Goal: Task Accomplishment & Management: Check status

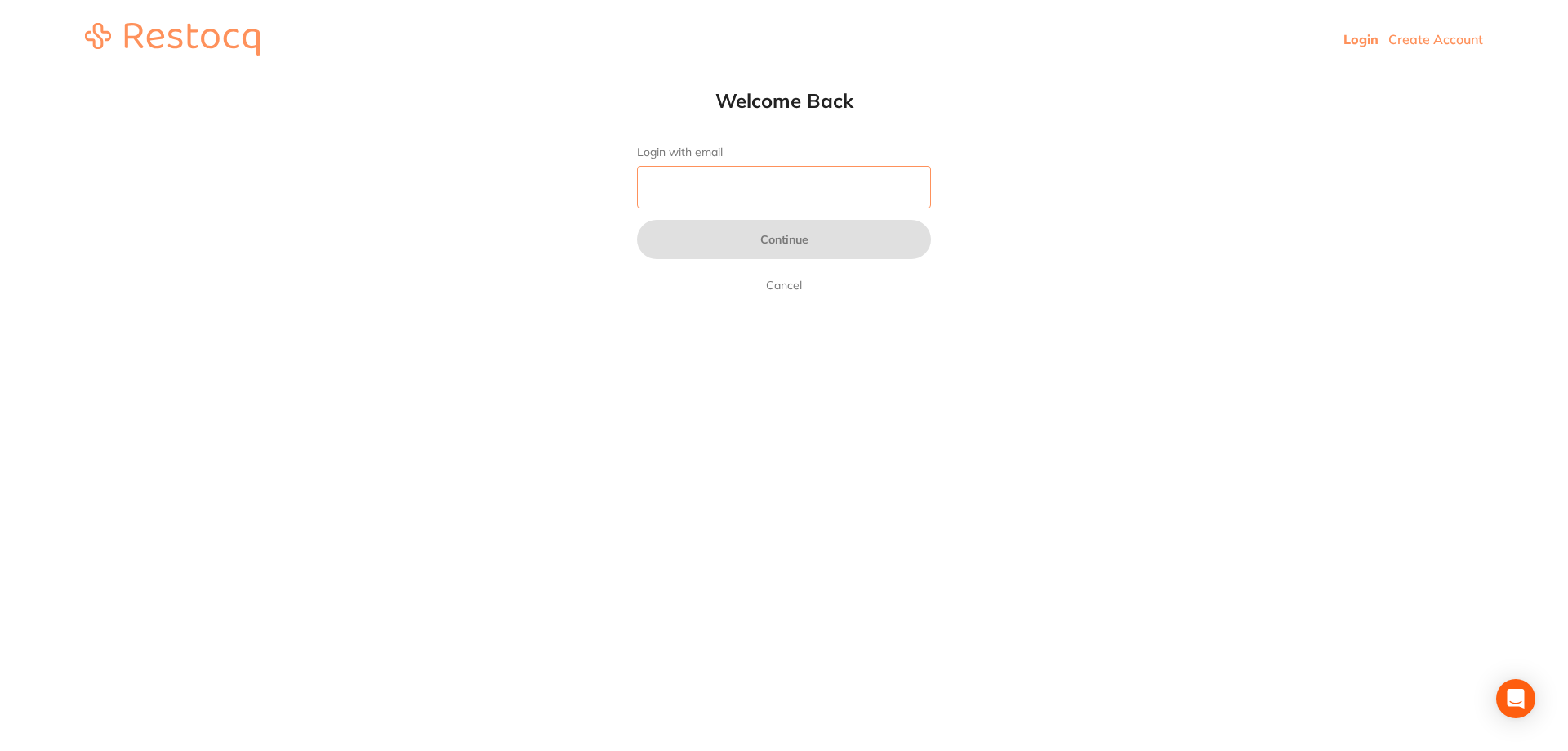
drag, startPoint x: 752, startPoint y: 181, endPoint x: 752, endPoint y: 171, distance: 10.0
click at [752, 181] on input "Login with email" at bounding box center [784, 187] width 294 height 42
type input "[EMAIL_ADDRESS][DOMAIN_NAME]"
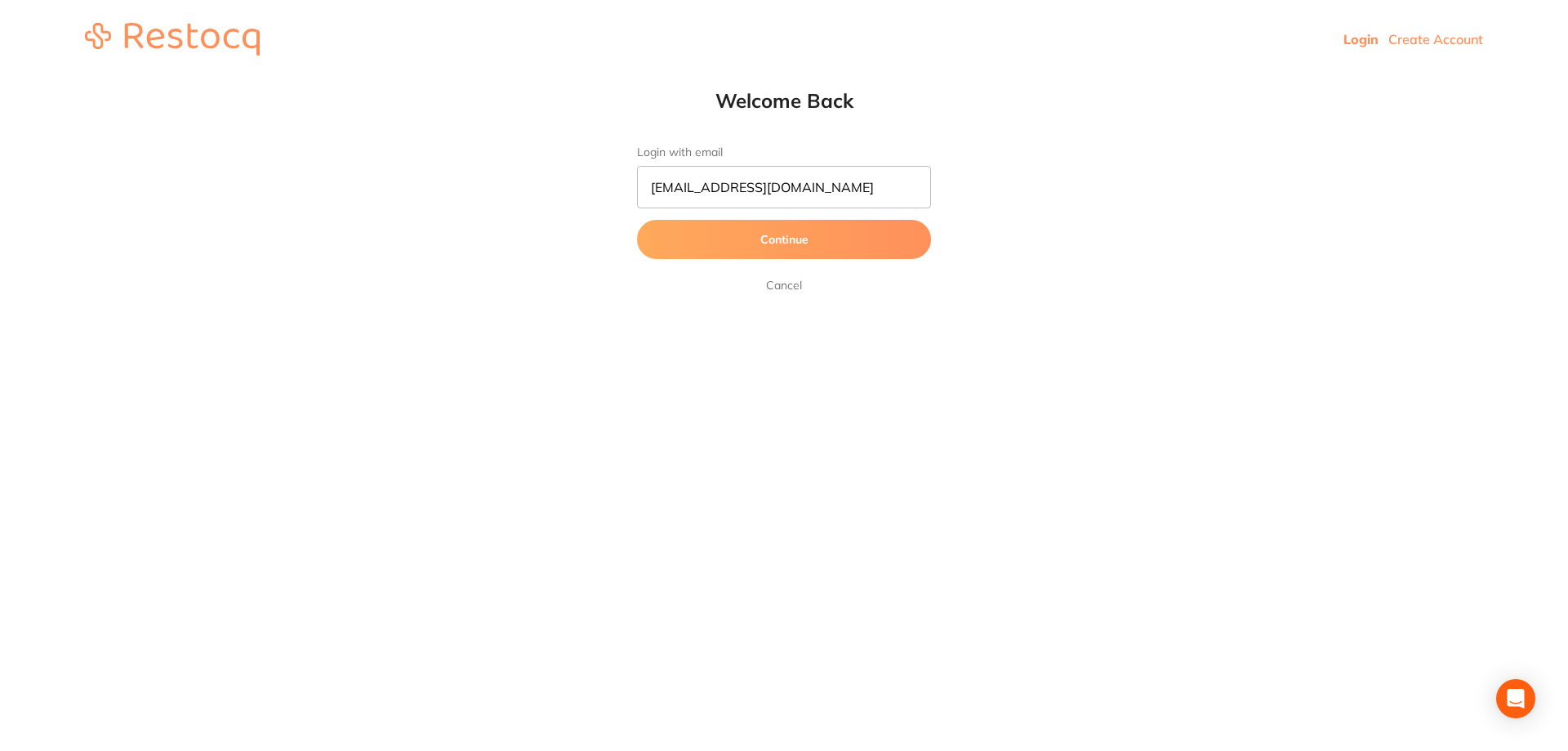
click at [808, 239] on button "Continue" at bounding box center [784, 239] width 294 height 40
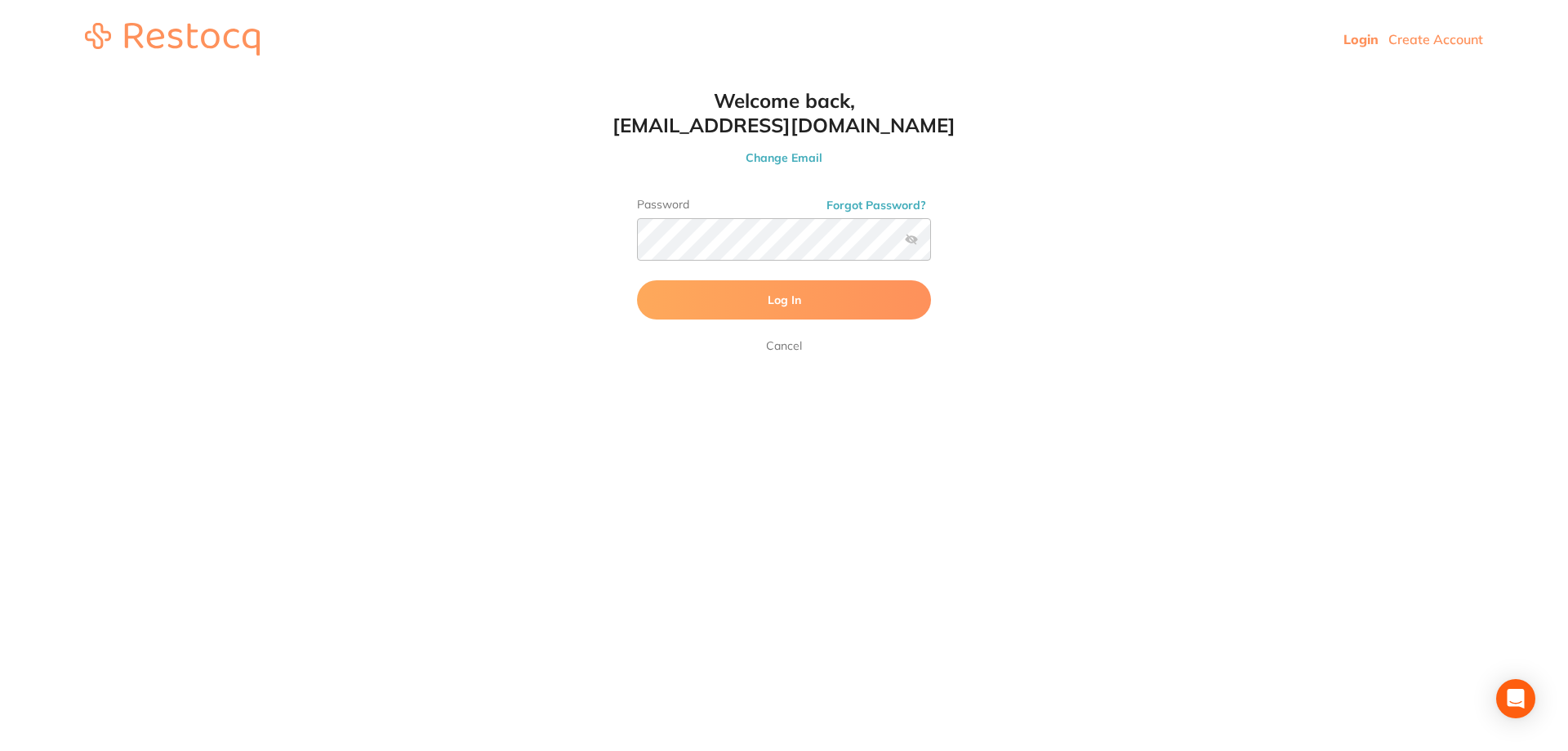
click at [740, 290] on button "Log In" at bounding box center [784, 300] width 294 height 40
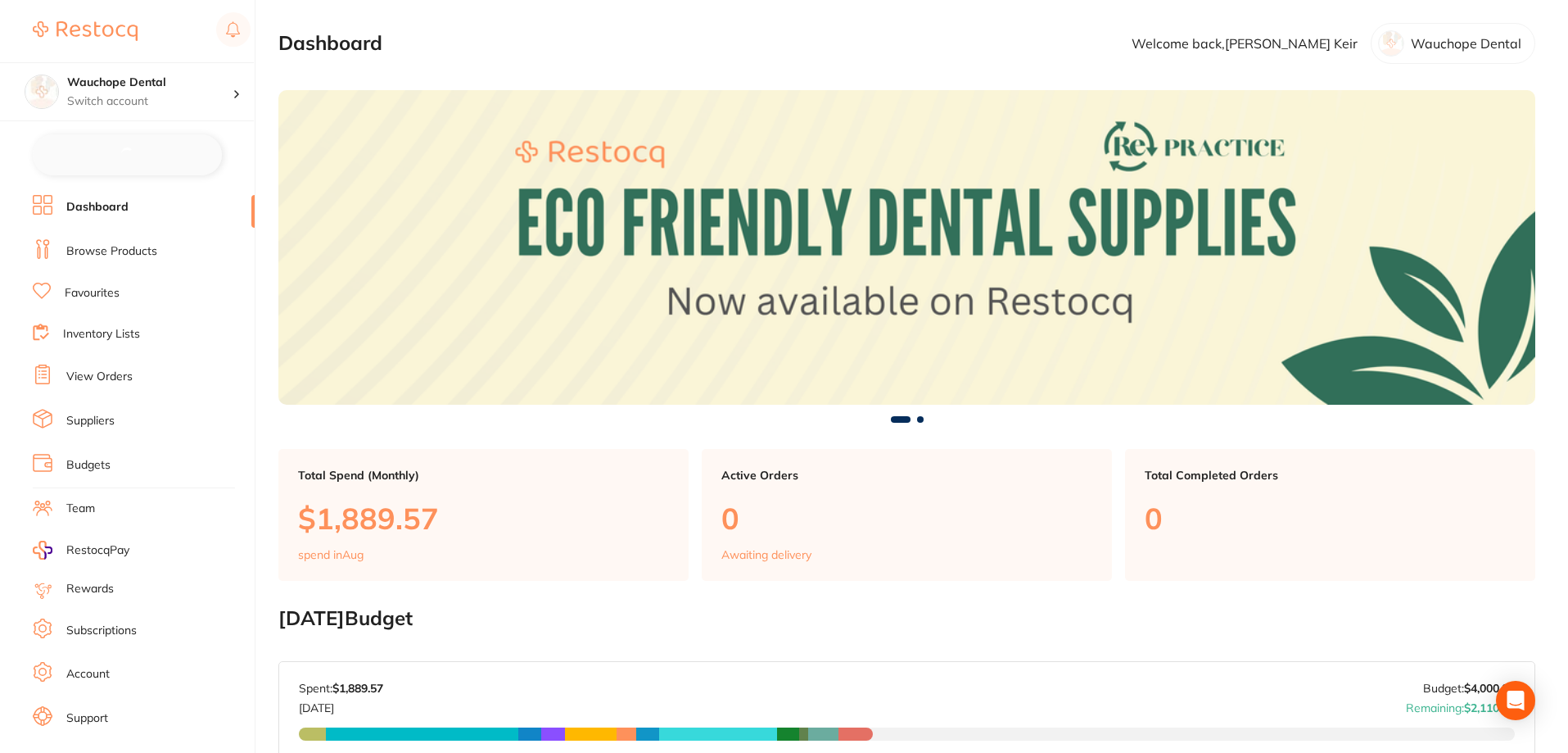
checkbox input "false"
click at [115, 287] on link "Favourites" at bounding box center [92, 291] width 55 height 17
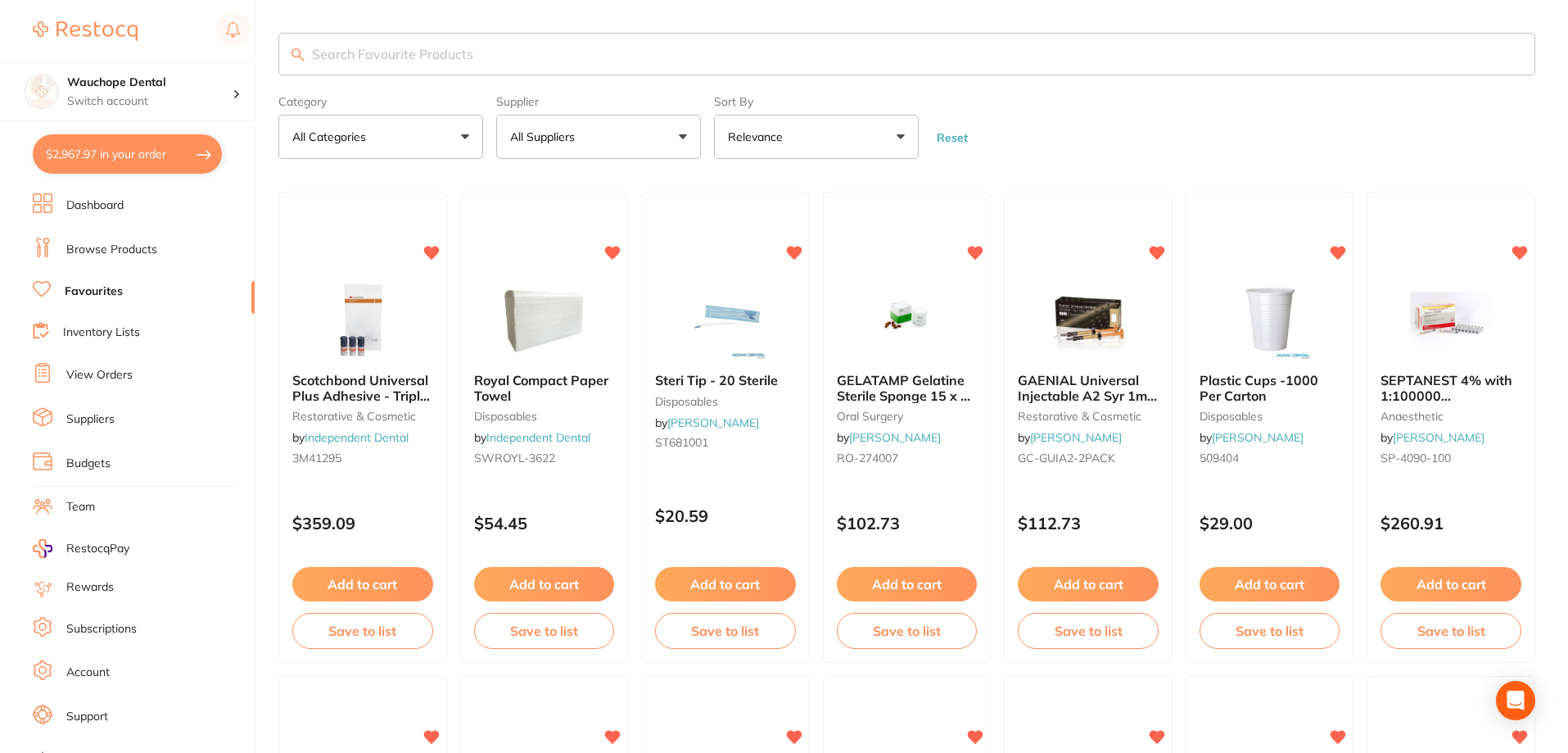
click at [403, 61] on input "search" at bounding box center [907, 54] width 1257 height 42
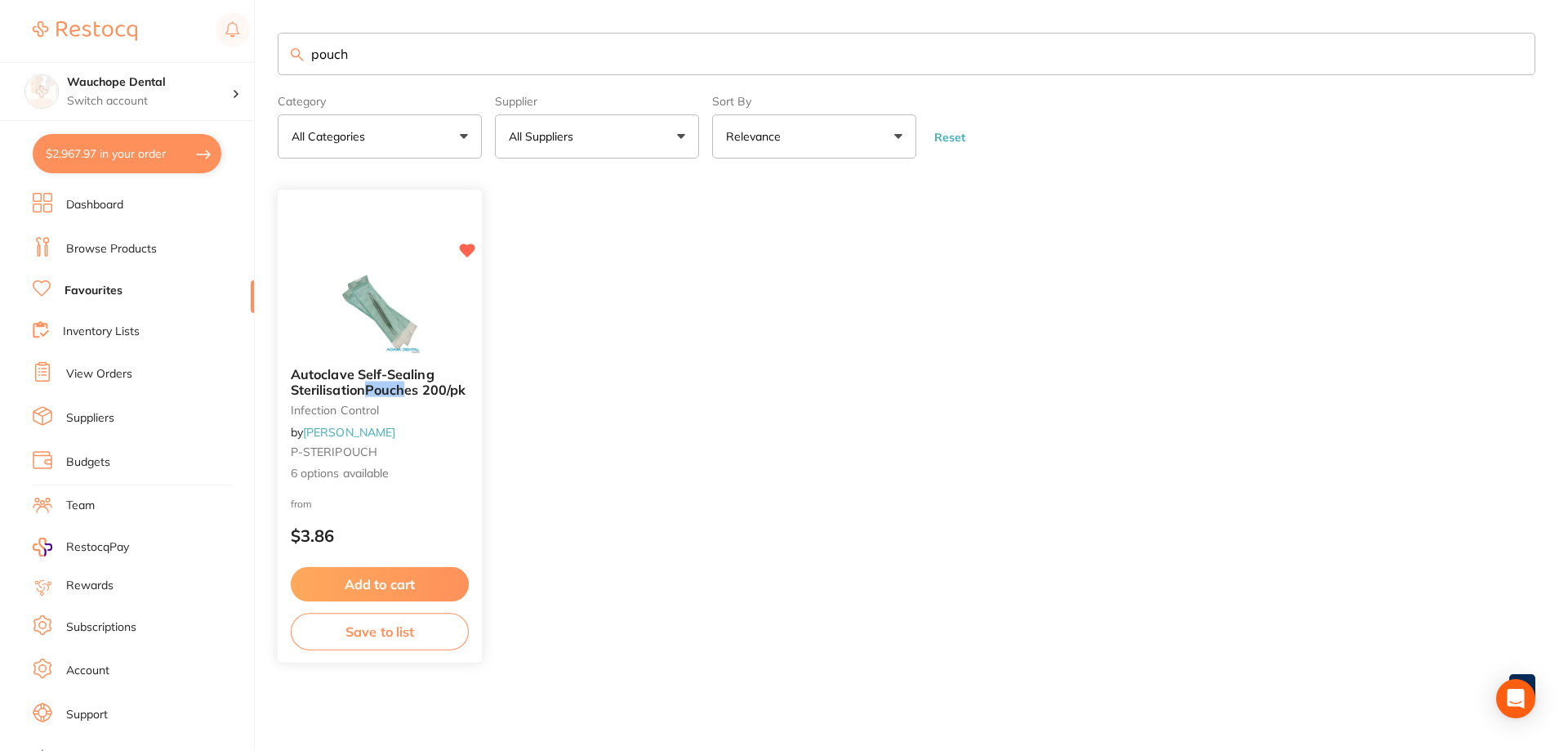
click at [360, 312] on img at bounding box center [380, 312] width 107 height 83
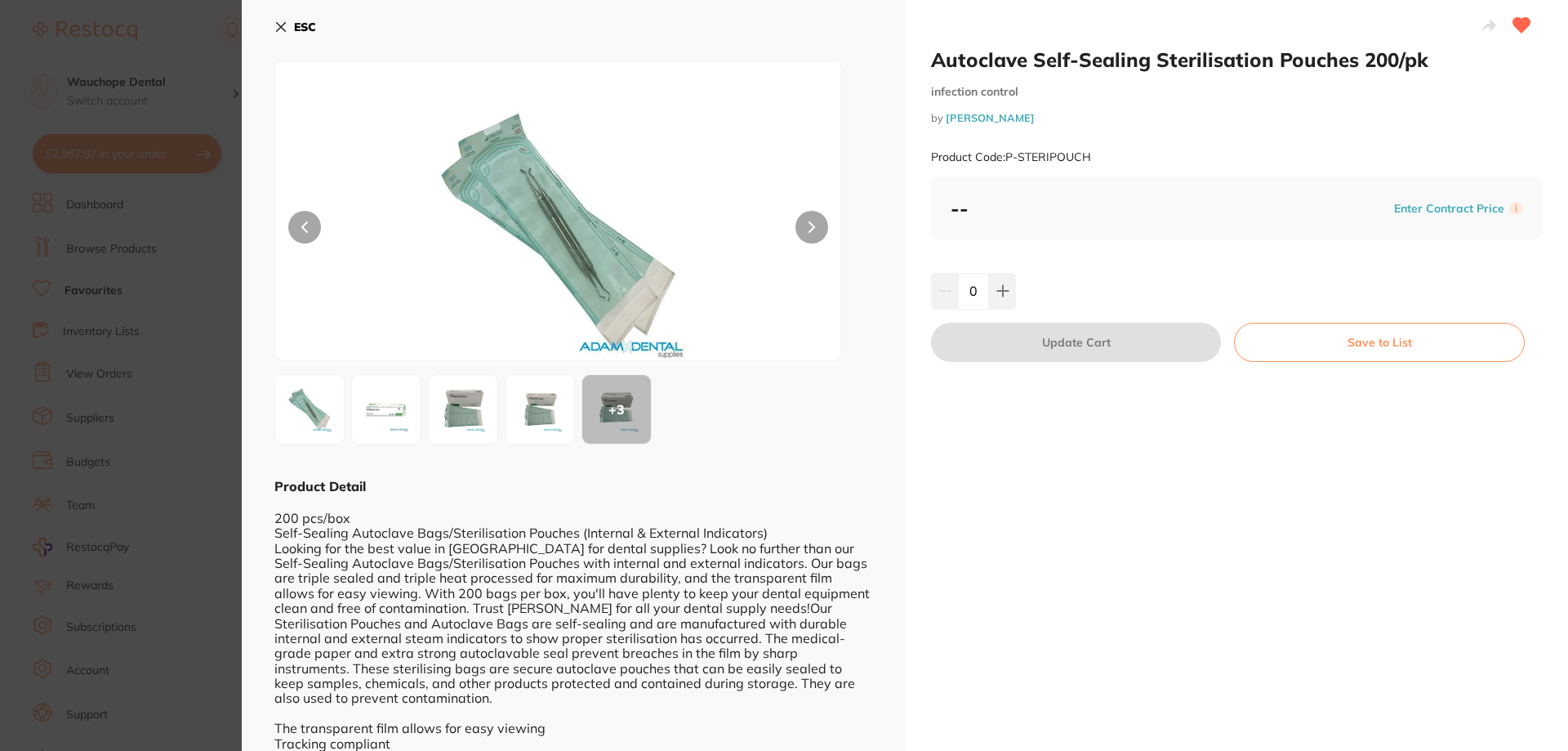
click at [143, 305] on section "Autoclave Self-Sealing Sterilisation Pouches 200/pk infection control by [PERSO…" at bounding box center [784, 376] width 1568 height 751
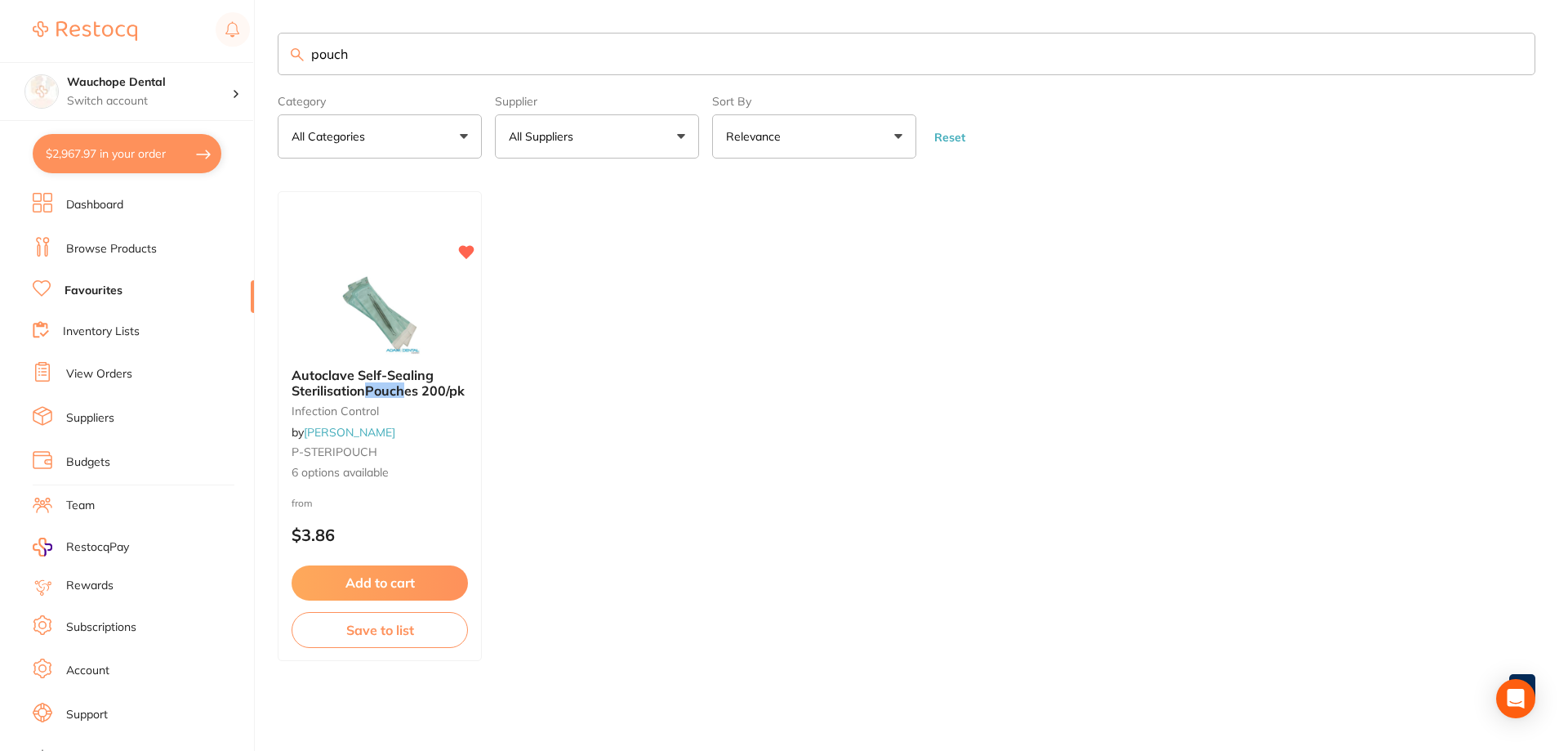
click at [467, 63] on input "pouch" at bounding box center [907, 54] width 1258 height 42
type input "p"
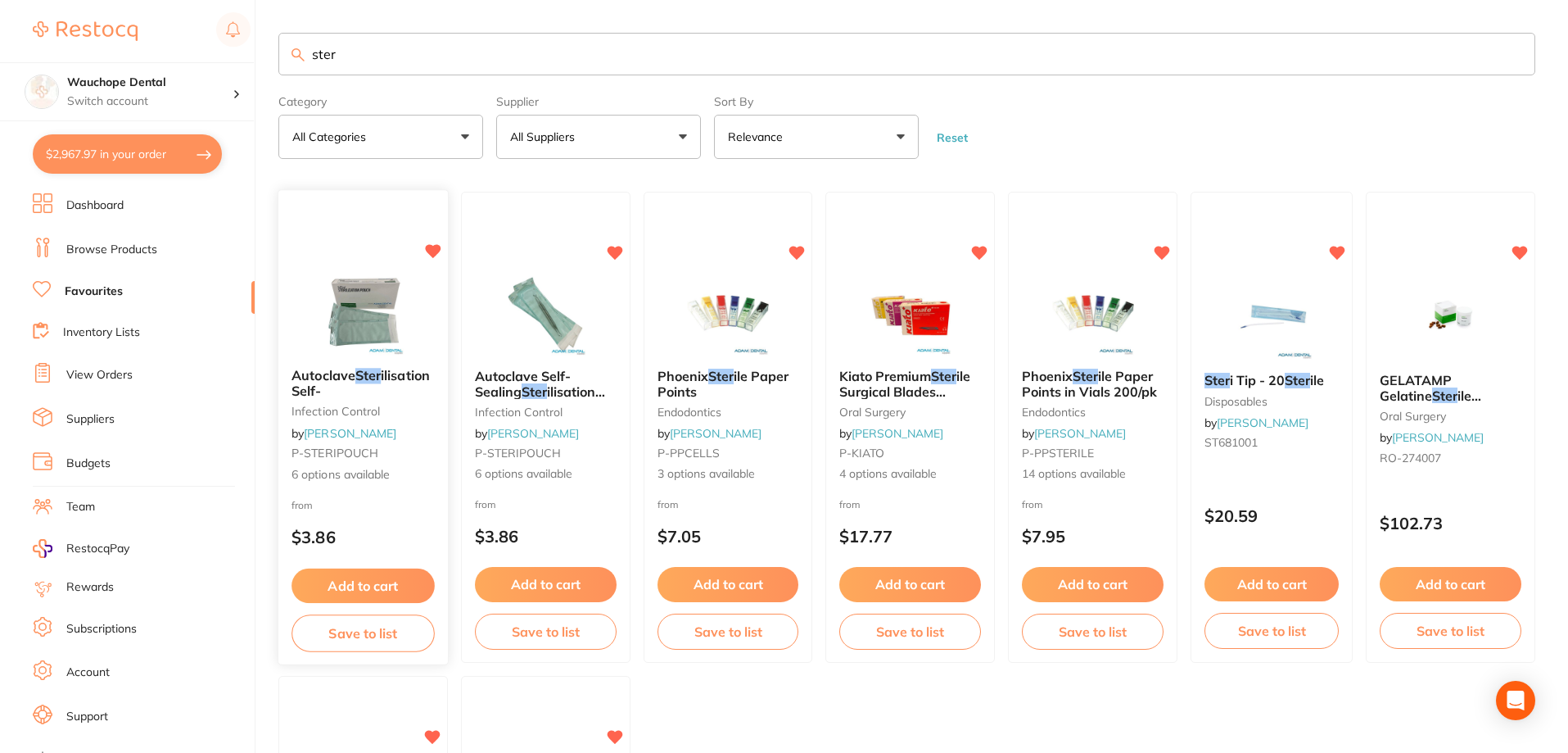
type input "ster"
click at [391, 275] on img at bounding box center [363, 313] width 108 height 83
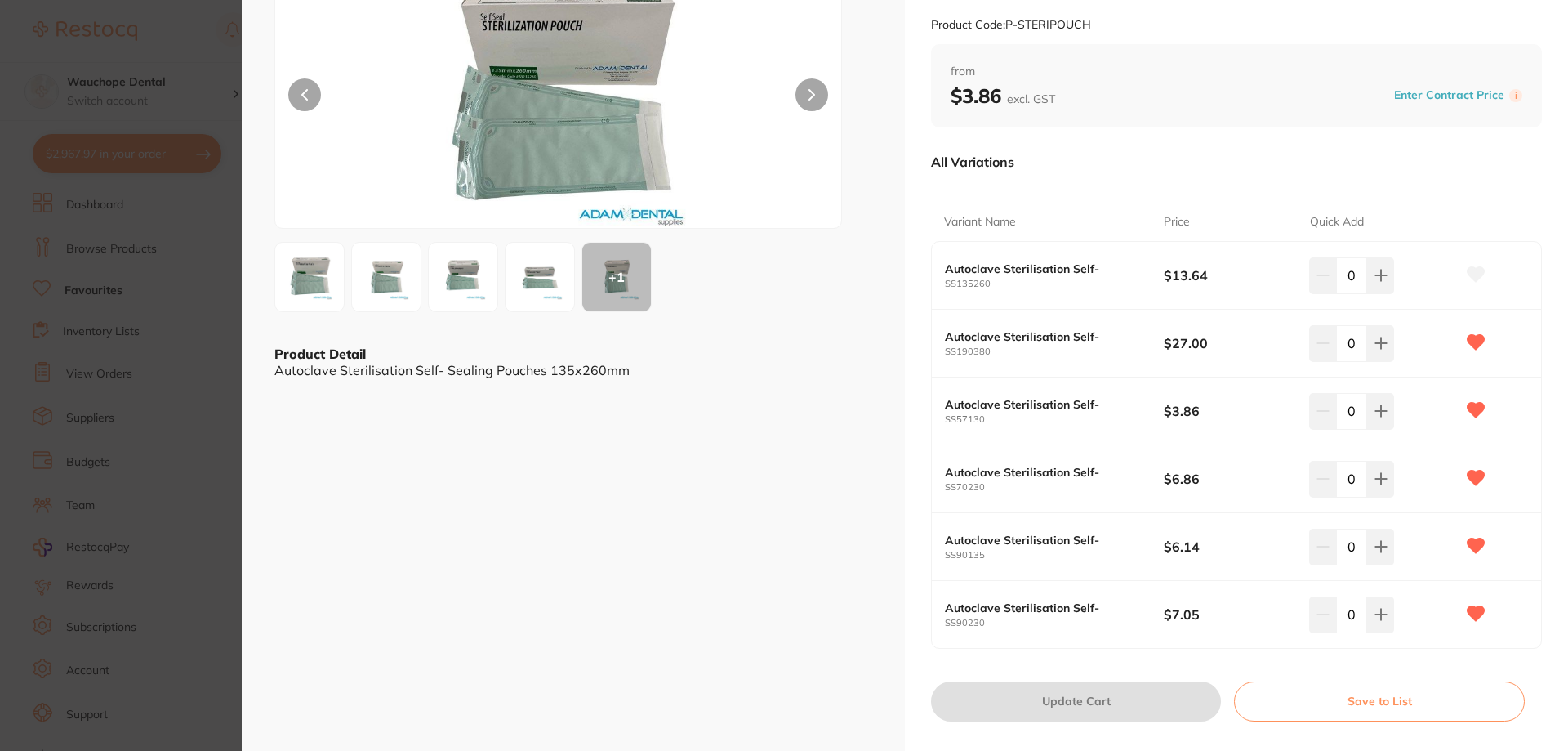
scroll to position [161, 0]
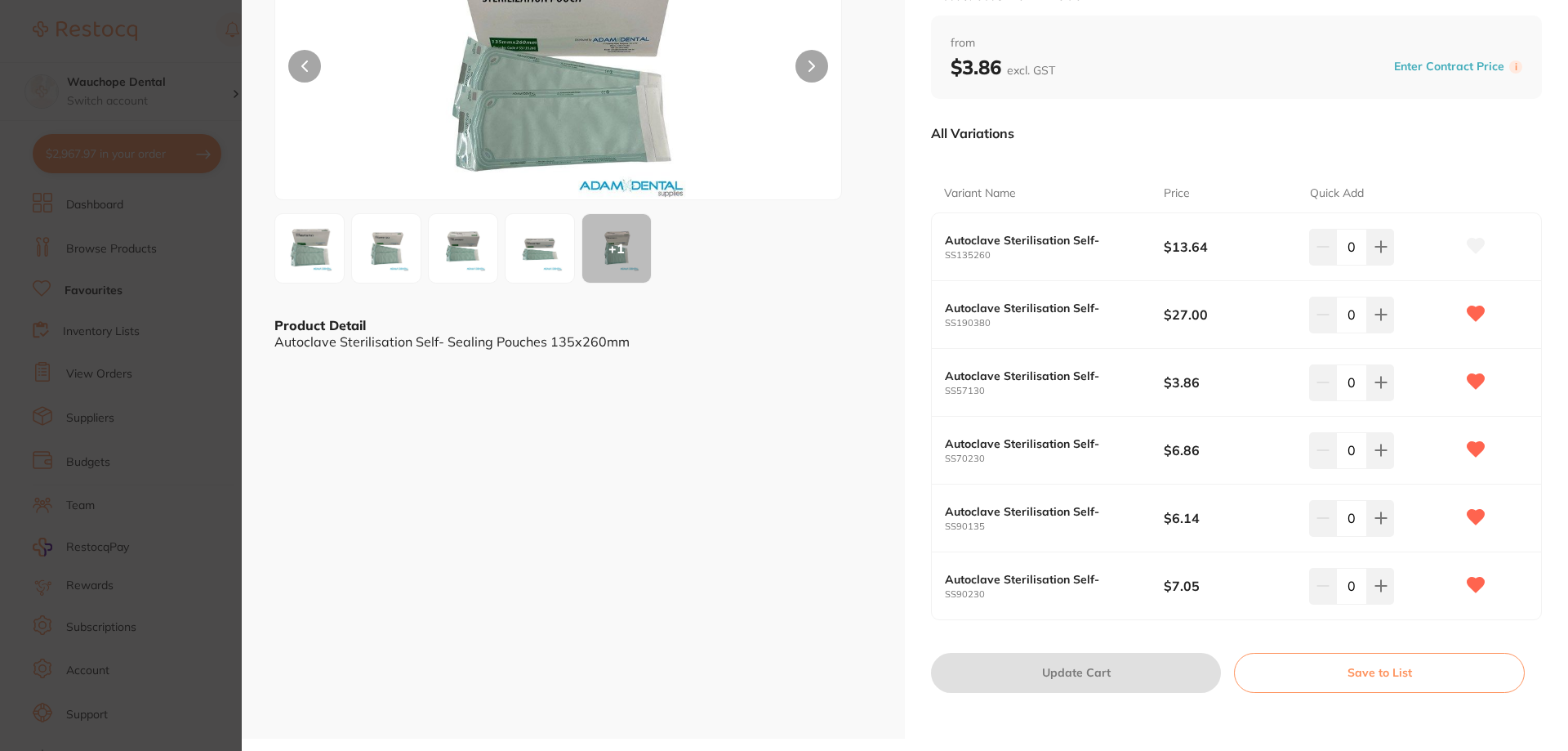
click at [40, 322] on section "Autoclave Sterilisation Self- infection control by [PERSON_NAME] Product Code: …" at bounding box center [784, 376] width 1568 height 751
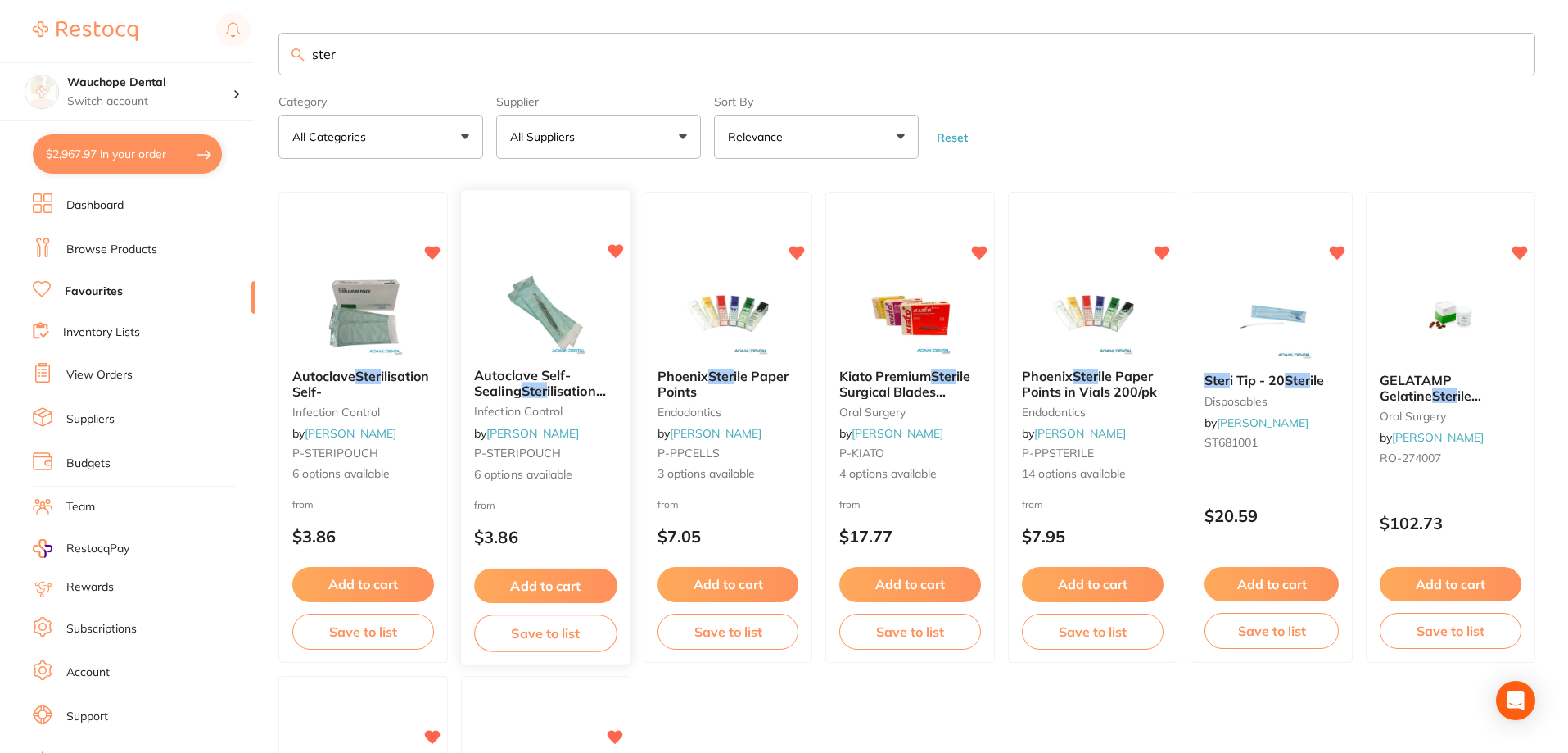
click at [578, 328] on img at bounding box center [546, 313] width 108 height 83
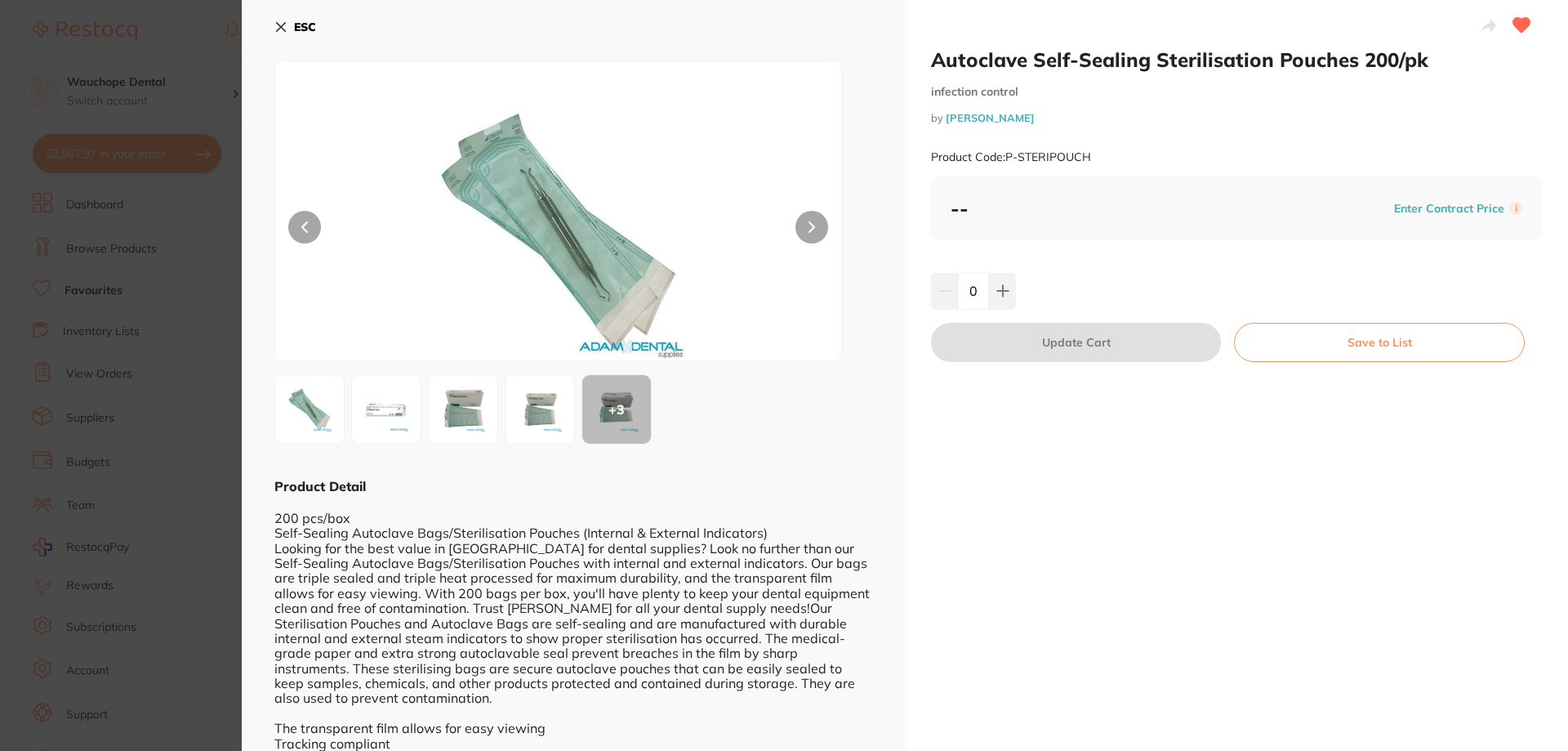
click at [189, 266] on section "Autoclave Self-Sealing Sterilisation Pouches 200/pk infection control by [PERSO…" at bounding box center [784, 376] width 1568 height 751
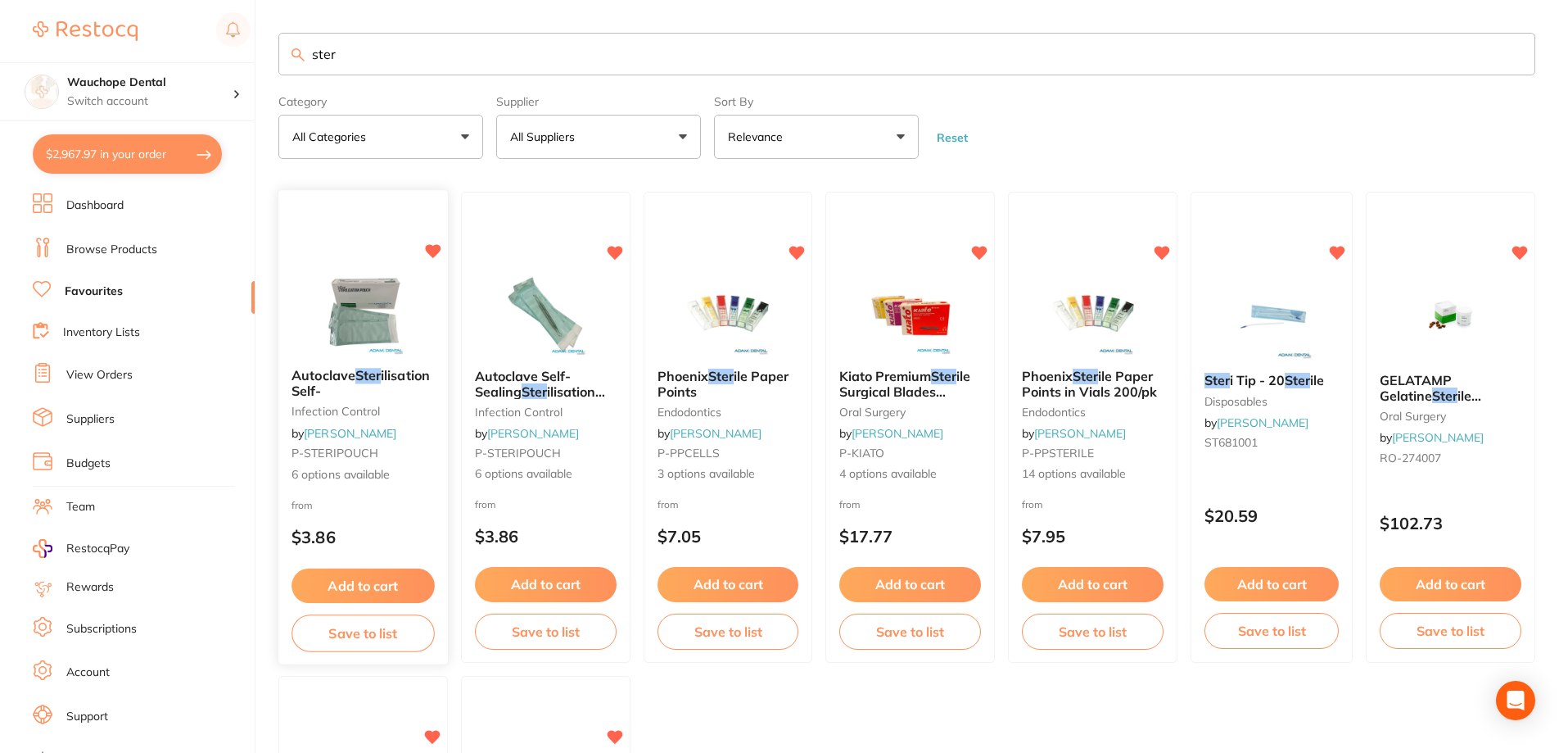
click at [383, 321] on img at bounding box center [363, 313] width 108 height 83
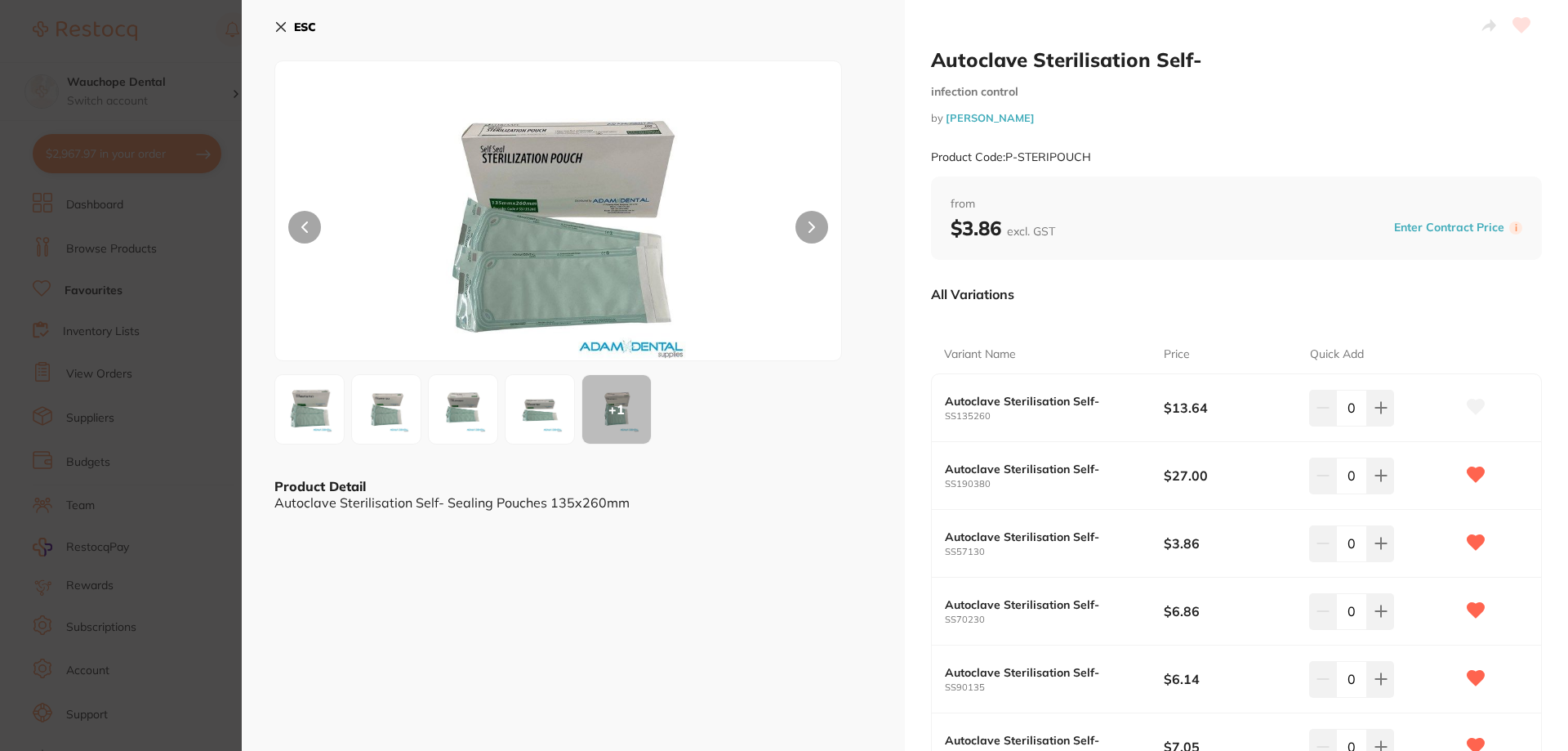
click at [314, 419] on img at bounding box center [310, 409] width 59 height 59
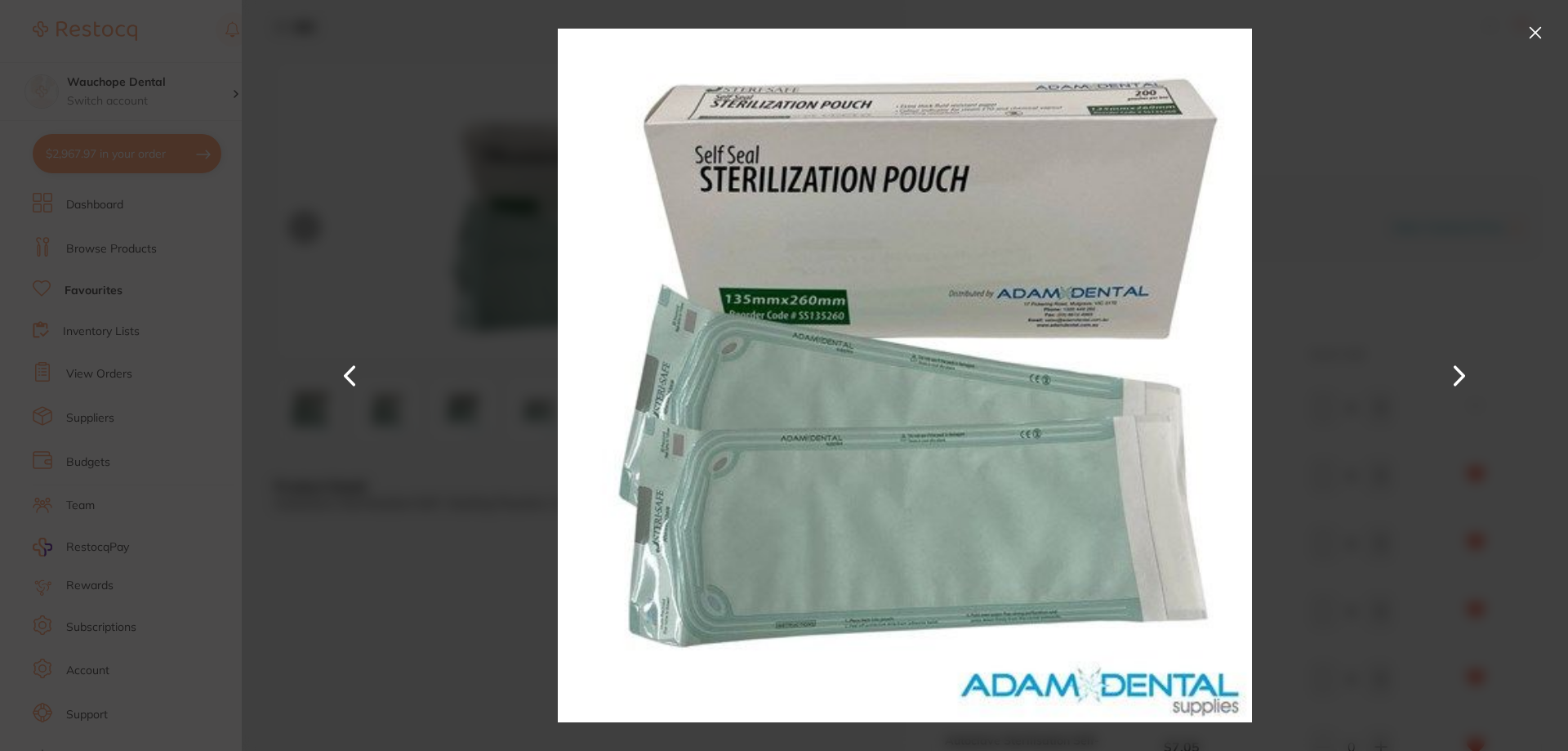
click at [1456, 377] on button at bounding box center [1459, 376] width 40 height 376
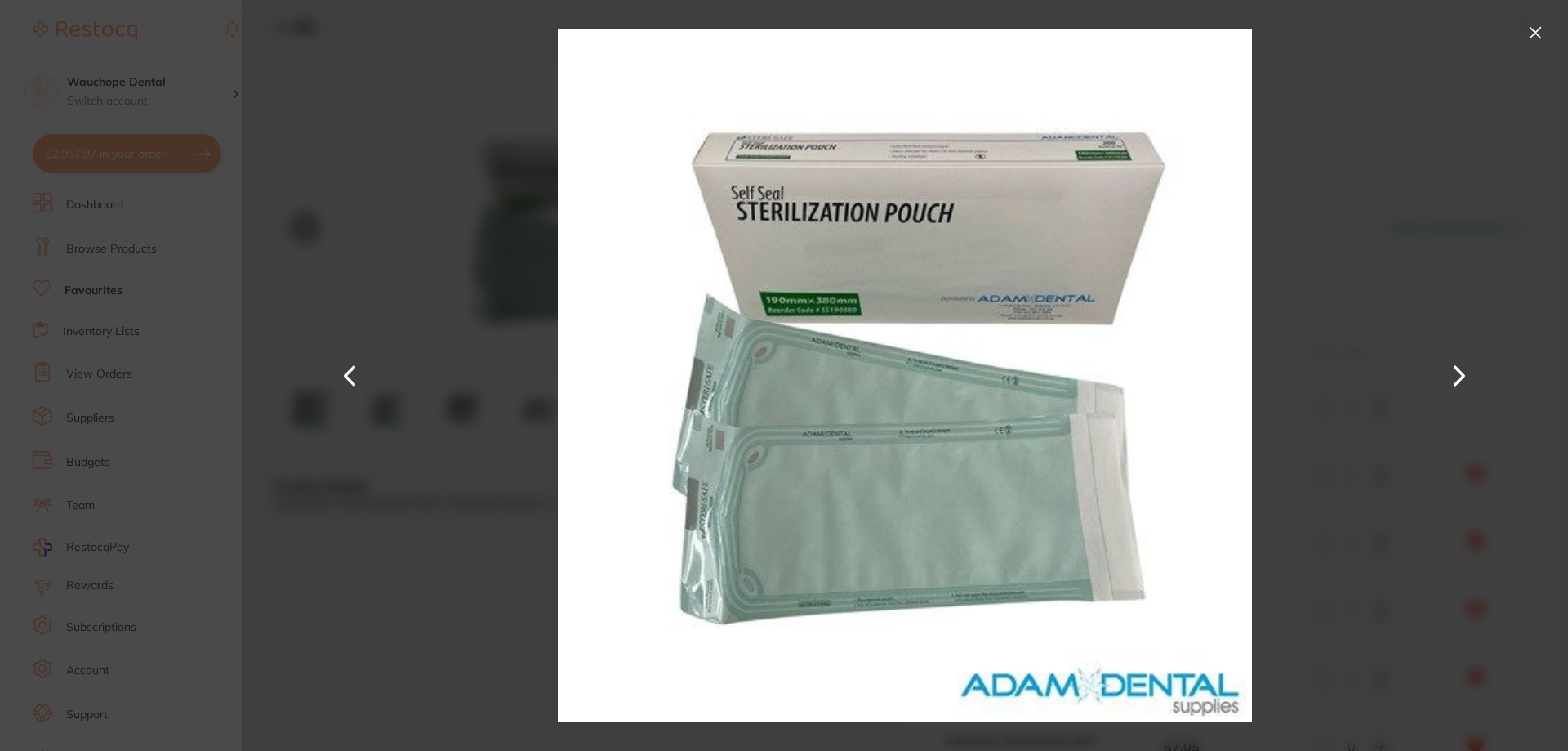
click at [1456, 377] on button at bounding box center [1459, 376] width 40 height 376
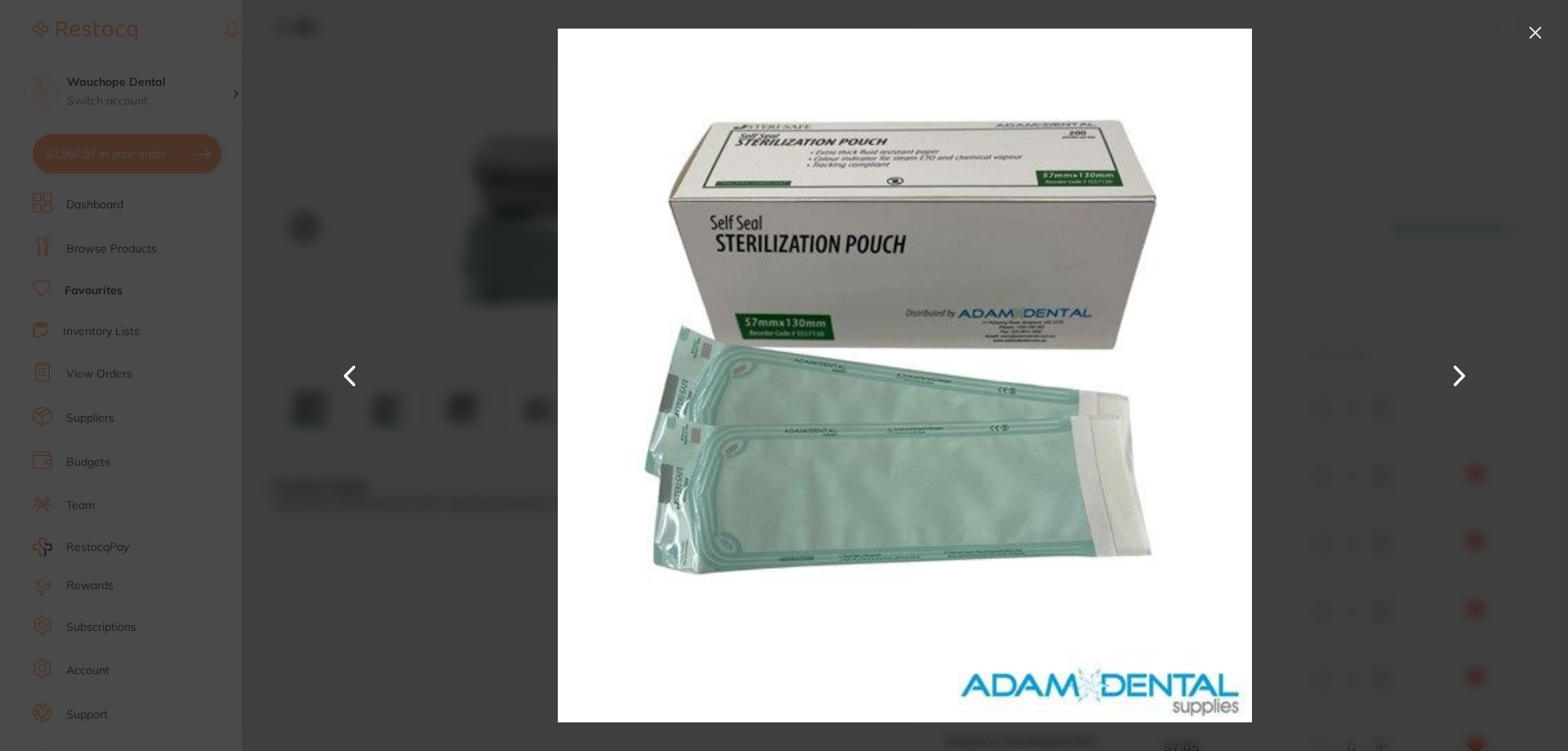
click at [1535, 22] on button at bounding box center [1535, 33] width 26 height 26
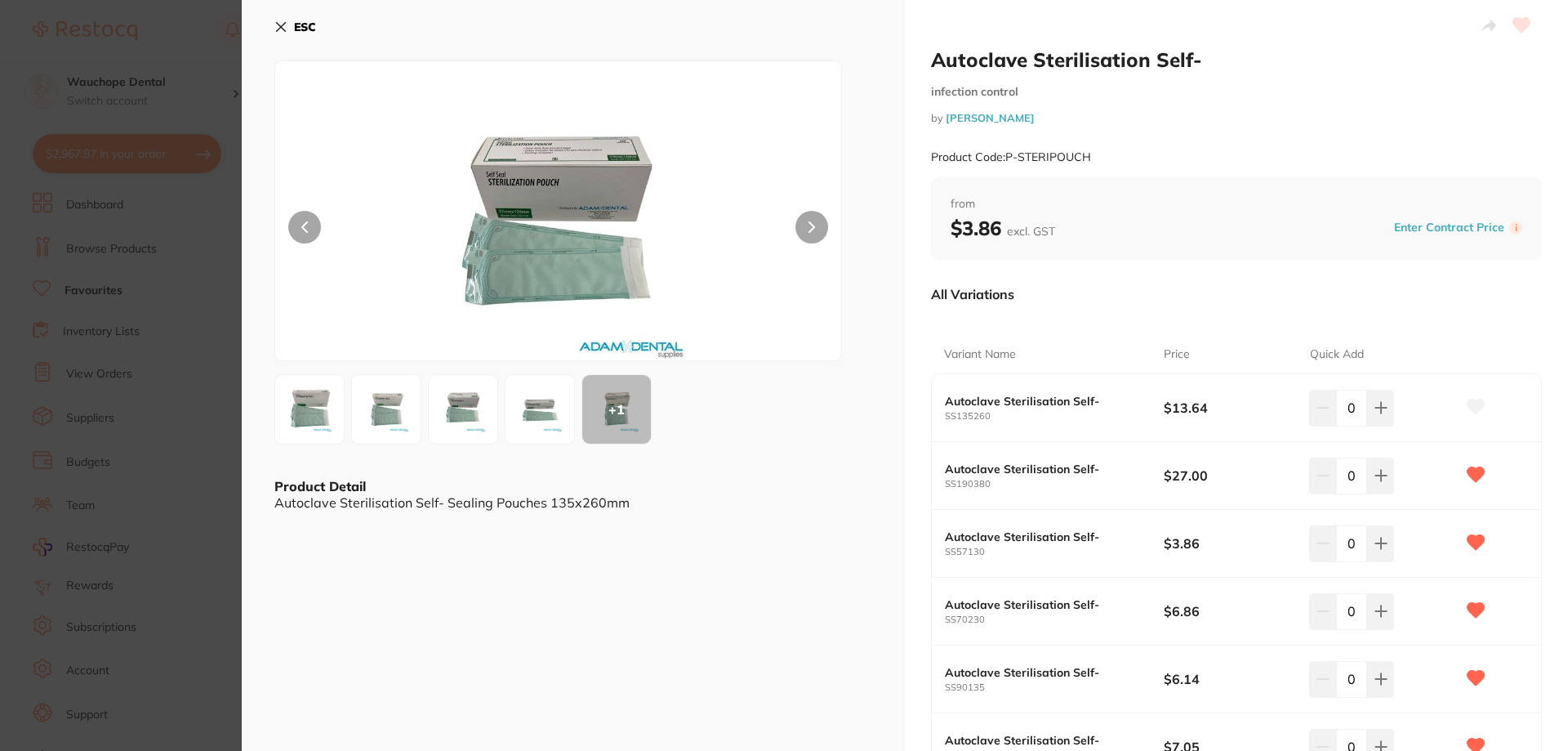
scroll to position [82, 0]
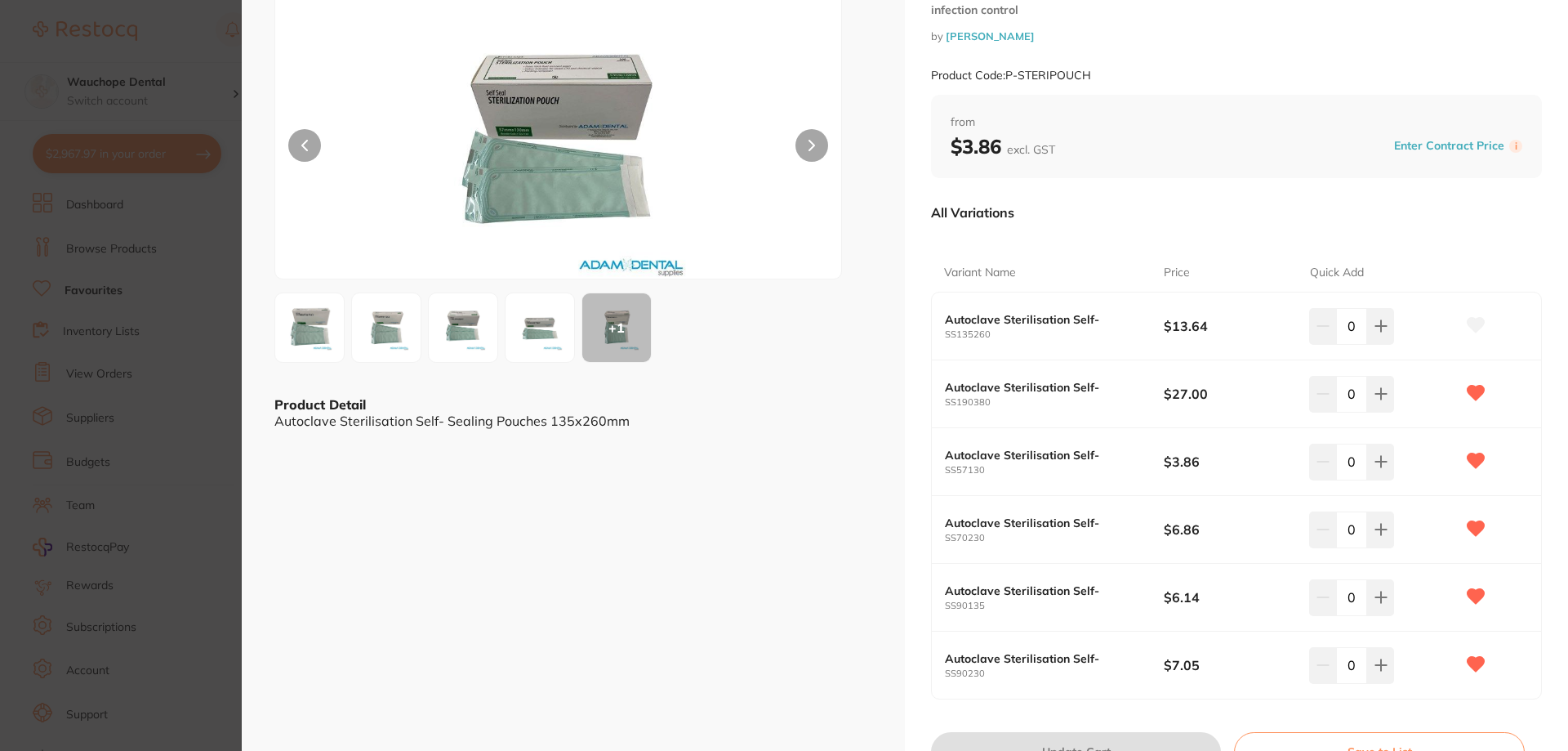
click at [481, 339] on img at bounding box center [463, 327] width 59 height 59
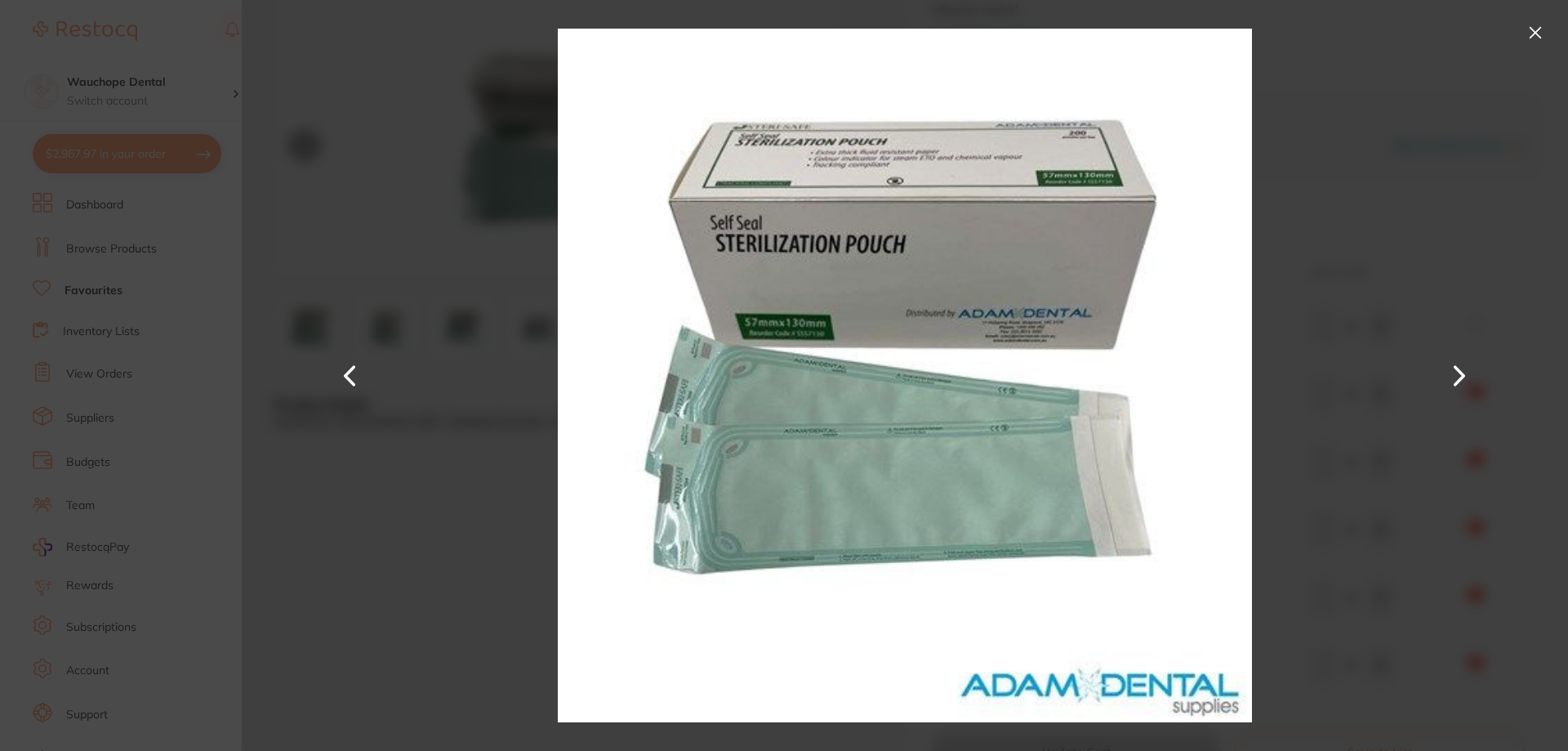
click at [1526, 25] on button at bounding box center [1535, 33] width 26 height 26
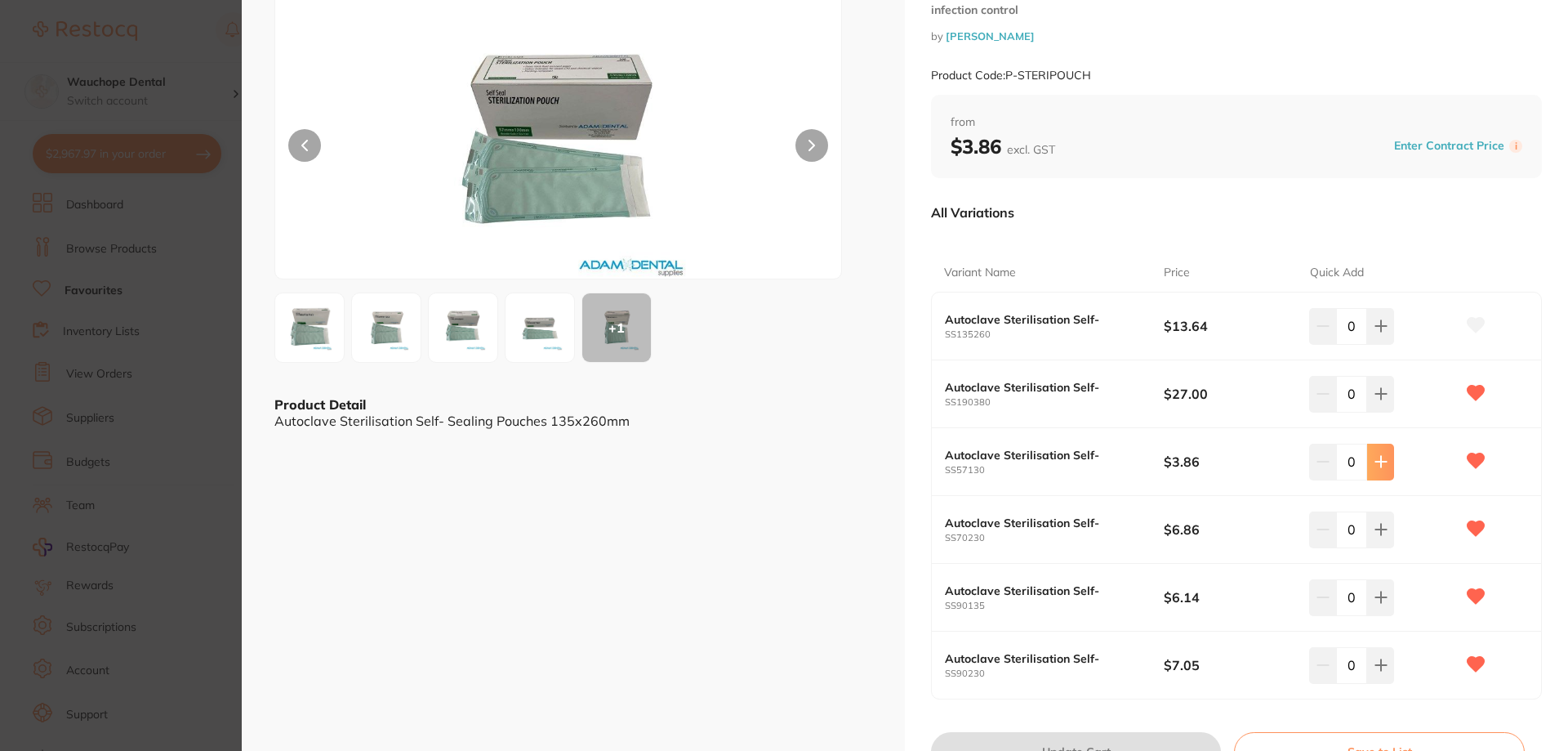
click at [1368, 344] on button at bounding box center [1381, 325] width 27 height 36
click at [1369, 344] on button at bounding box center [1381, 325] width 27 height 36
click at [1375, 332] on icon at bounding box center [1381, 325] width 13 height 13
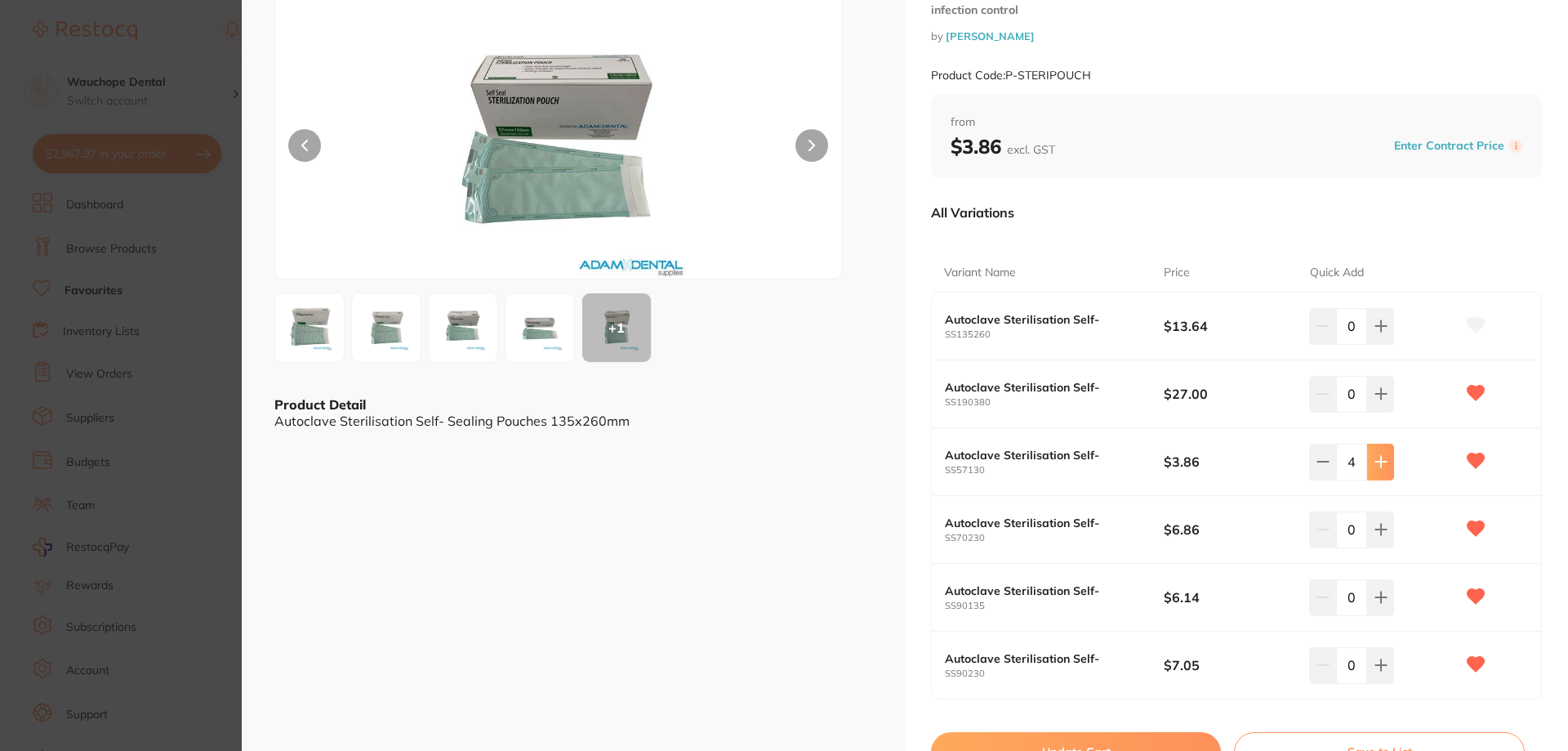
type input "5"
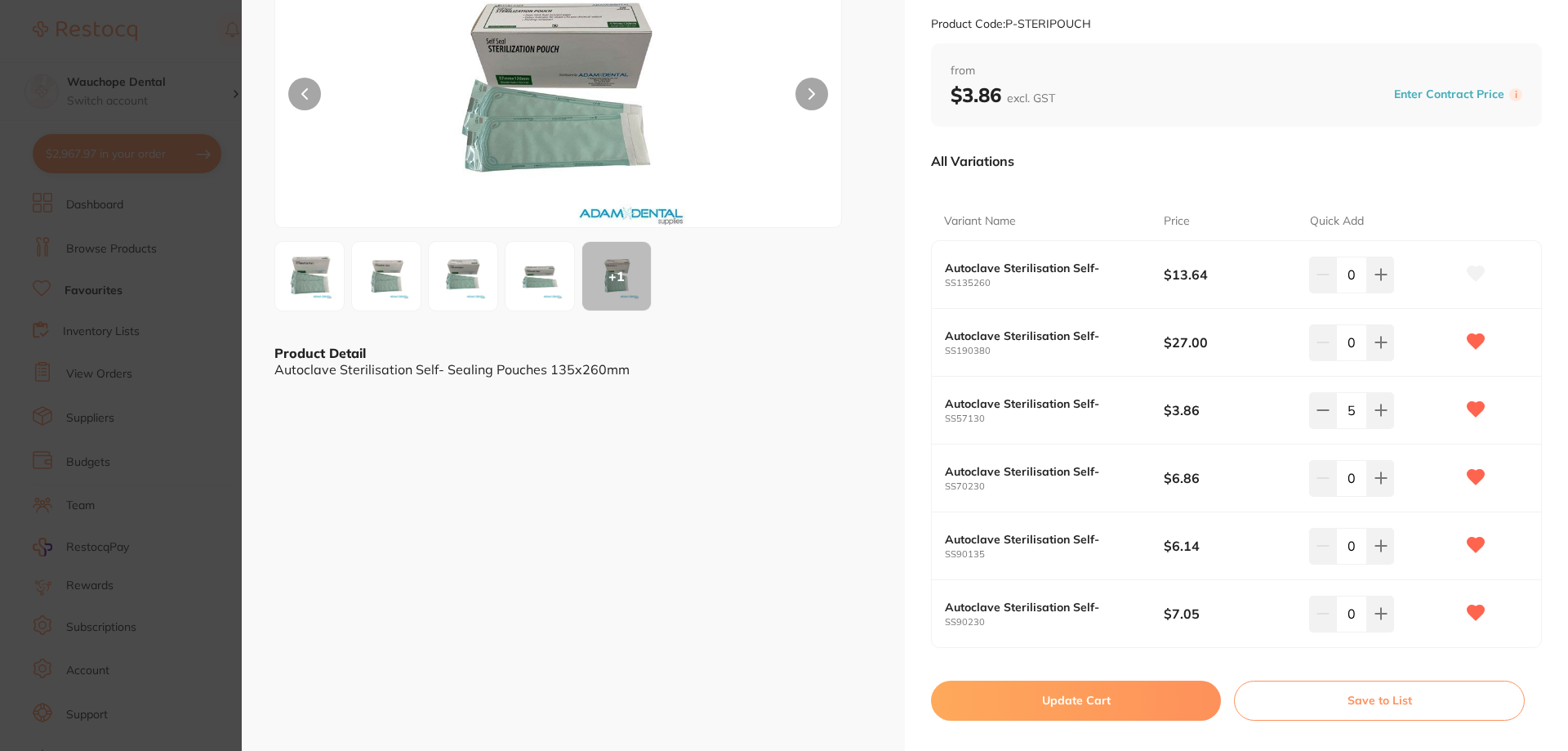
scroll to position [161, 0]
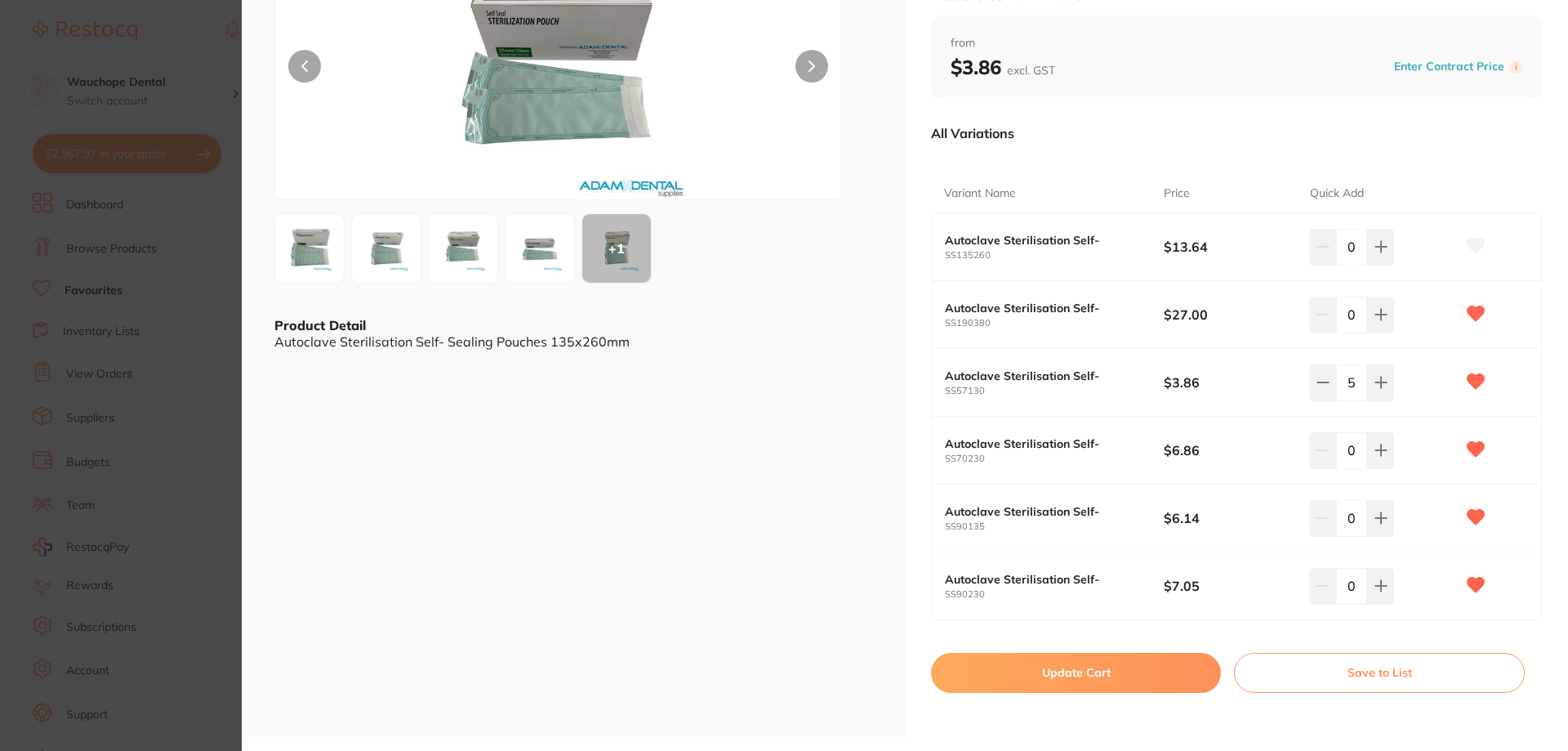
click at [1110, 672] on button "Update Cart" at bounding box center [1076, 672] width 290 height 40
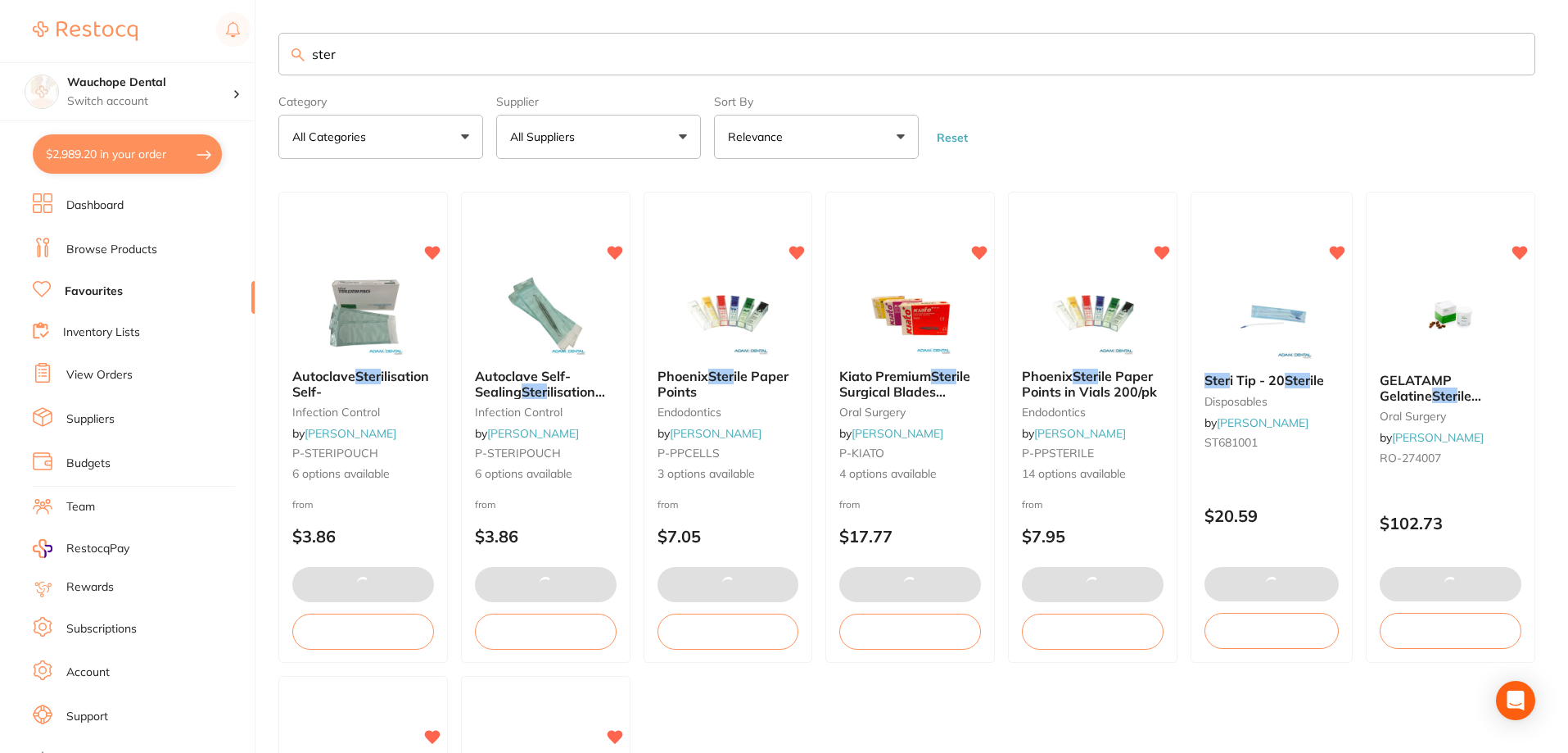
click at [164, 139] on button "$2,989.20 in your order" at bounding box center [127, 153] width 189 height 40
checkbox input "true"
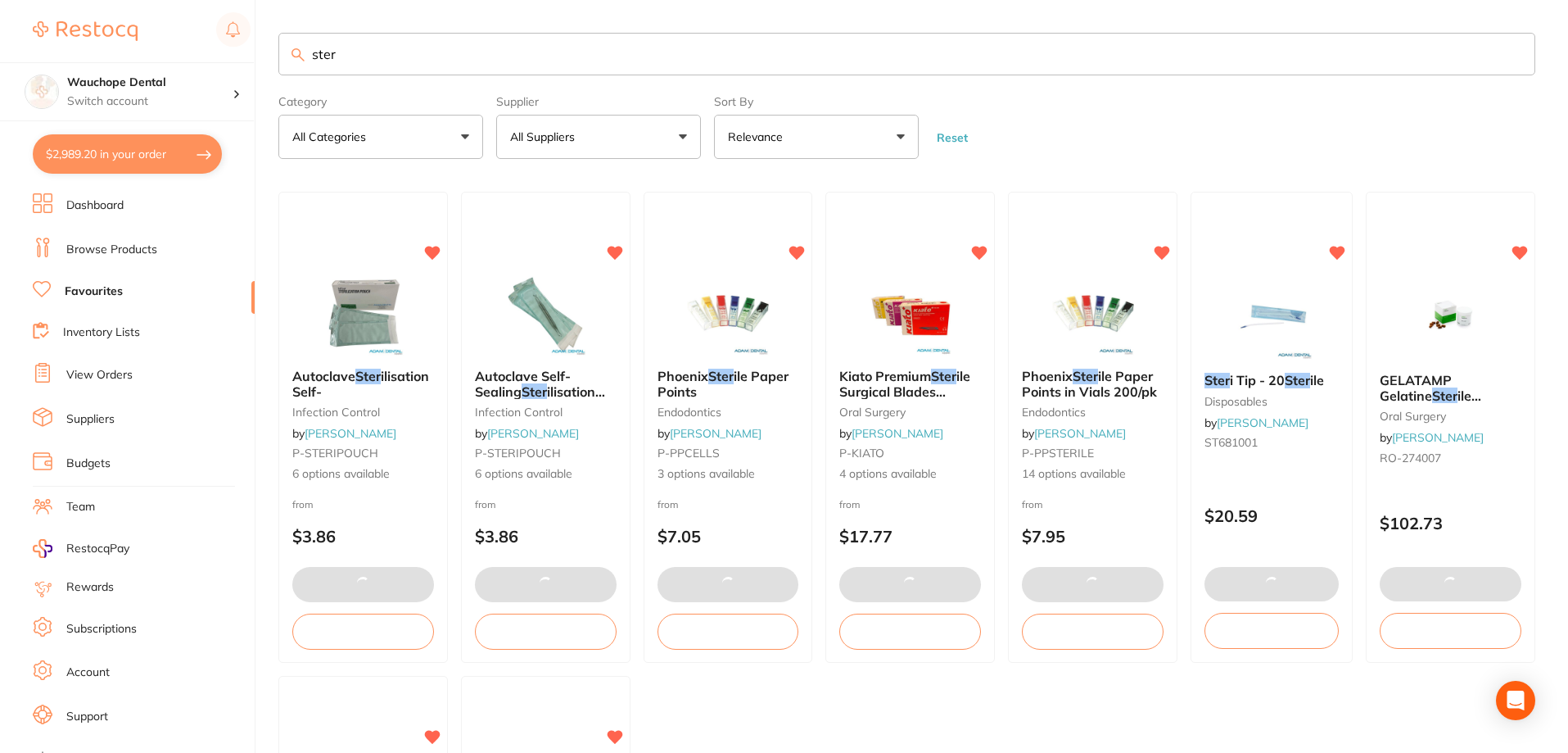
checkbox input "true"
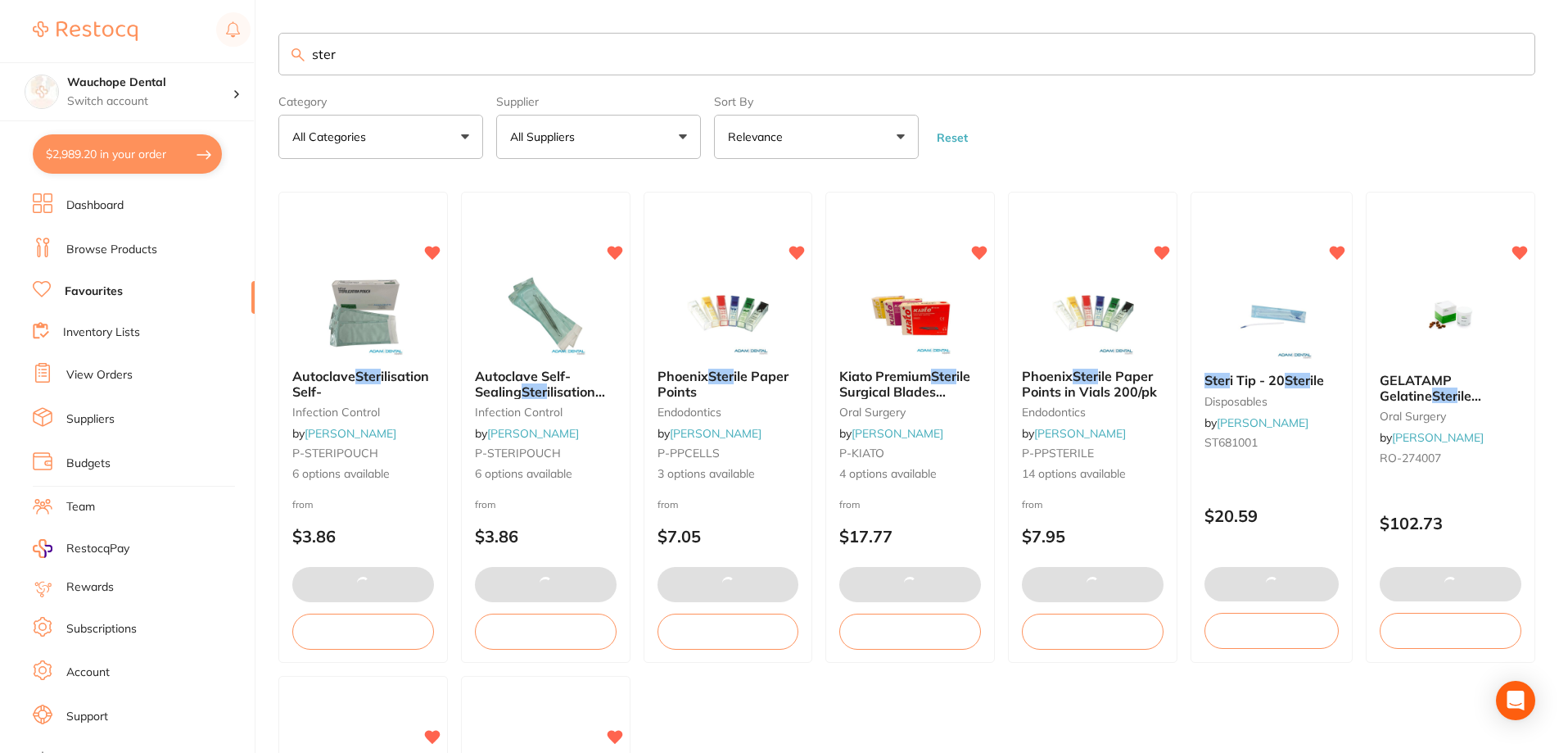
checkbox input "true"
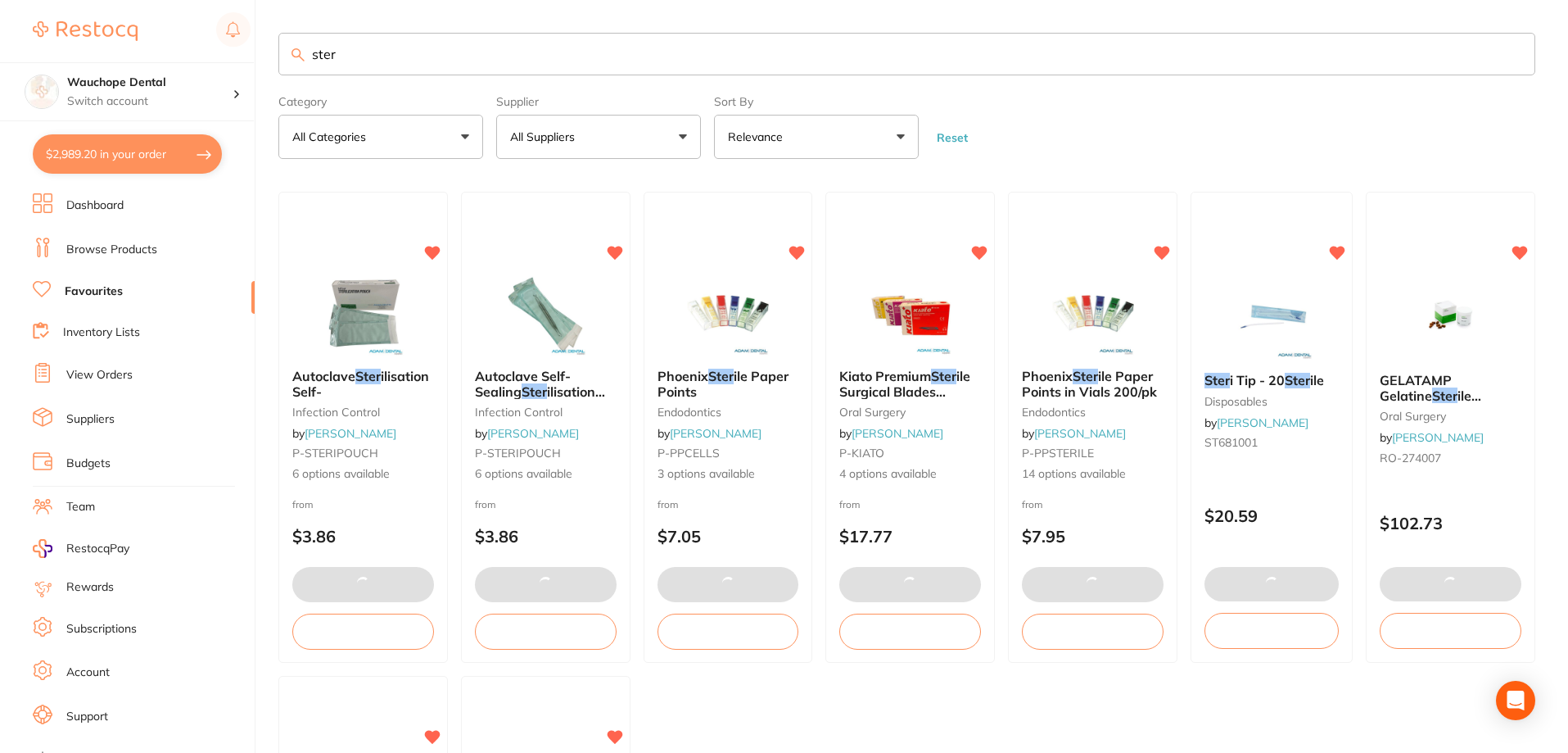
checkbox input "true"
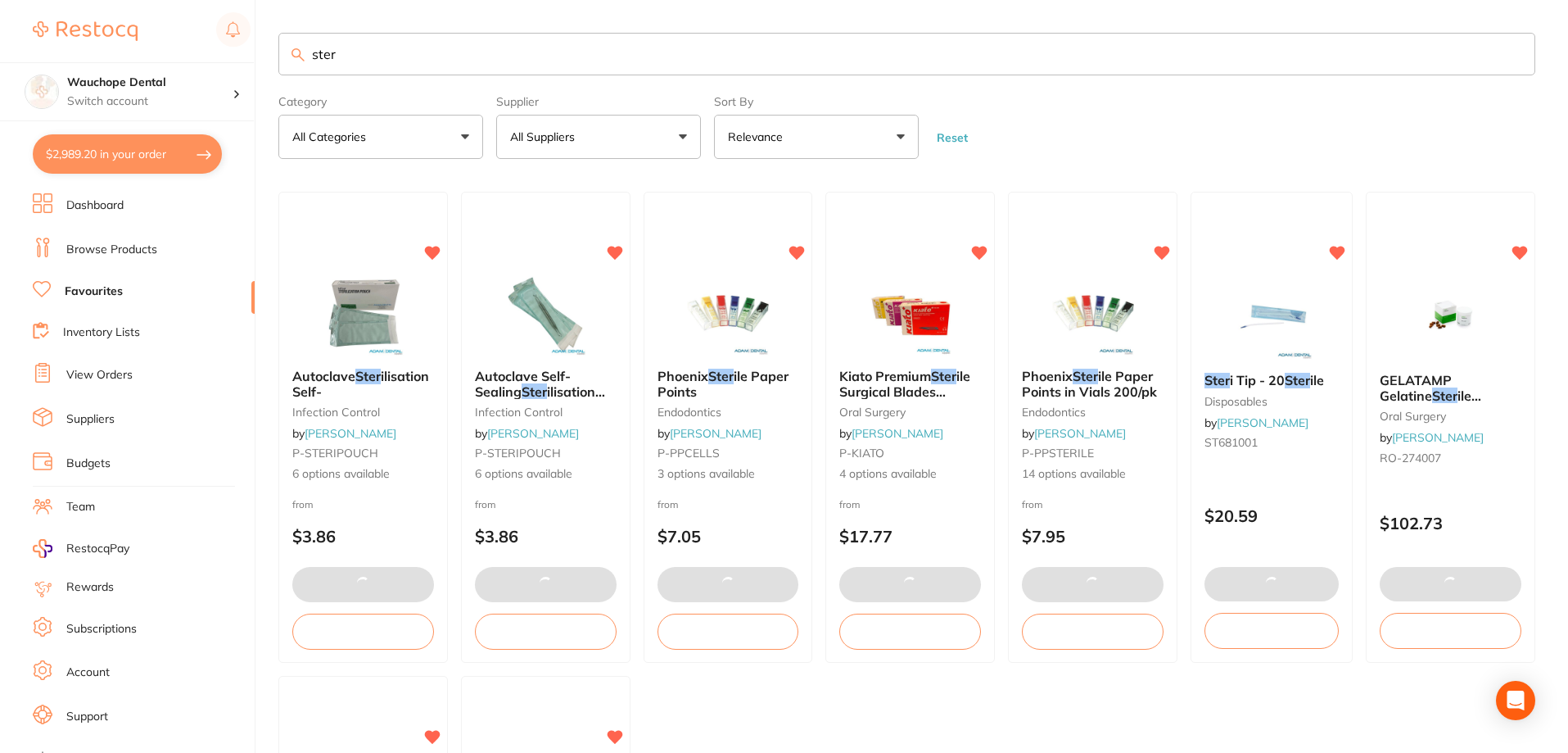
checkbox input "true"
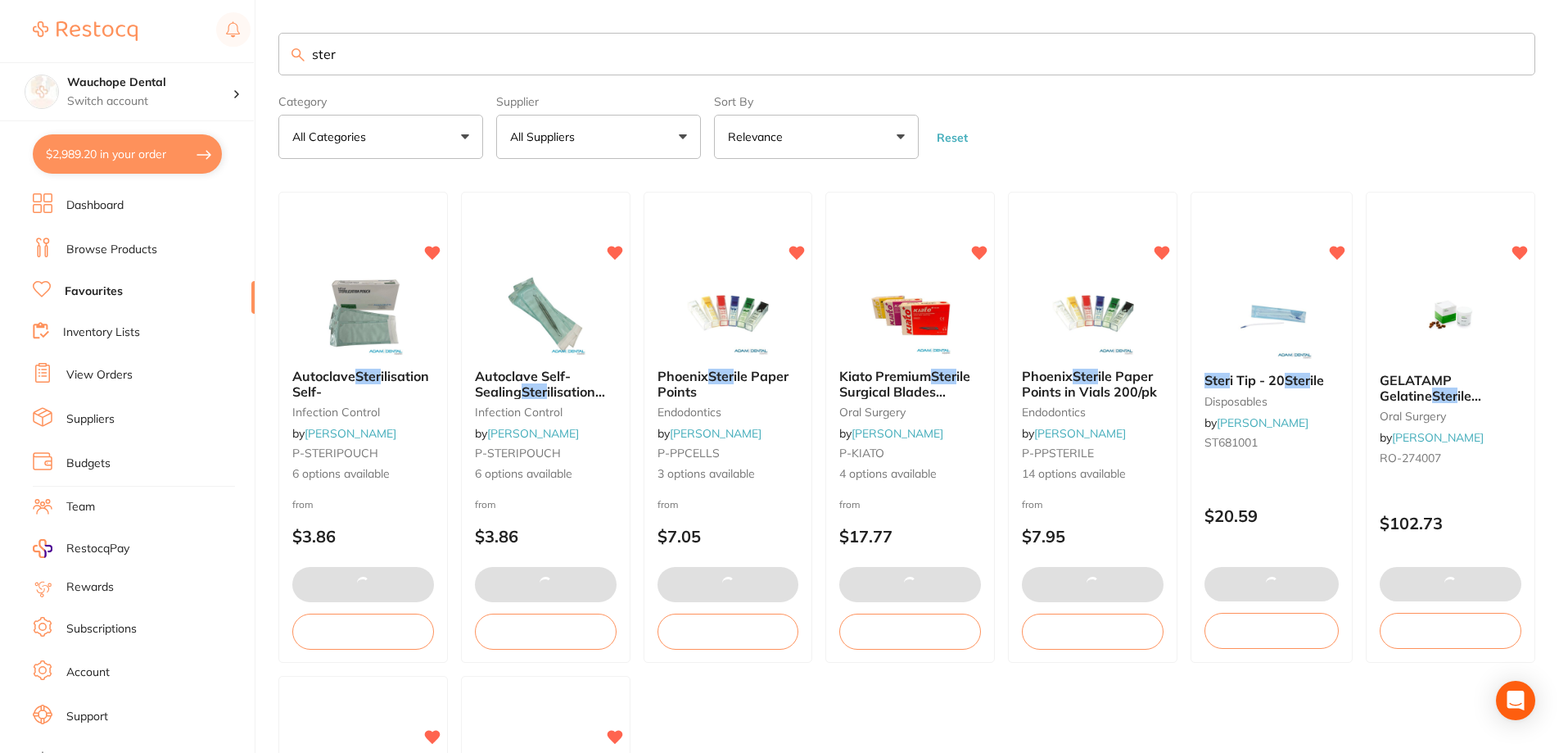
checkbox input "true"
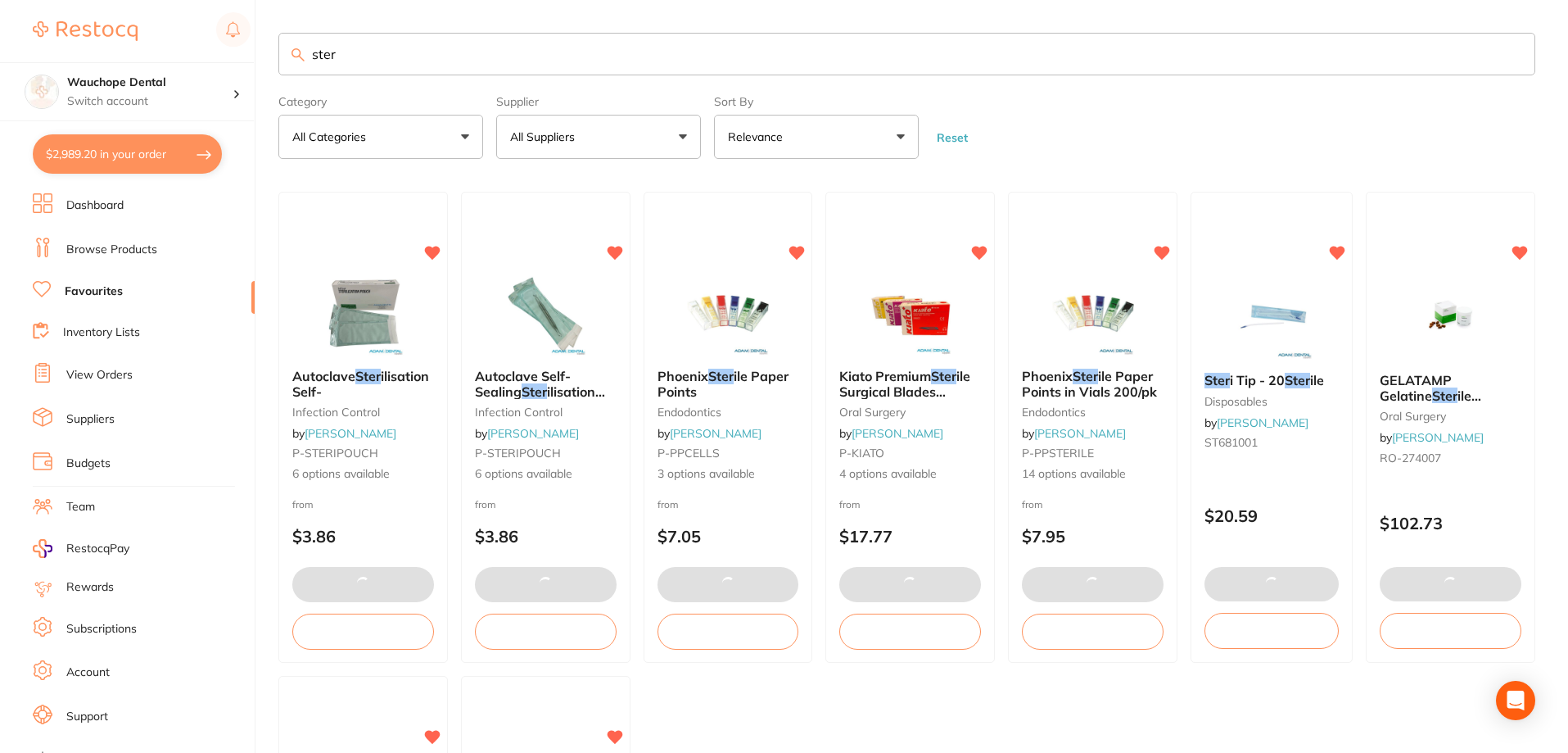
checkbox input "true"
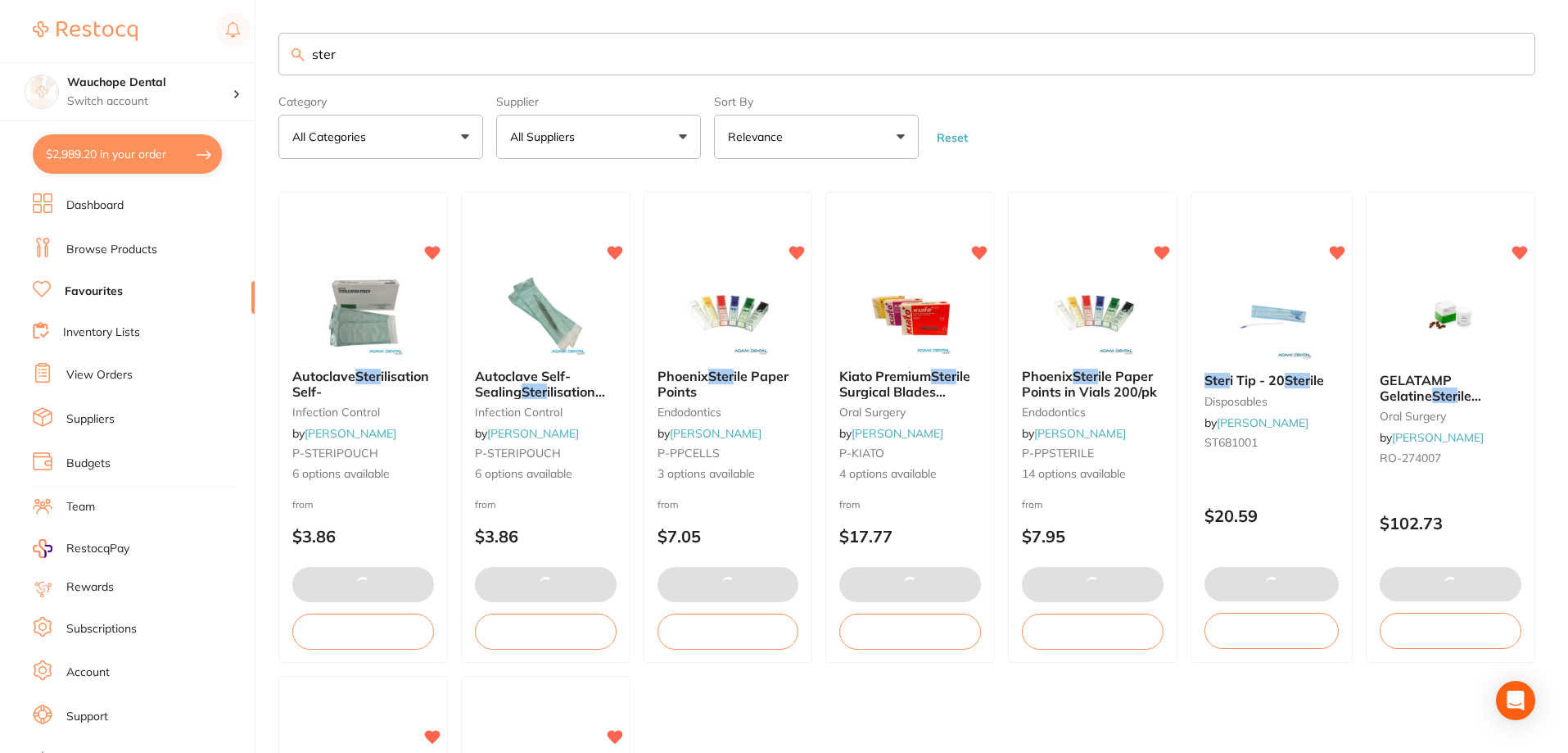
checkbox input "true"
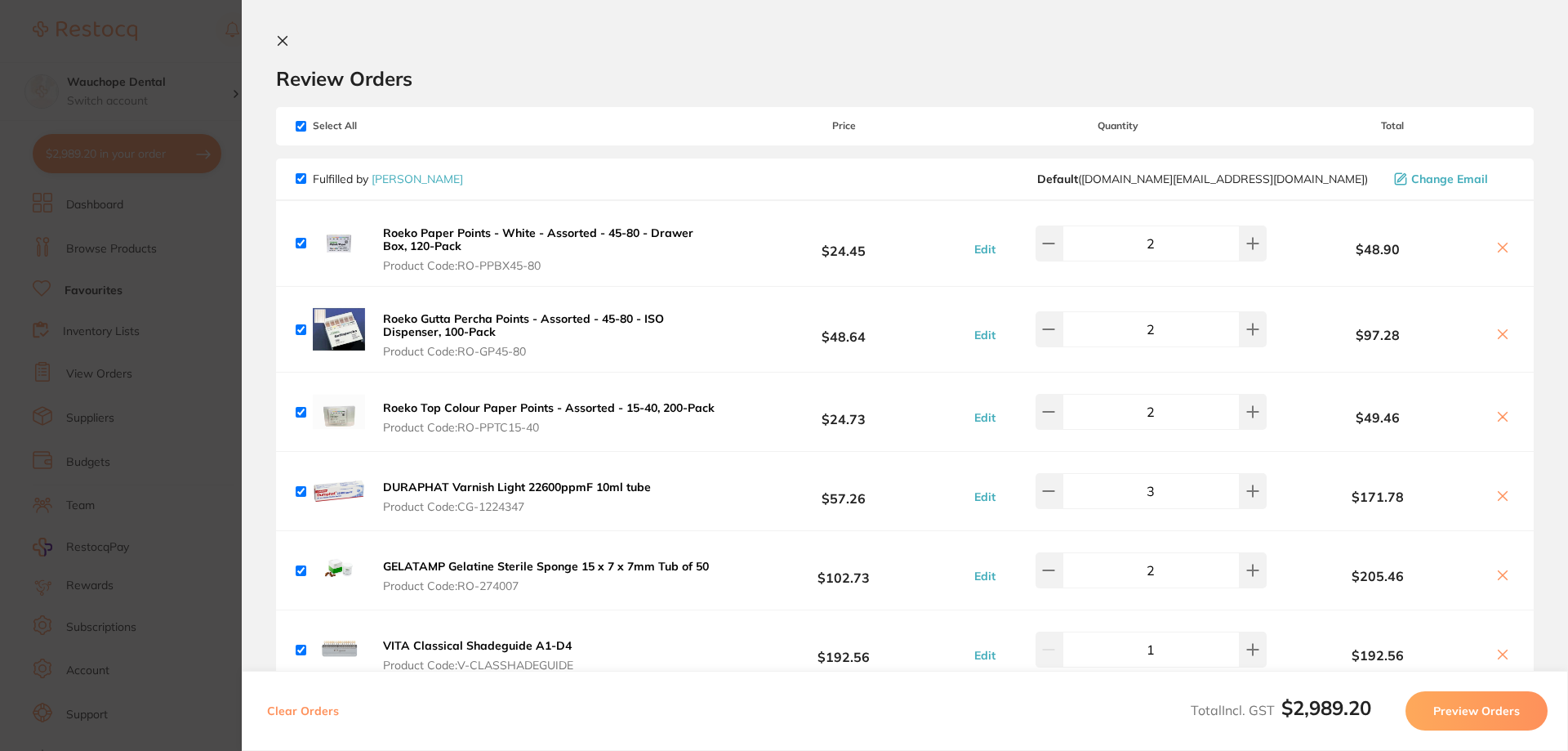
checkbox input "true"
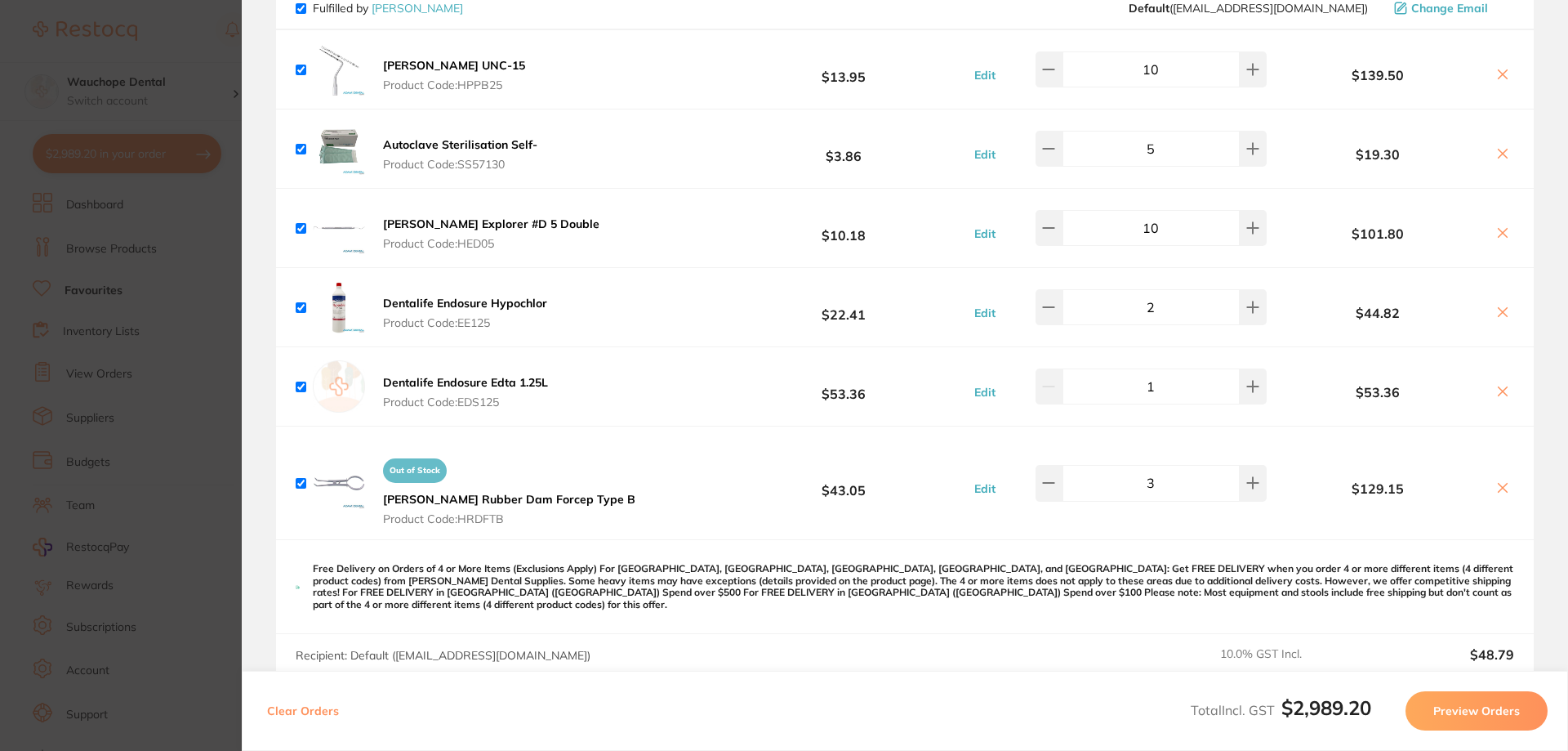
scroll to position [2777, 0]
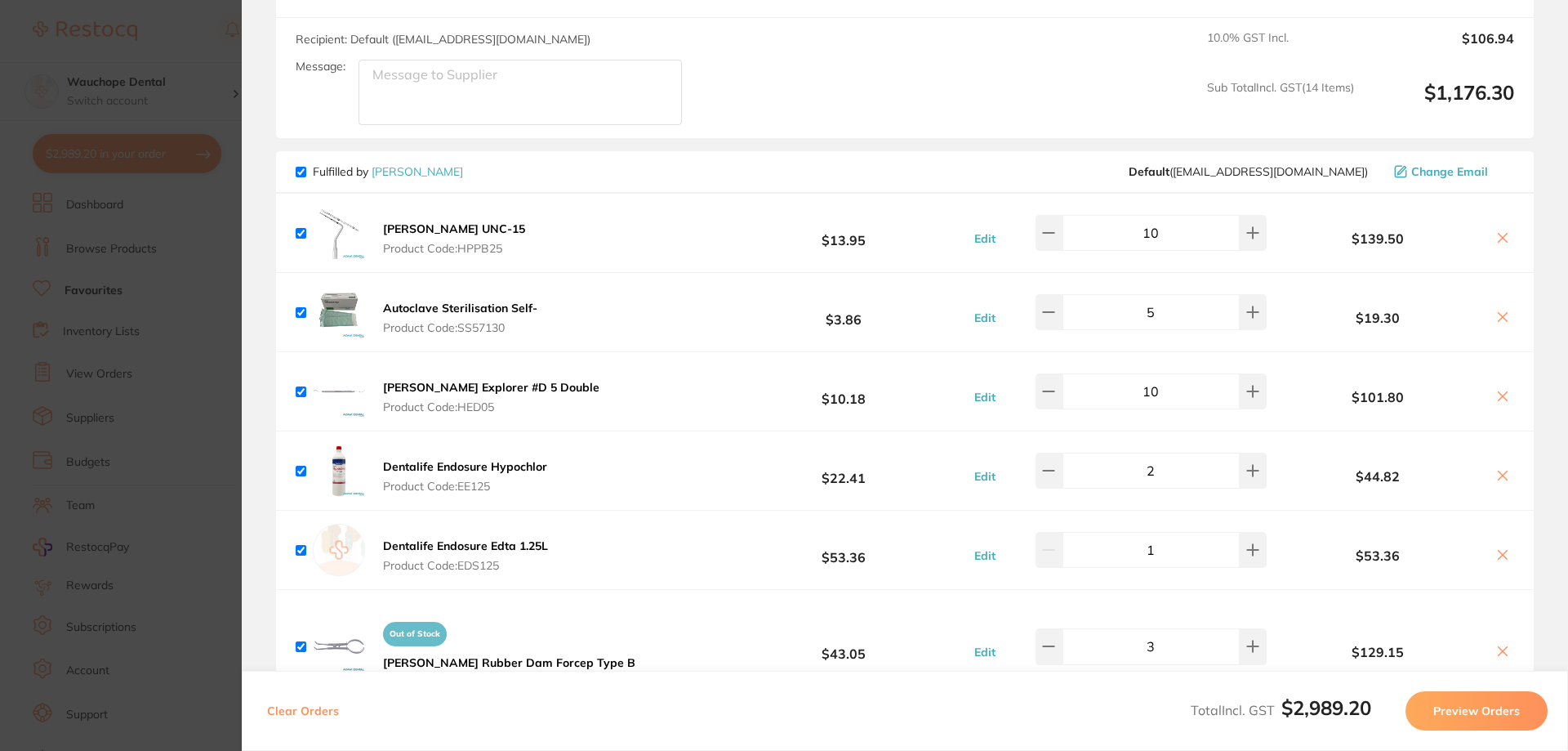
click at [333, 365] on img at bounding box center [339, 390] width 52 height 52
click at [430, 380] on b "[PERSON_NAME] Explorer #D 5 Double" at bounding box center [492, 387] width 216 height 15
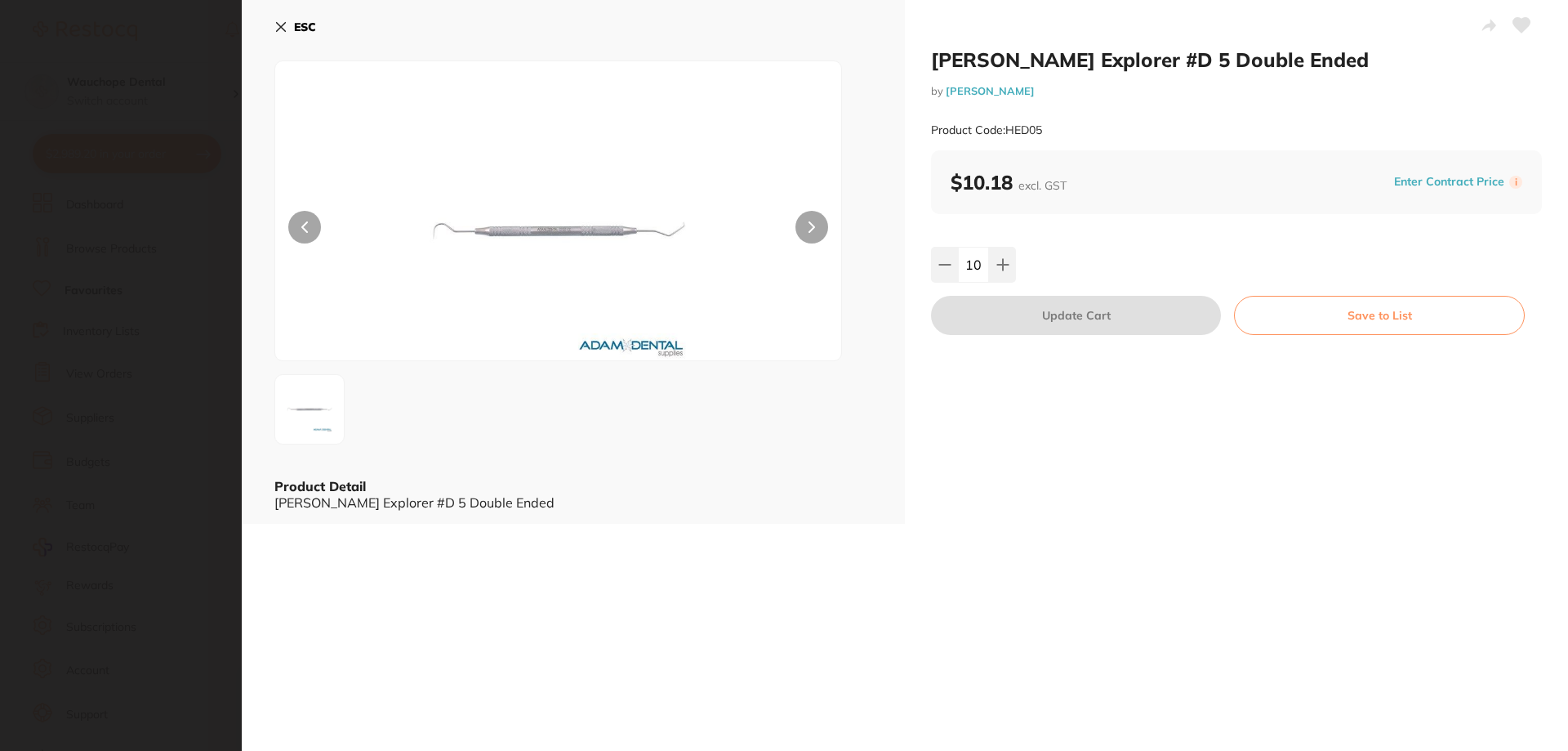
click at [173, 236] on section "[PERSON_NAME] Explorer #D 5 Double Ended by [PERSON_NAME] Product Code: HED05 E…" at bounding box center [784, 376] width 1568 height 751
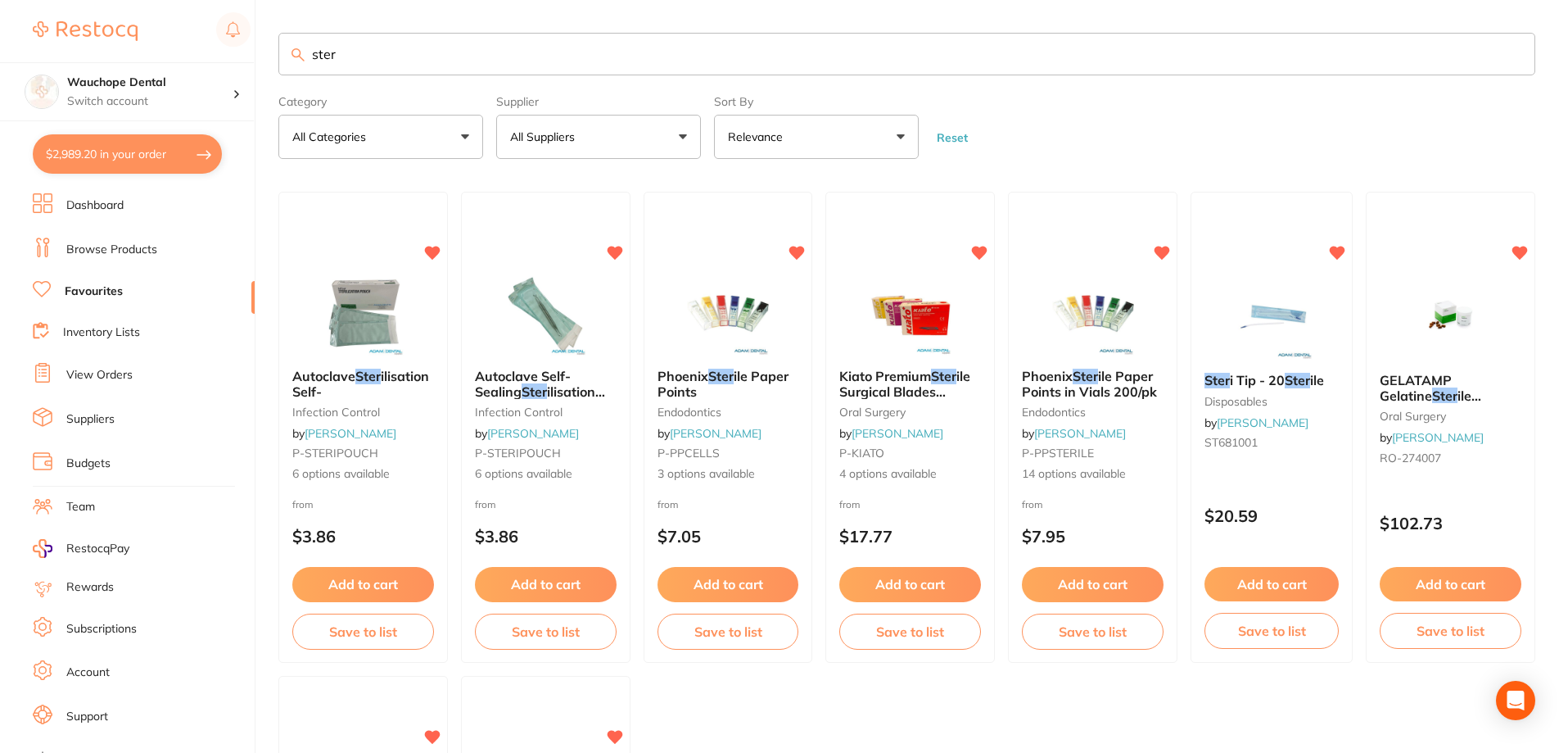
click at [124, 162] on button "$2,989.20 in your order" at bounding box center [127, 153] width 189 height 40
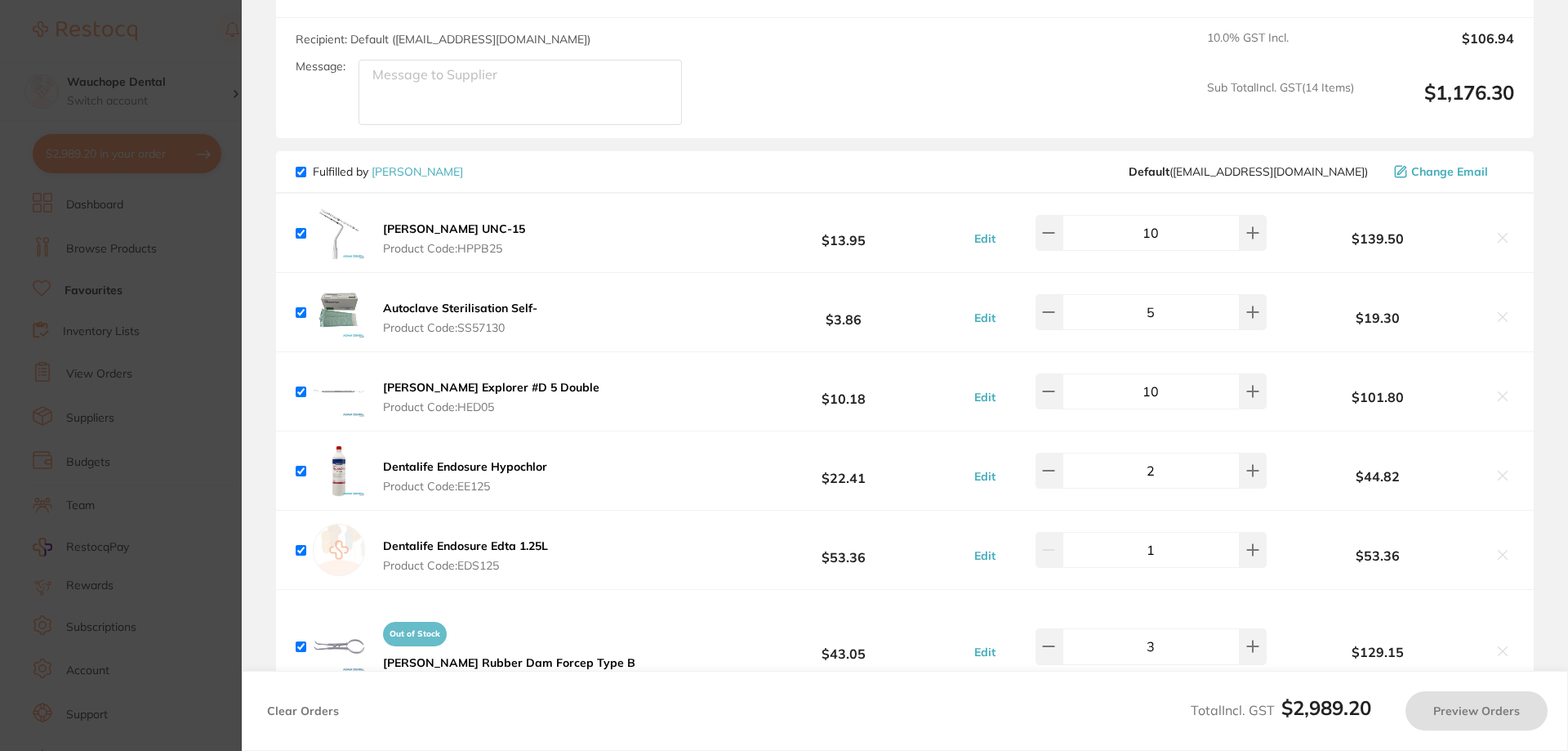
click at [143, 162] on section "Update RRP Set your pre negotiated price for this item. Item Agreed RRP (excl. …" at bounding box center [784, 376] width 1568 height 751
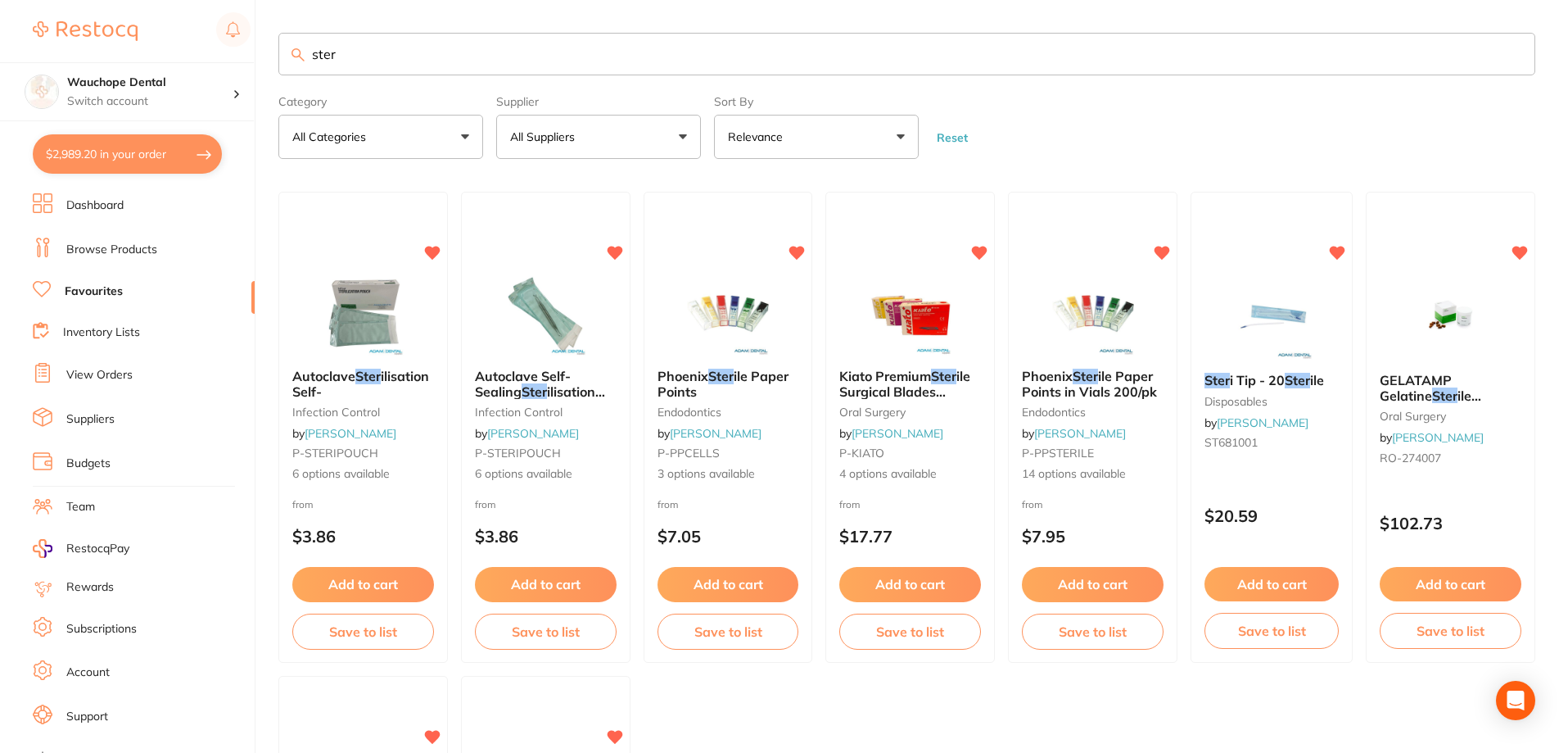
click at [91, 461] on link "Budgets" at bounding box center [88, 463] width 44 height 17
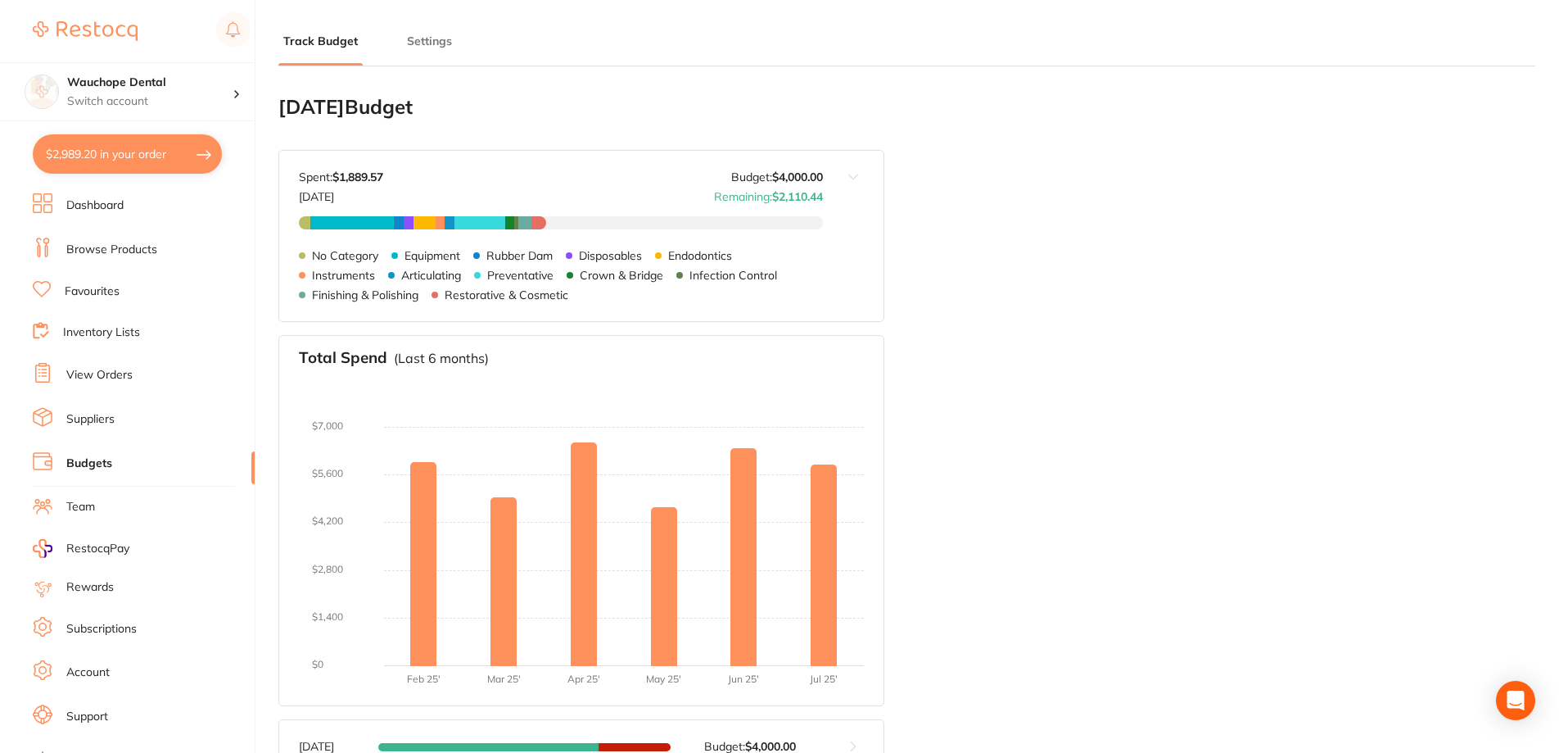
click at [109, 162] on button "$2,989.20 in your order" at bounding box center [127, 153] width 189 height 40
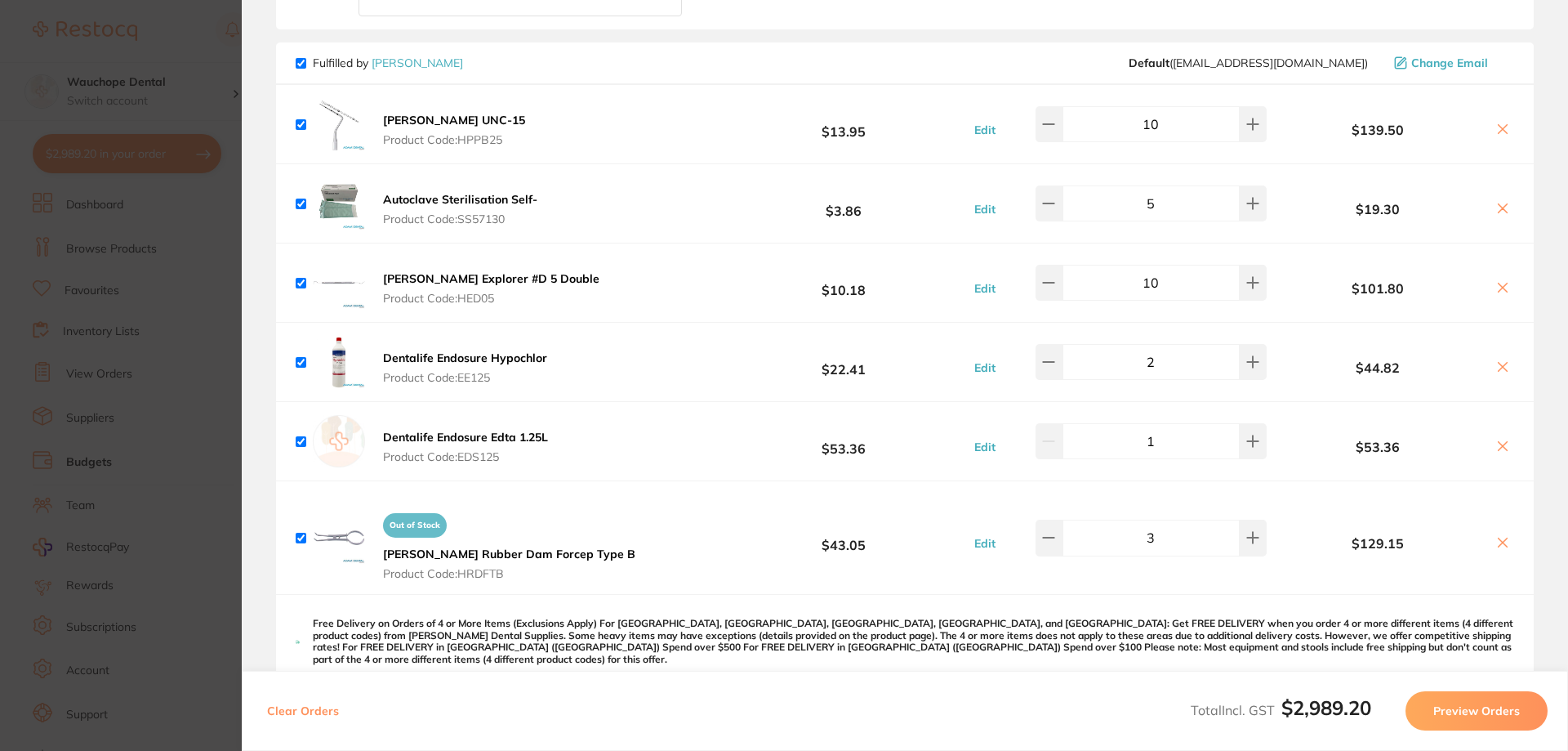
scroll to position [2804, 0]
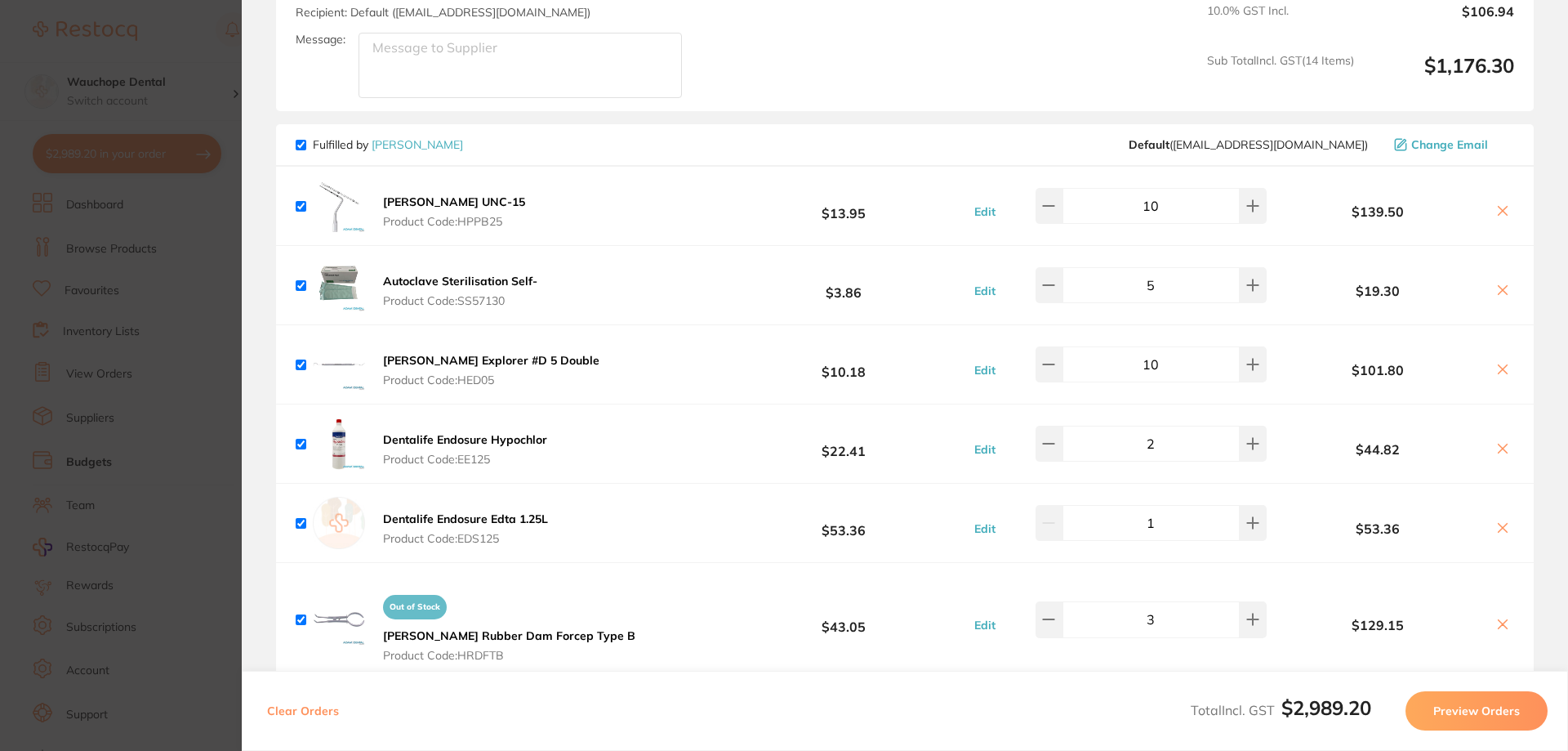
click at [1500, 617] on icon at bounding box center [1503, 623] width 13 height 13
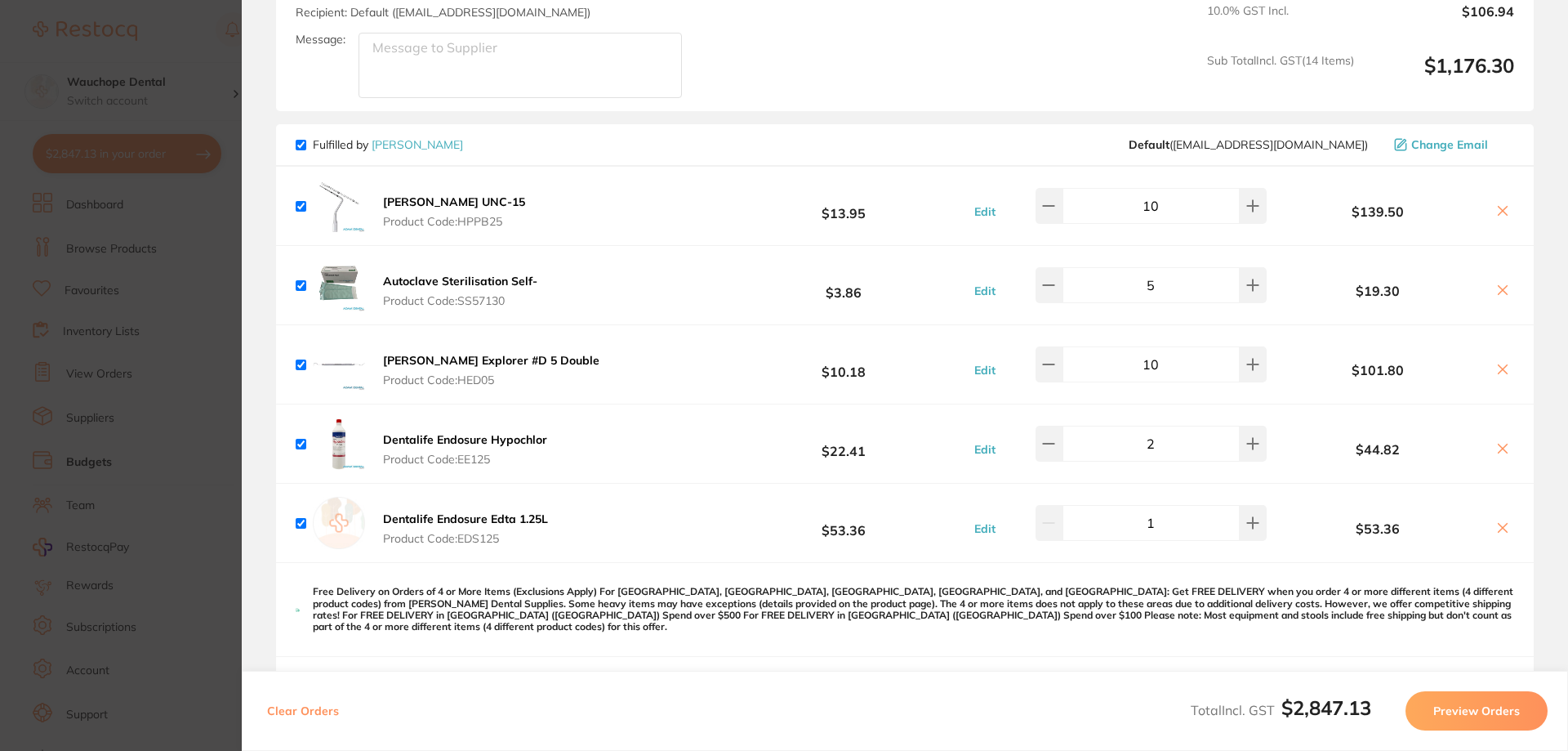
checkbox input "true"
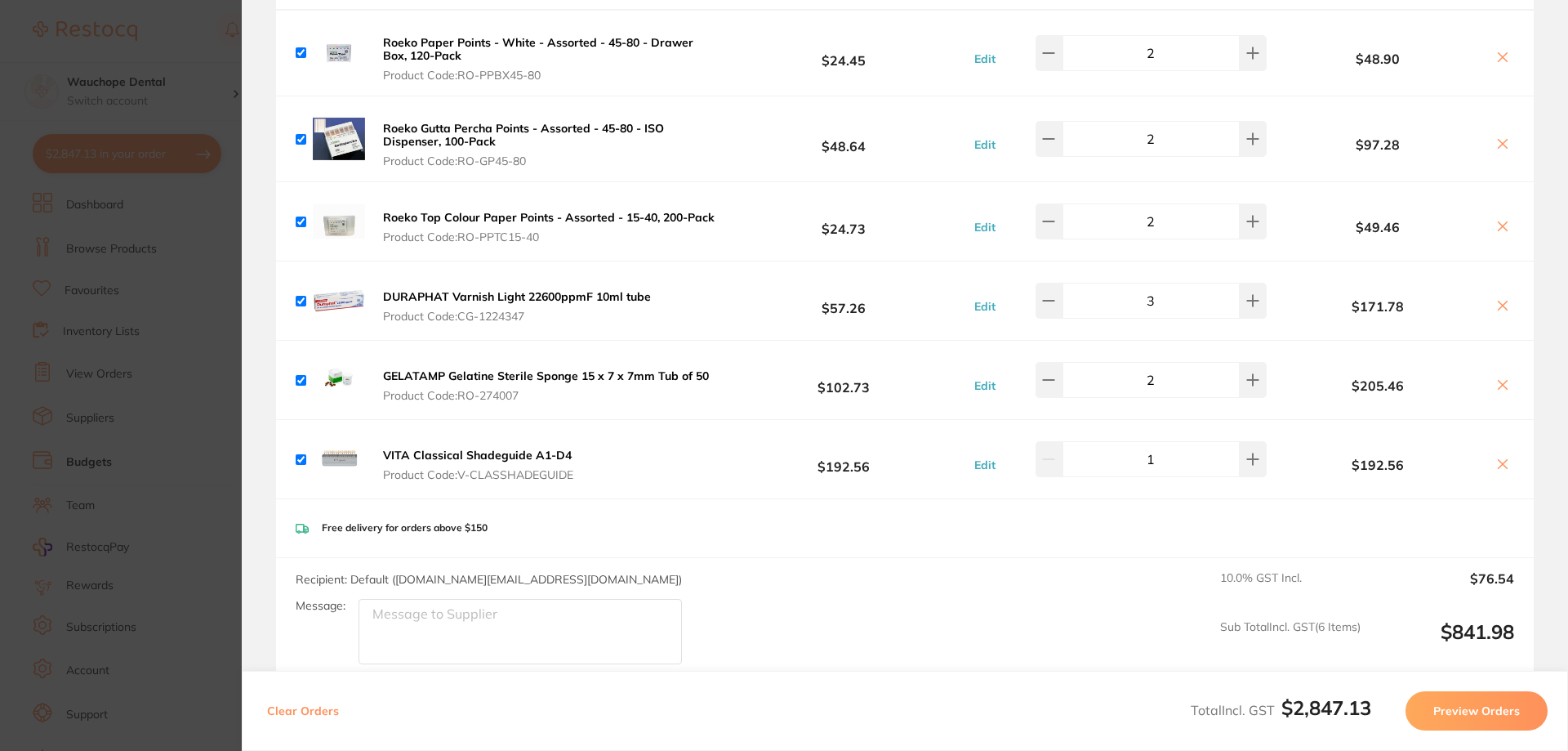
scroll to position [109, 0]
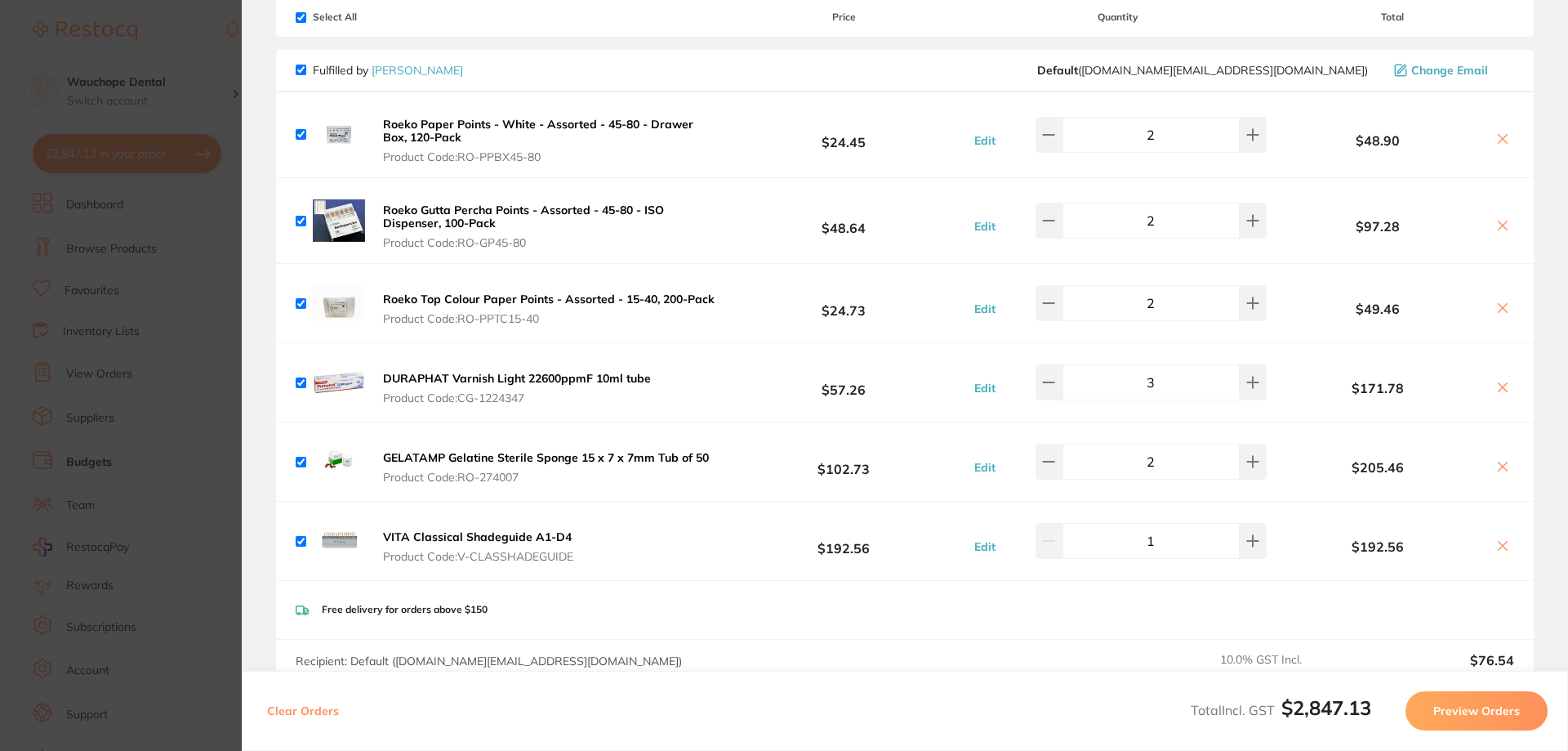
click at [155, 510] on section "Update RRP Set your pre negotiated price for this item. Item Agreed RRP (excl. …" at bounding box center [784, 376] width 1568 height 751
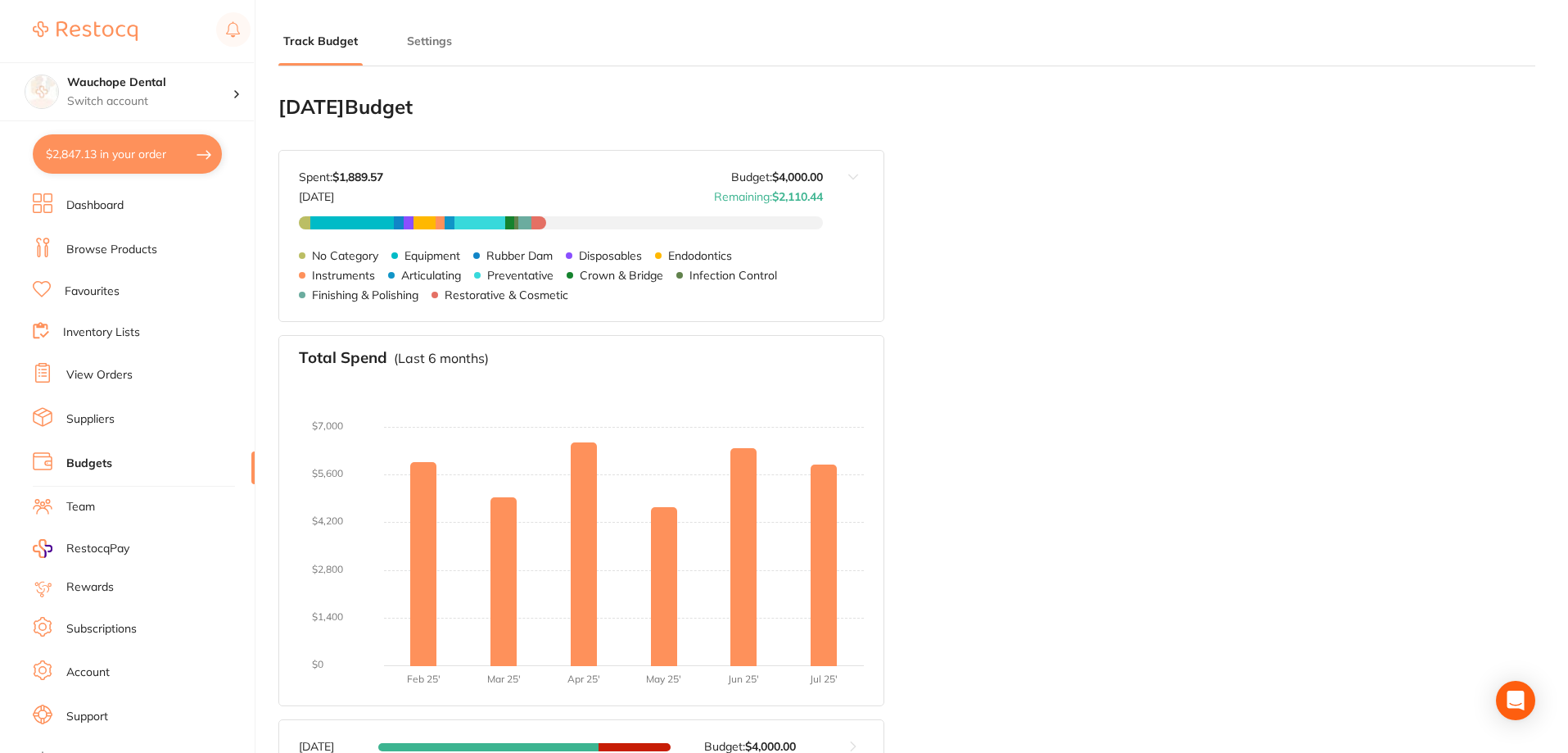
click at [126, 160] on button "$2,847.13 in your order" at bounding box center [127, 153] width 189 height 40
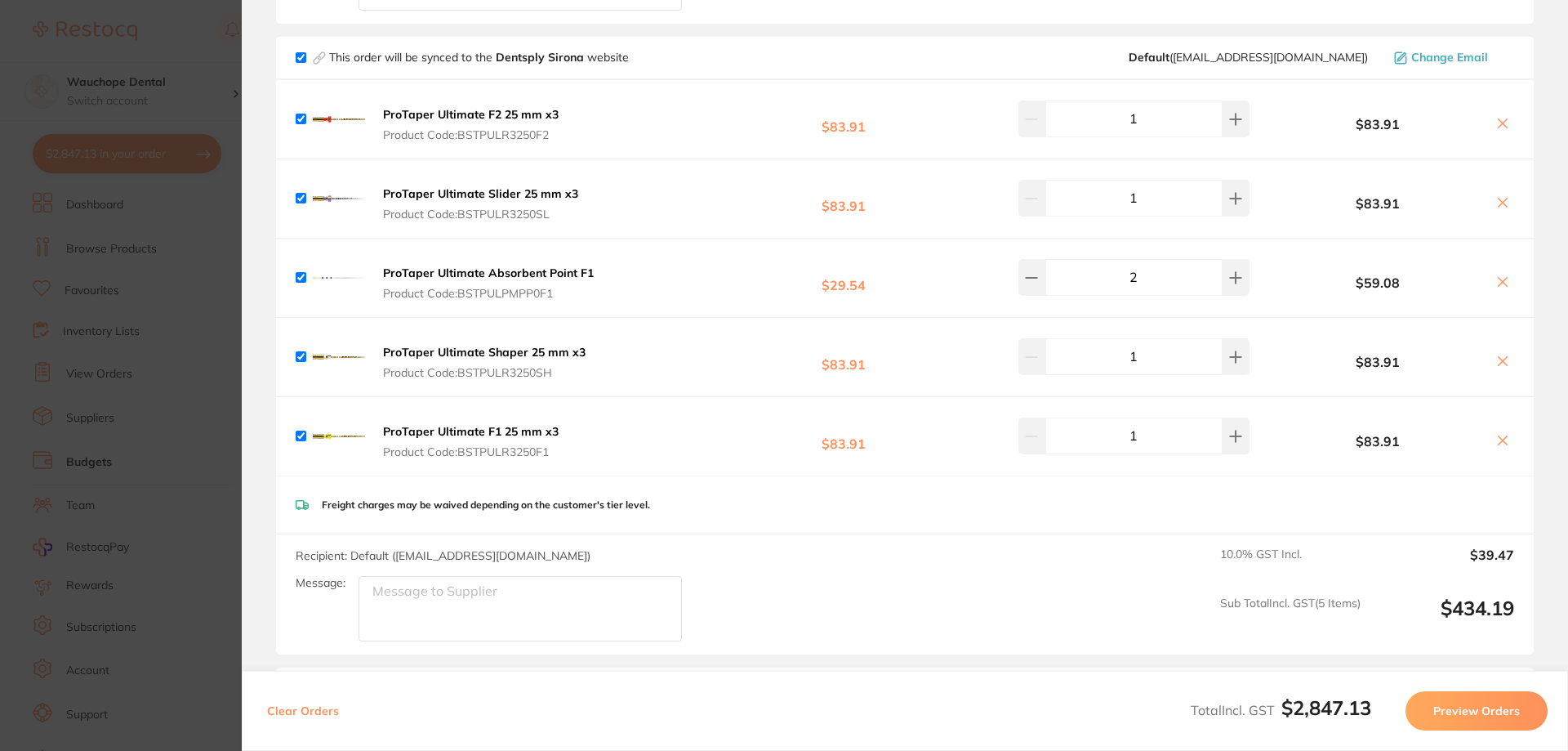
scroll to position [1170, 0]
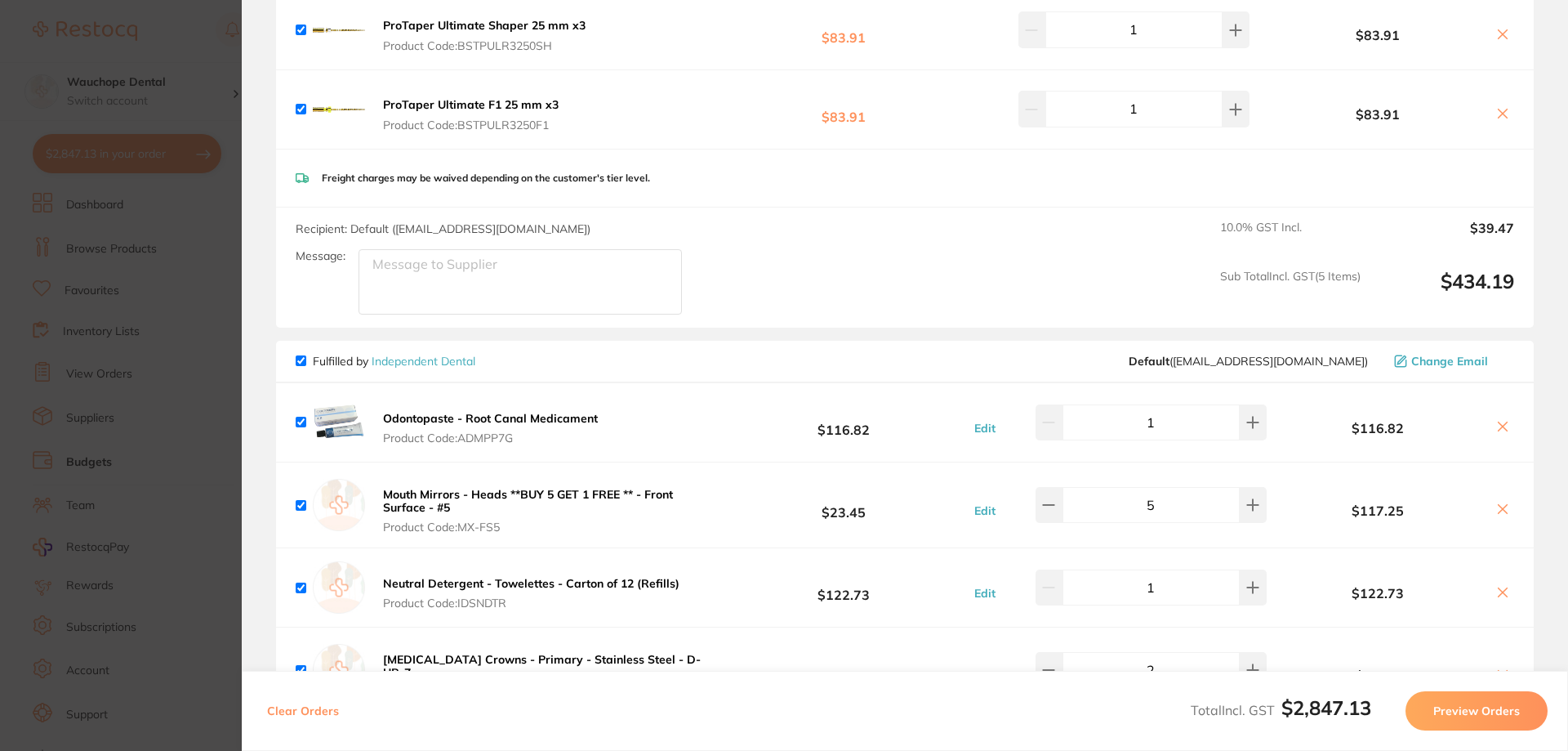
click at [1482, 705] on button "Preview Orders" at bounding box center [1477, 711] width 142 height 40
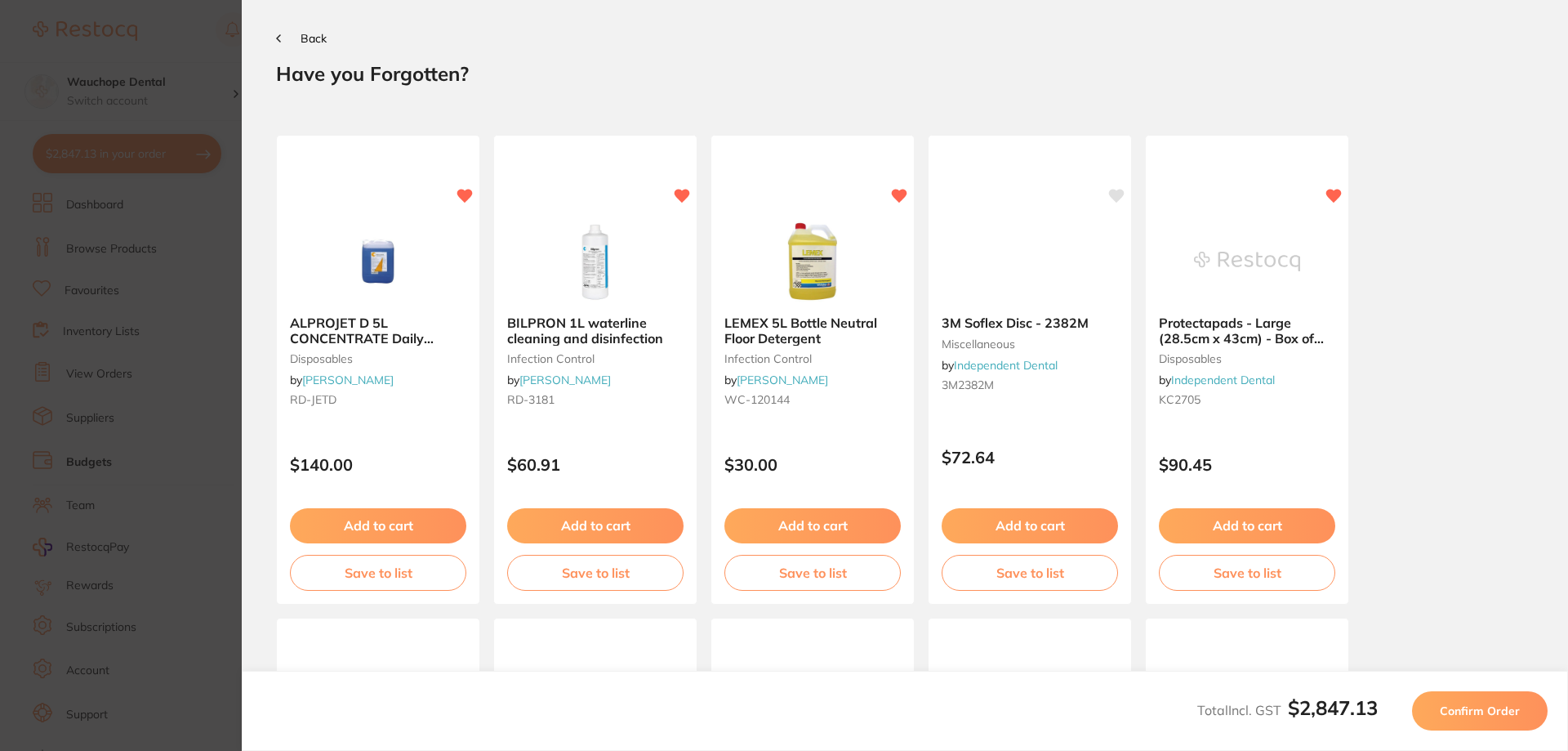
scroll to position [0, 0]
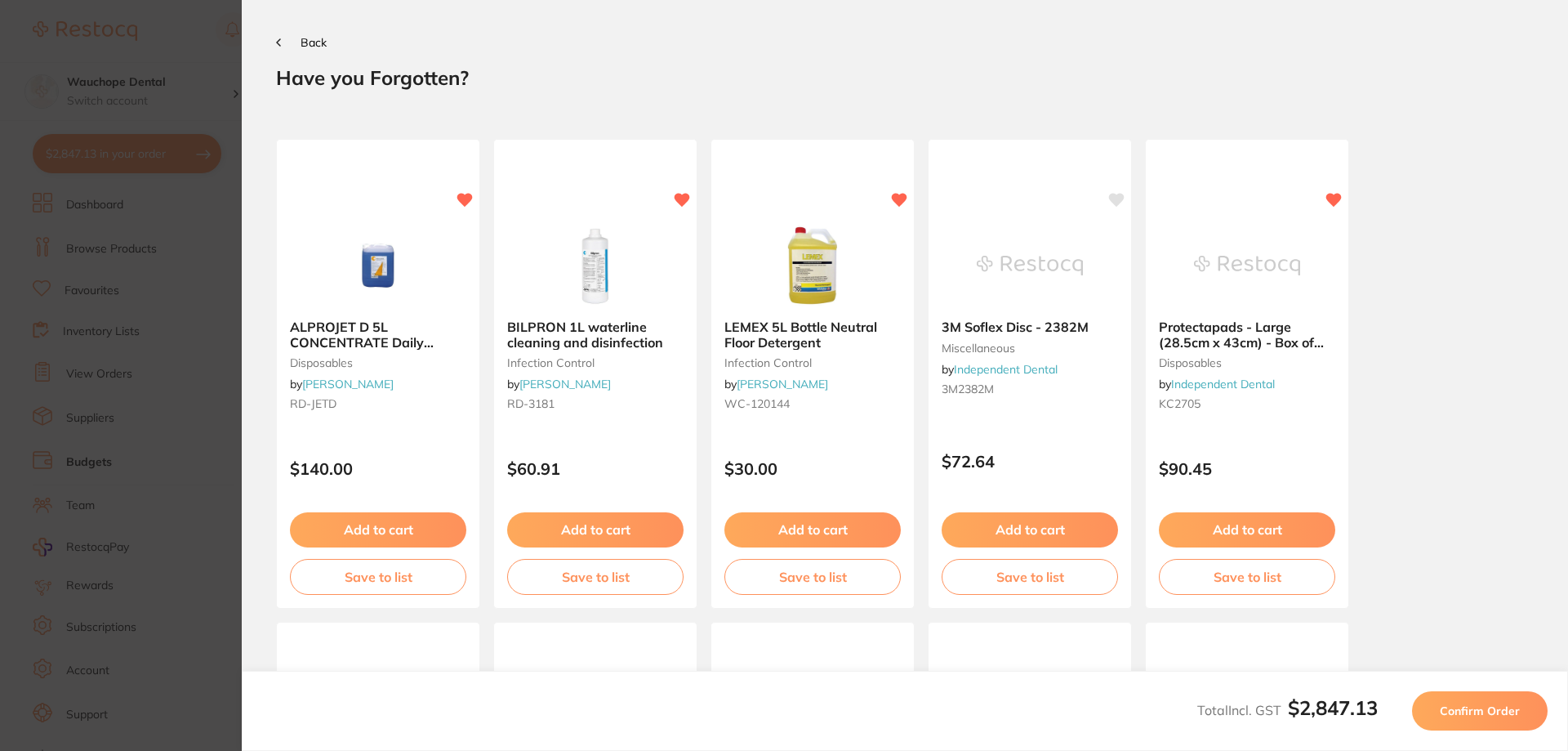
click at [1508, 702] on button "Confirm Order" at bounding box center [1480, 711] width 135 height 40
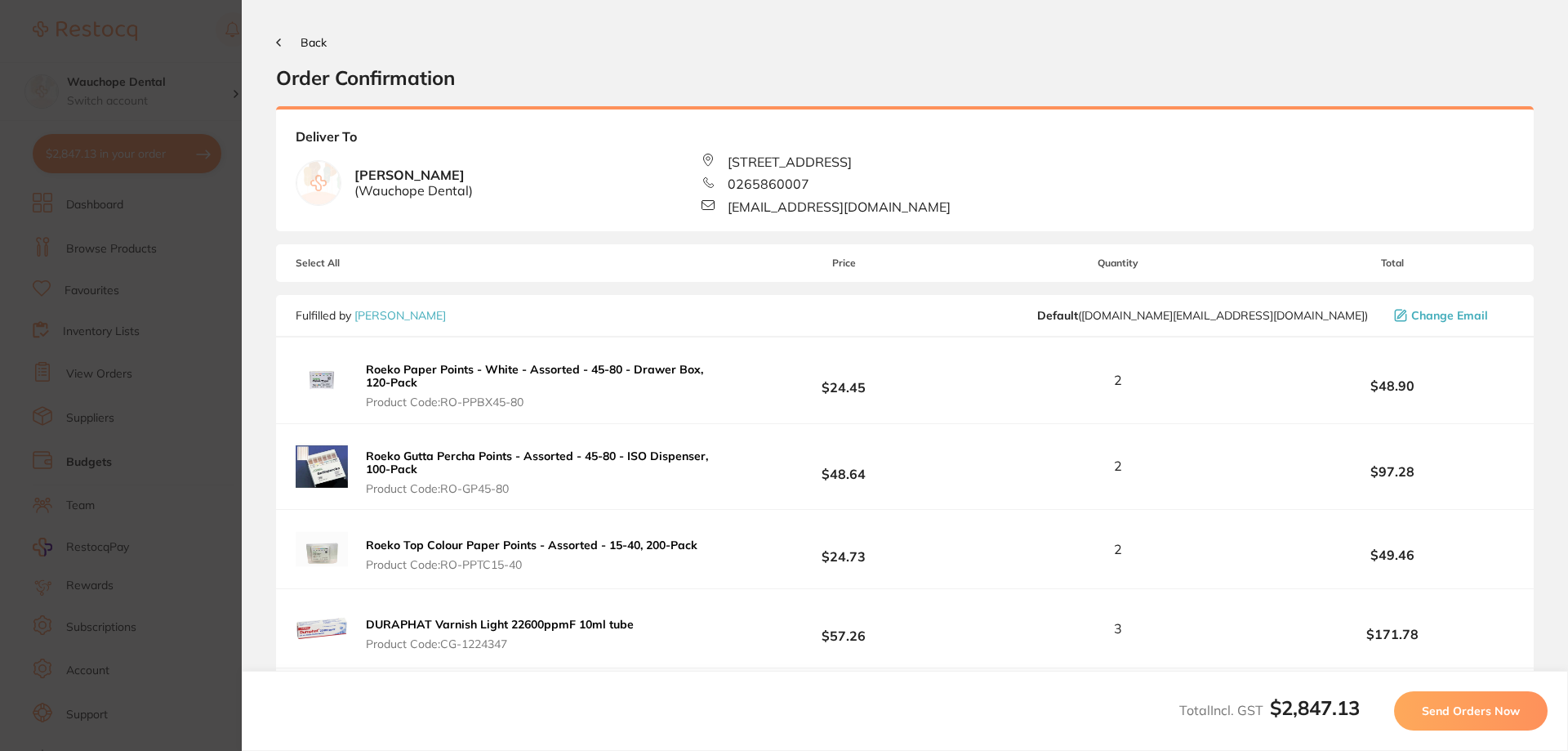
click at [1448, 704] on span "Send Orders Now" at bounding box center [1470, 711] width 98 height 15
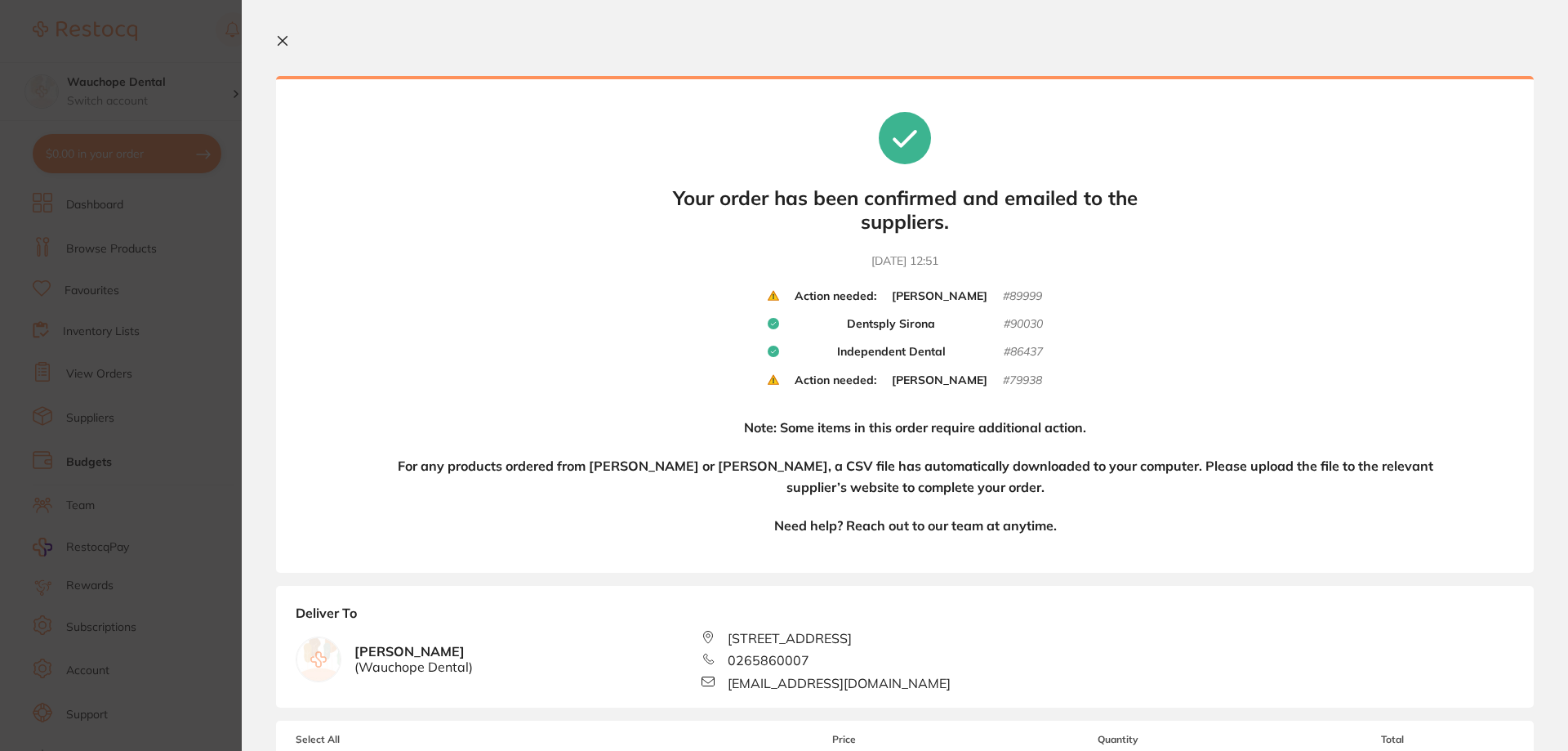
click at [288, 37] on icon at bounding box center [282, 40] width 13 height 13
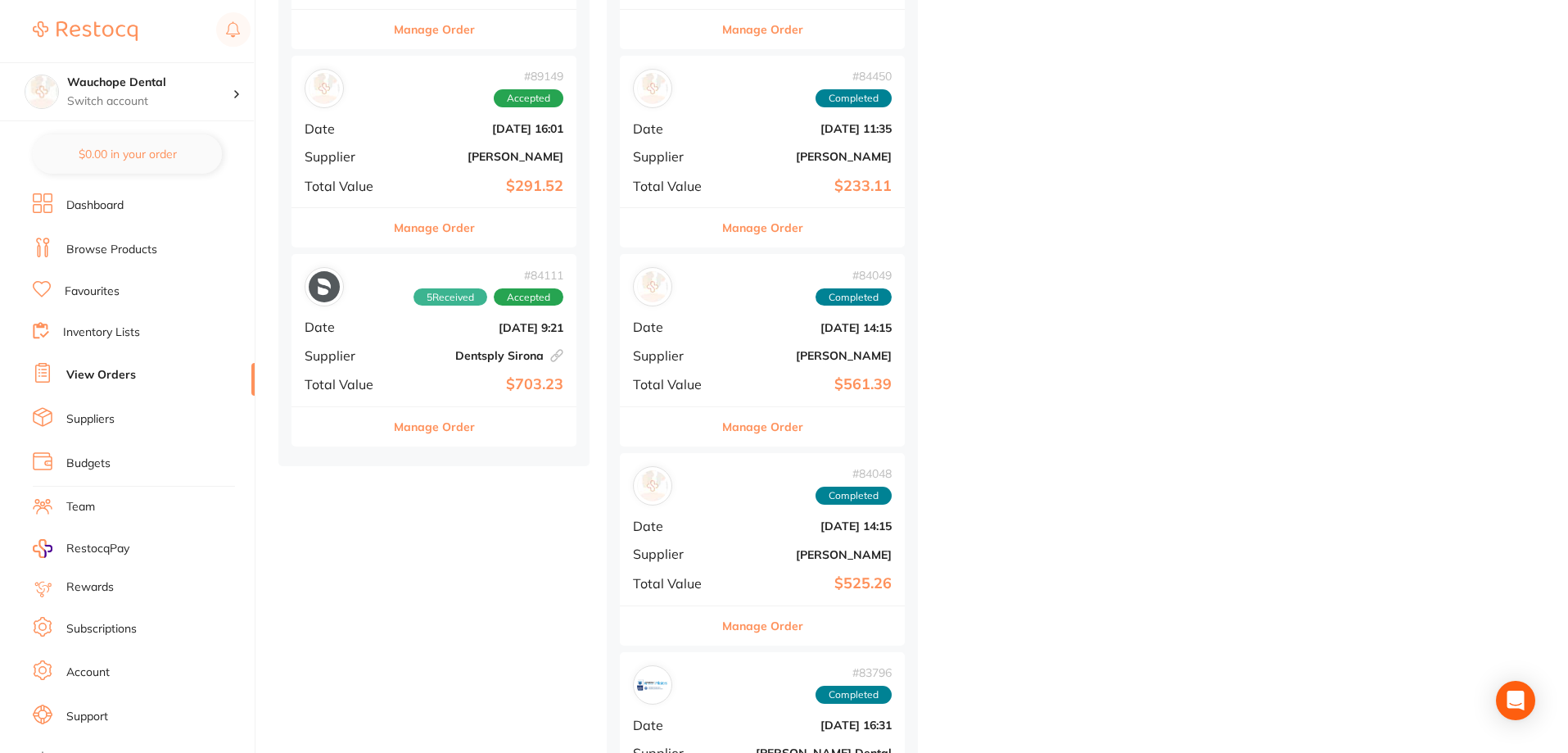
scroll to position [1883, 0]
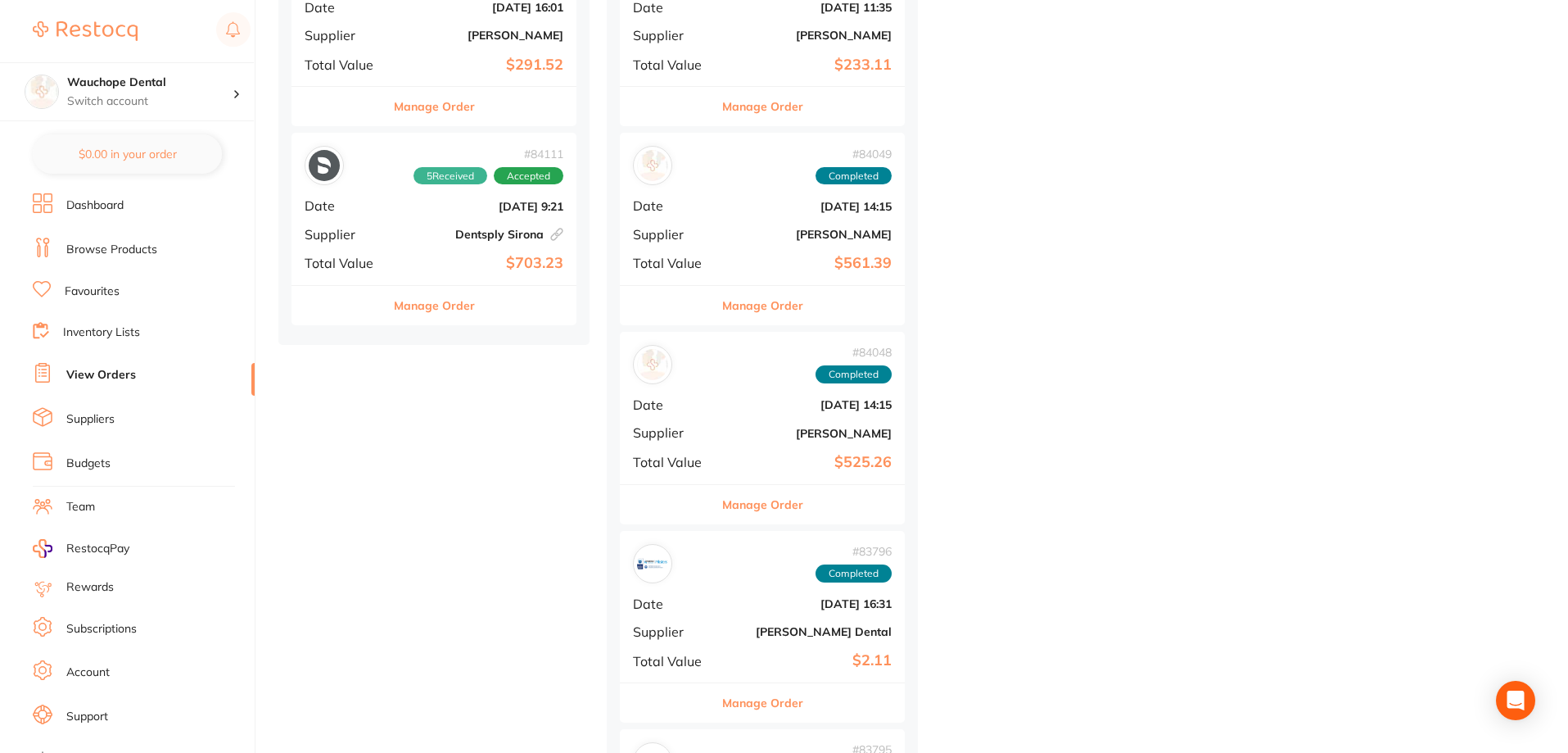
click at [567, 238] on div "# 84111 5 Received Accepted Date [DATE] 9:21 Supplier Dentsply Sirona This orde…" at bounding box center [434, 208] width 285 height 152
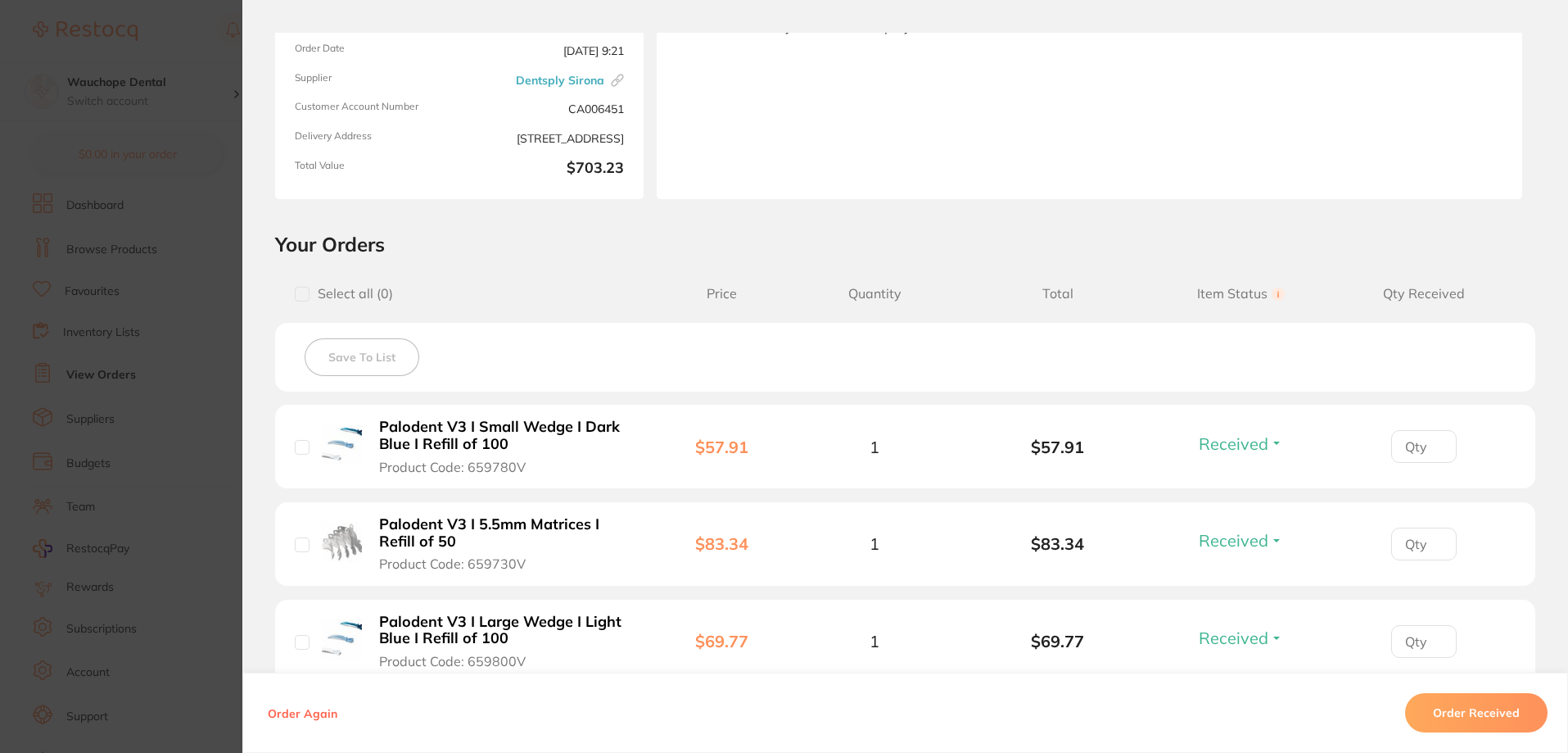
scroll to position [409, 0]
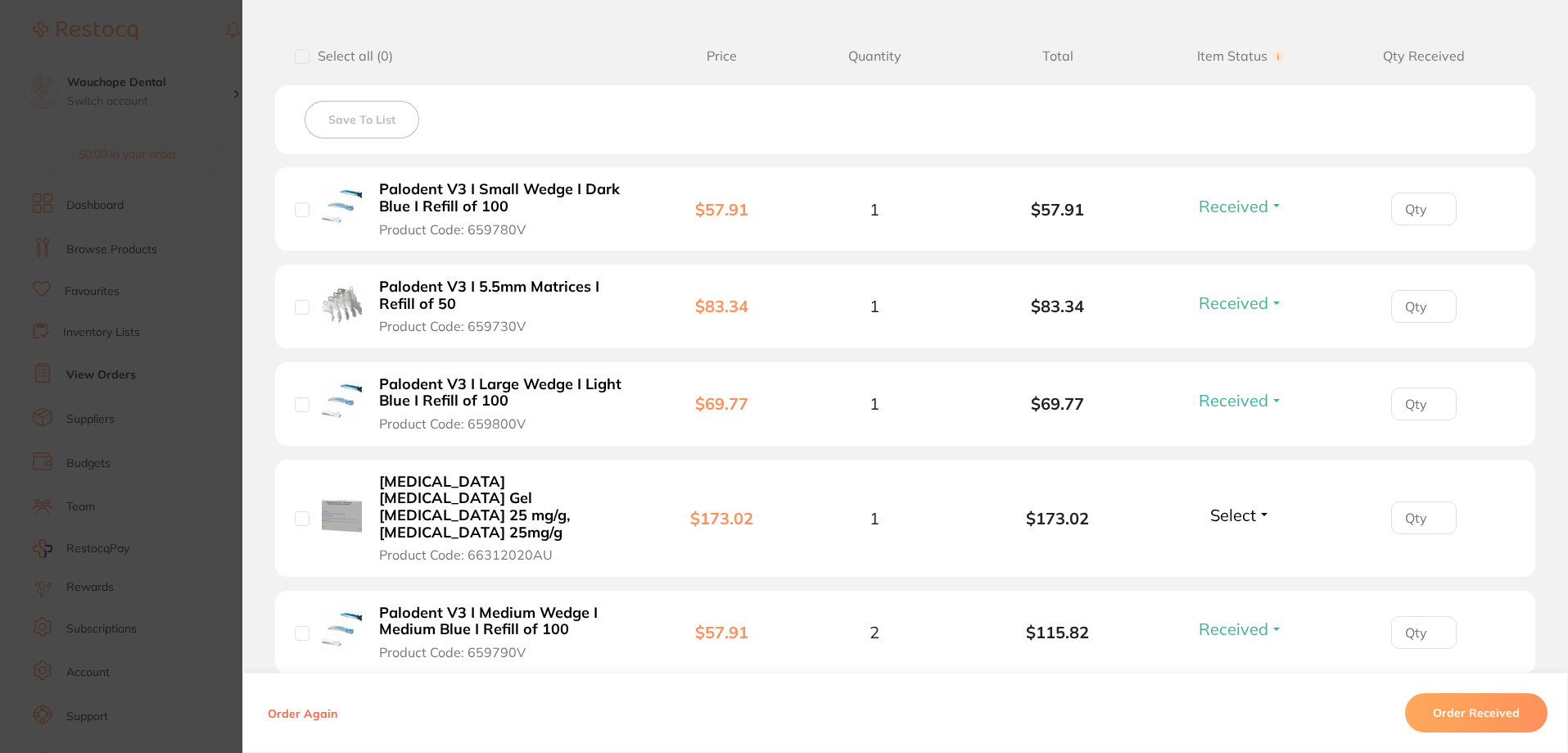
drag, startPoint x: 1204, startPoint y: 501, endPoint x: 1212, endPoint y: 497, distance: 8.9
click at [1208, 504] on button "Select" at bounding box center [1240, 514] width 71 height 20
click at [1241, 504] on span "Select" at bounding box center [1233, 514] width 46 height 20
click at [1234, 544] on span "Received" at bounding box center [1240, 550] width 41 height 12
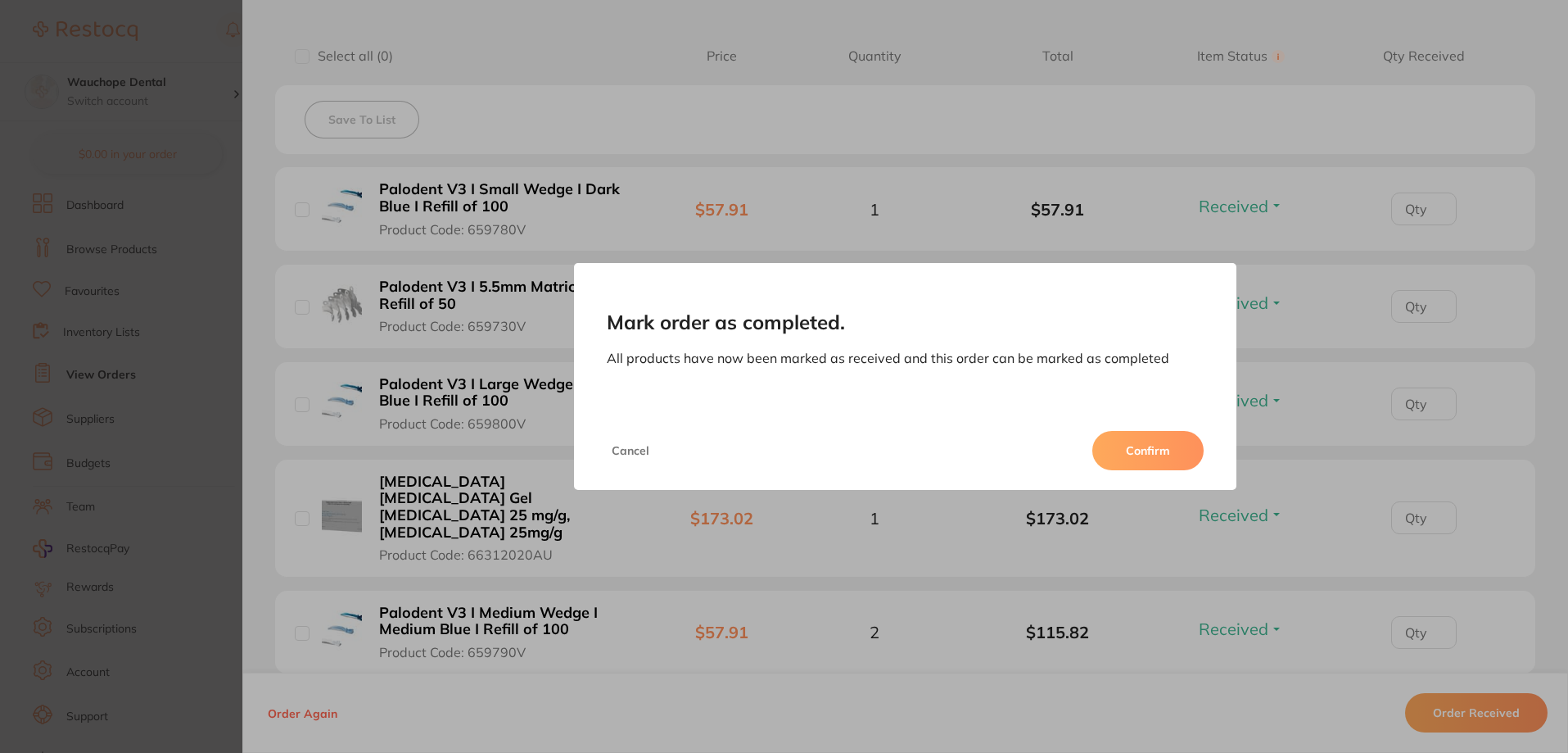
click at [1148, 439] on button "Confirm" at bounding box center [1148, 451] width 111 height 40
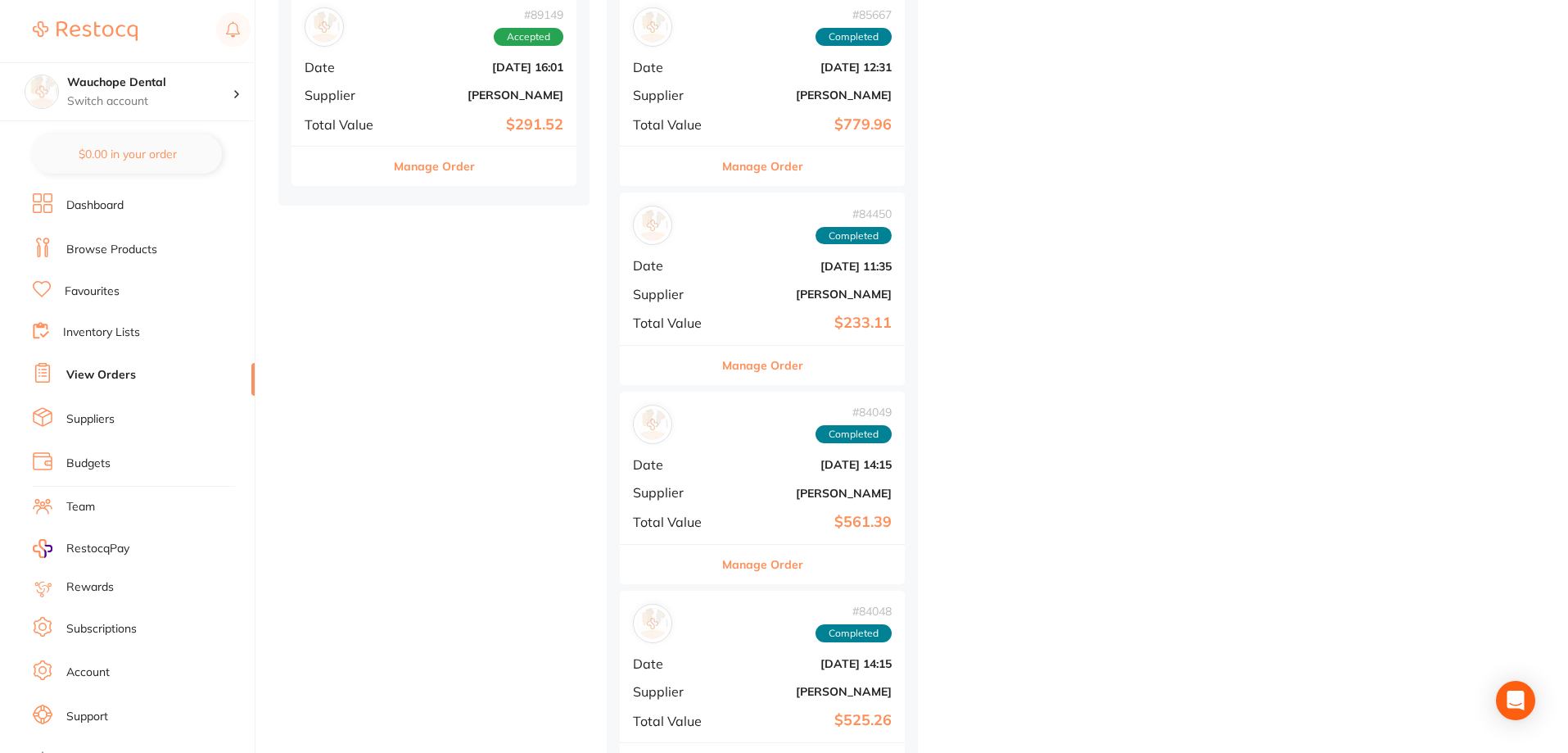
scroll to position [1638, 0]
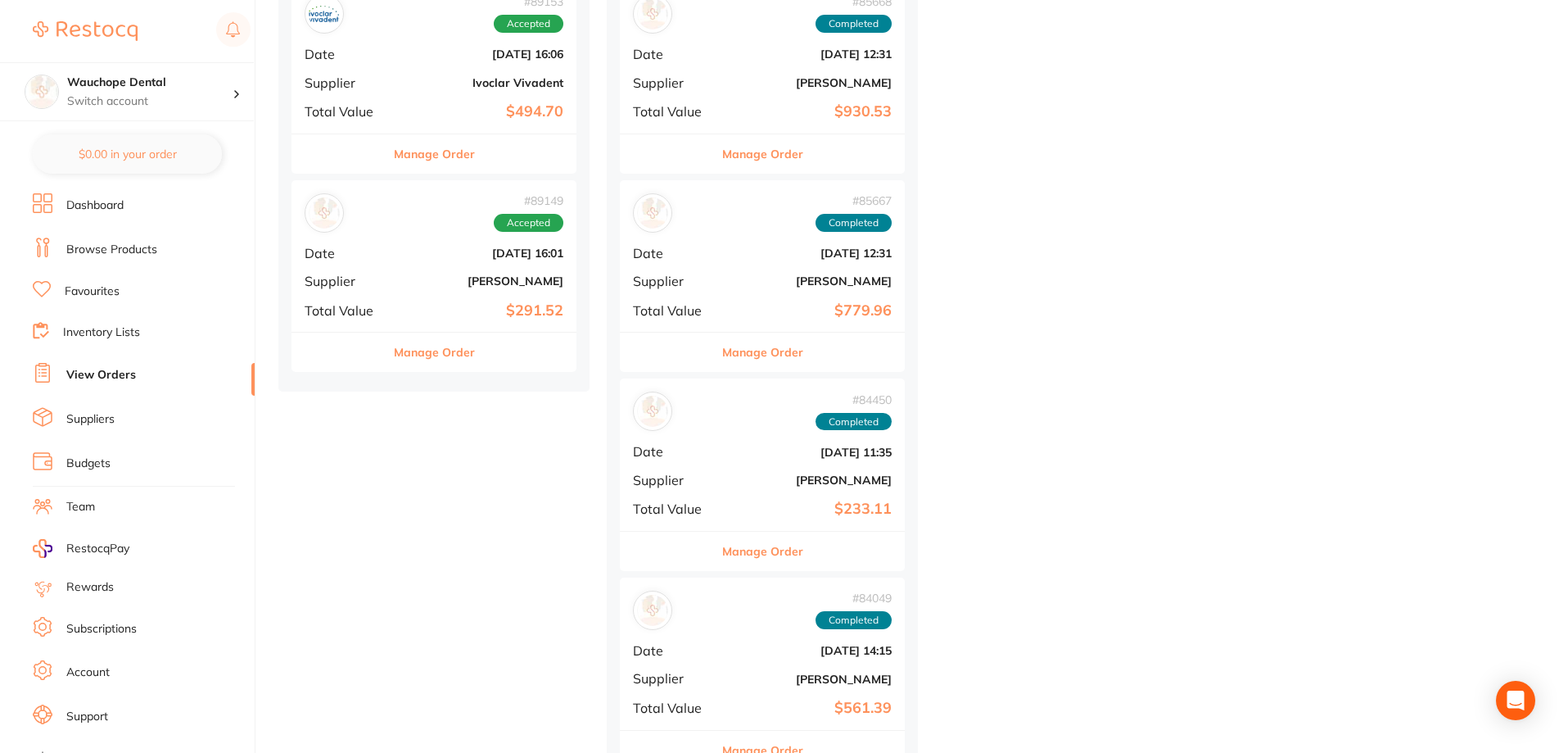
click at [438, 354] on button "Manage Order" at bounding box center [435, 352] width 81 height 40
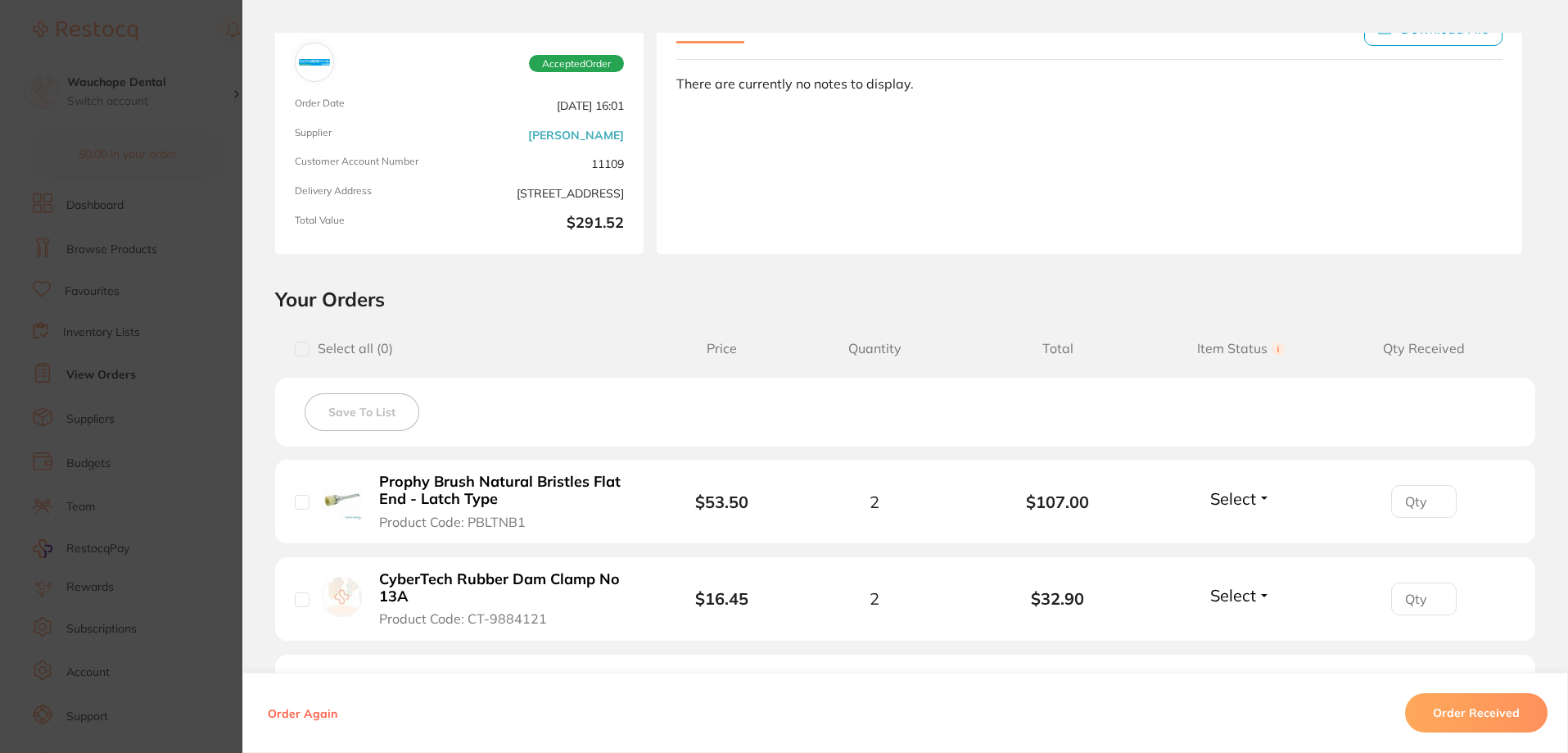
scroll to position [328, 0]
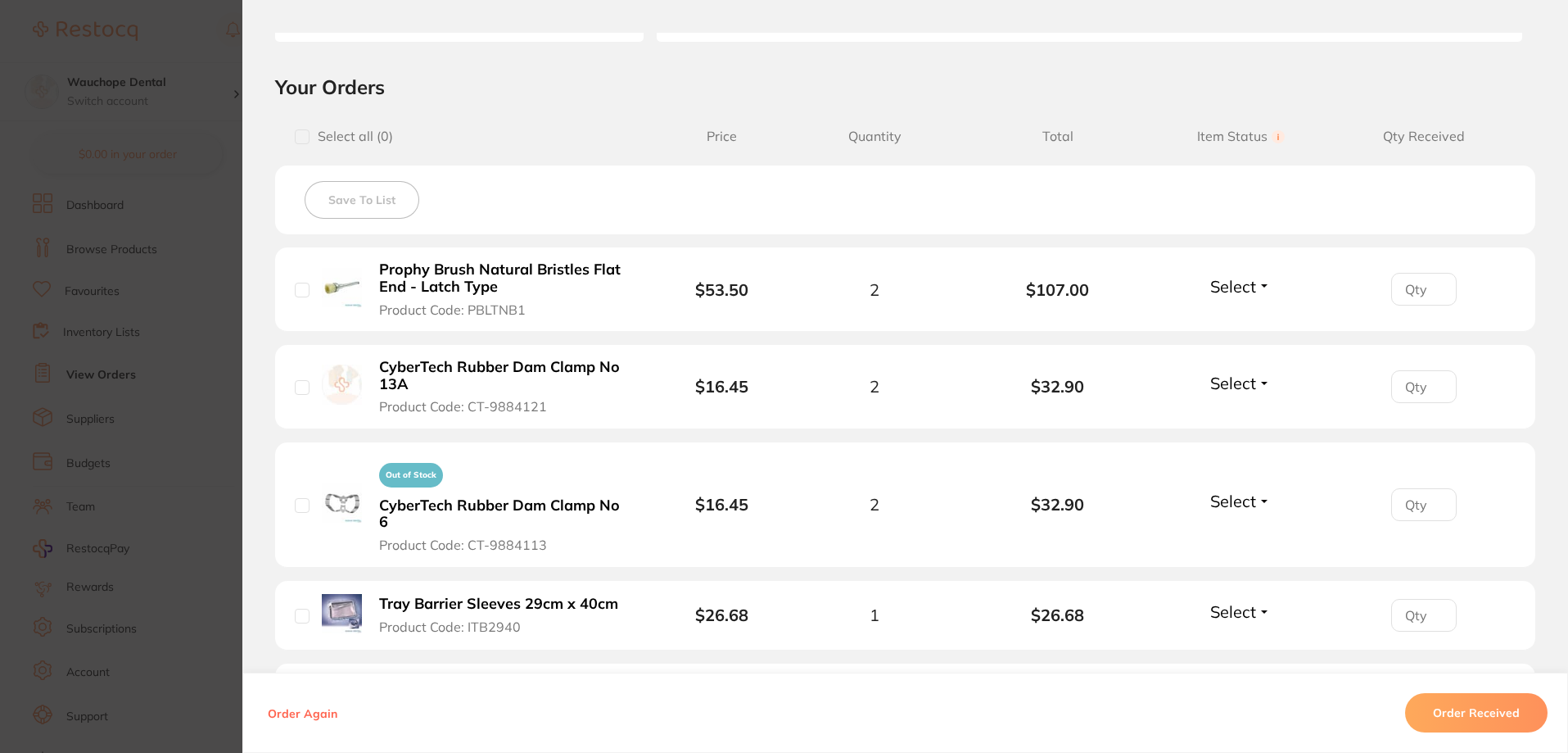
click at [1241, 285] on span "Select" at bounding box center [1233, 286] width 46 height 20
click at [1224, 320] on span "Received" at bounding box center [1240, 322] width 41 height 12
click at [1226, 389] on span "Select" at bounding box center [1233, 383] width 46 height 20
click at [1226, 409] on button "Received" at bounding box center [1240, 419] width 41 height 26
click at [1239, 498] on span "Select" at bounding box center [1233, 500] width 46 height 20
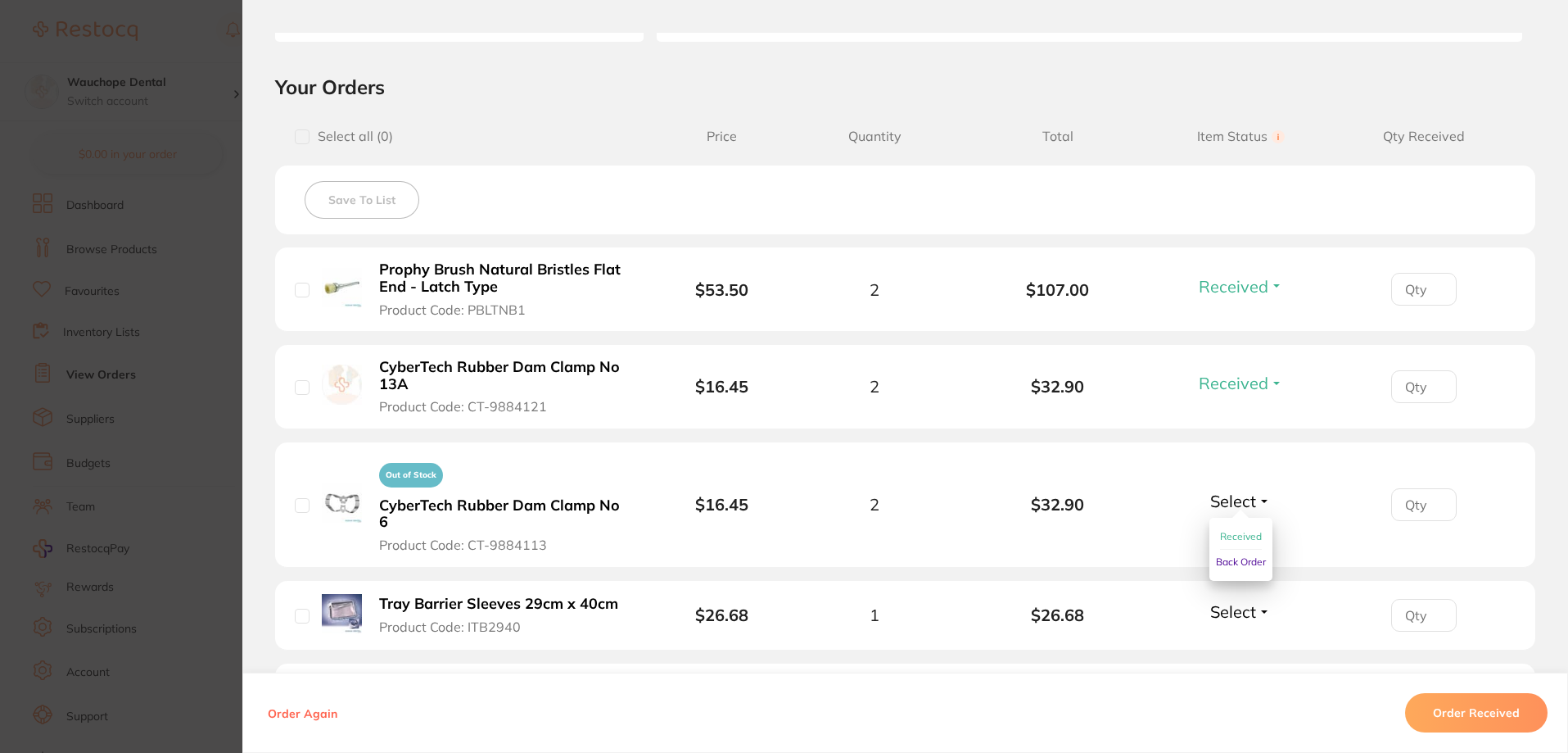
click at [1230, 530] on span "Received" at bounding box center [1240, 536] width 41 height 12
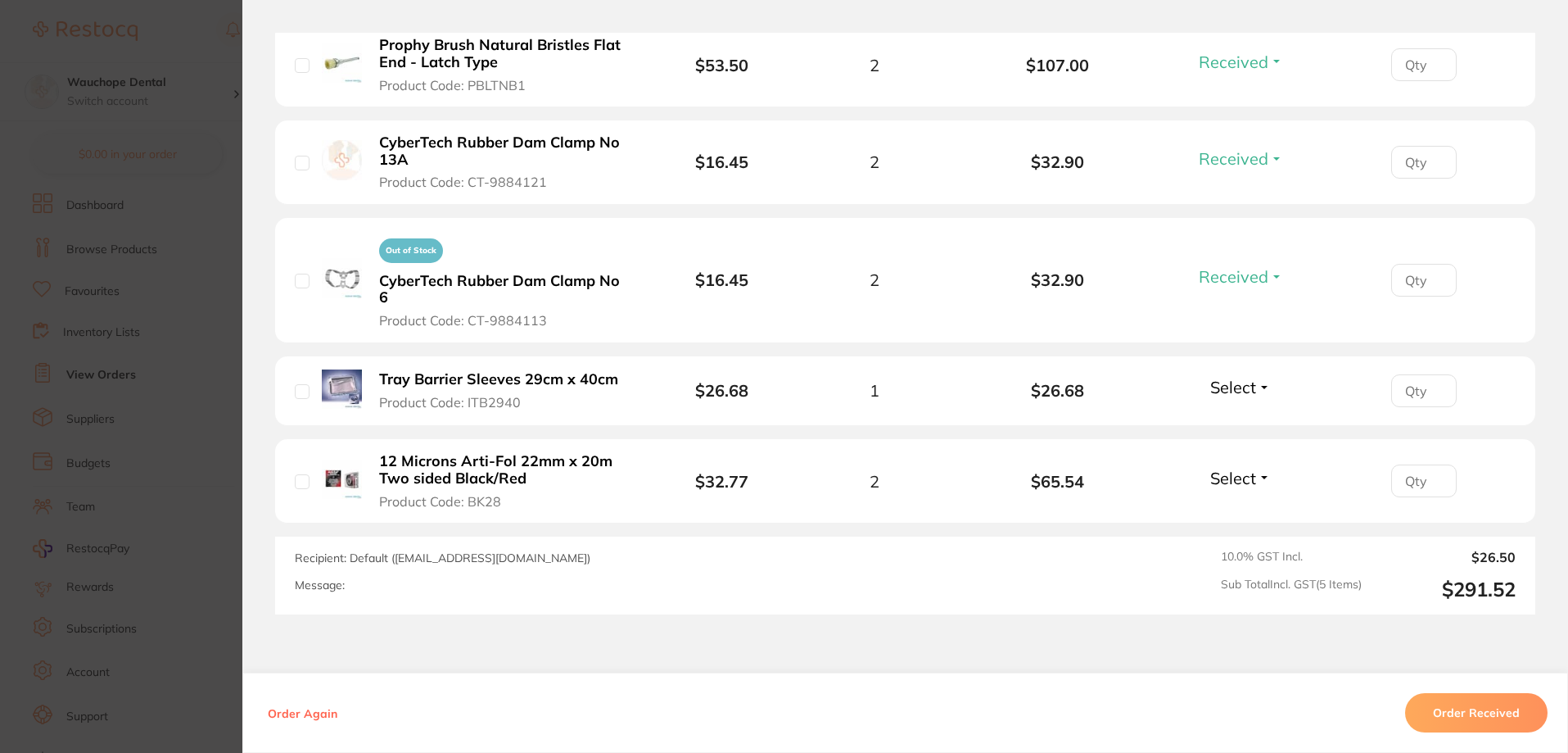
scroll to position [573, 0]
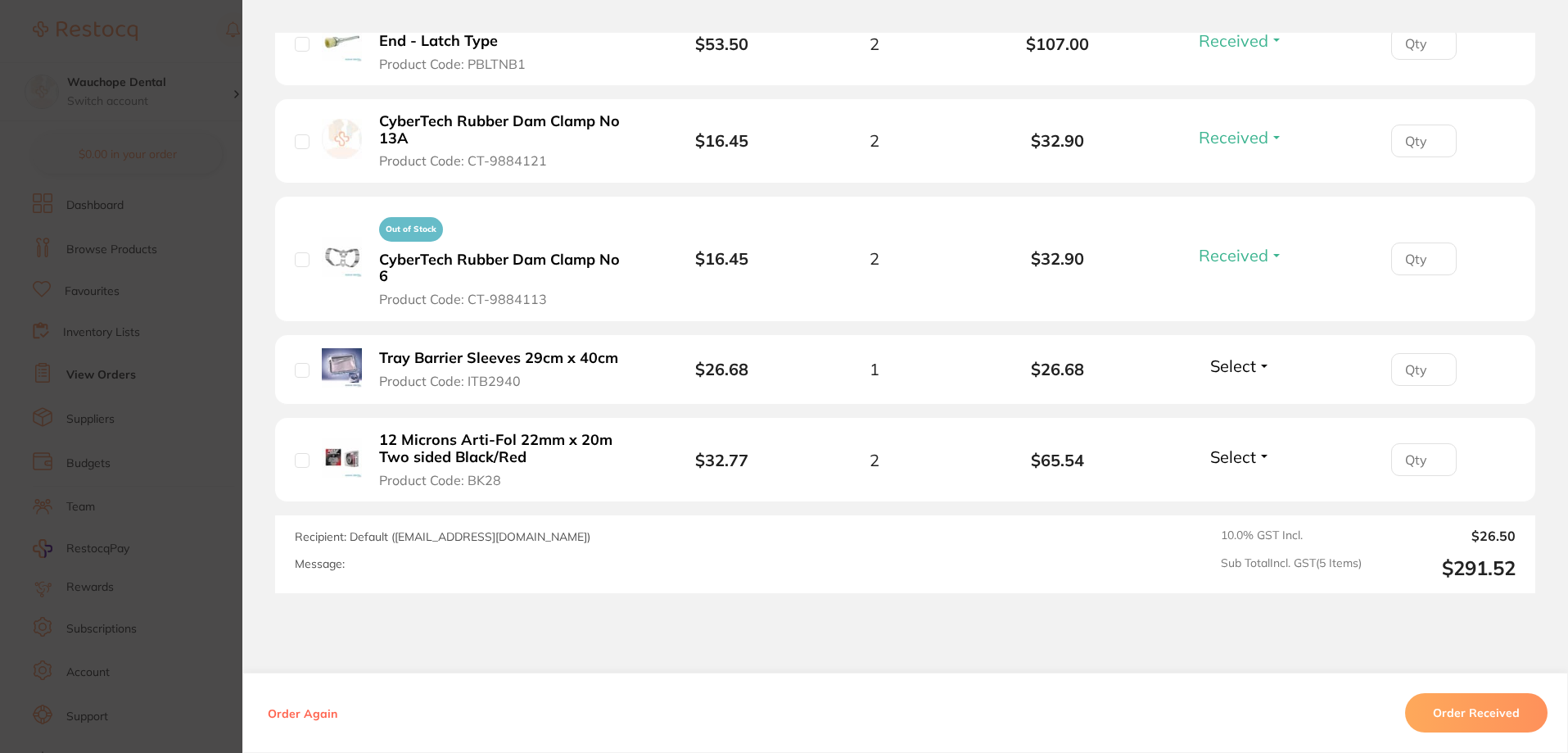
click at [1226, 355] on span "Select" at bounding box center [1233, 365] width 46 height 20
click at [1221, 395] on span "Received" at bounding box center [1240, 401] width 41 height 12
click at [1235, 446] on span "Select" at bounding box center [1233, 456] width 46 height 20
click at [1224, 471] on li "12 Microns Arti-Fol 22mm x 20m Two sided Black/Red Product Code: BK28 $32.77 2 …" at bounding box center [904, 460] width 1260 height 85
click at [1236, 446] on span "Select" at bounding box center [1233, 456] width 46 height 20
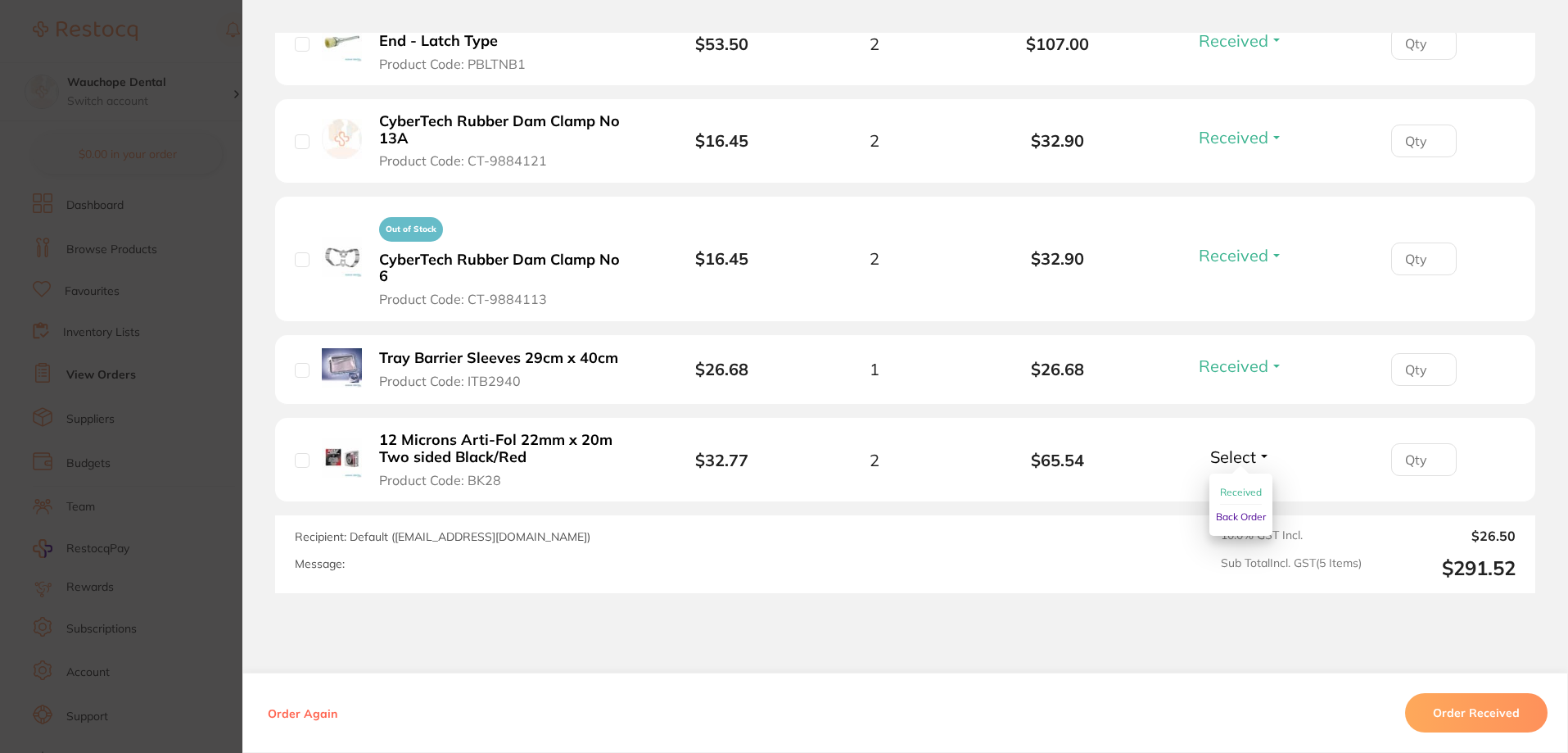
click at [1230, 486] on span "Received" at bounding box center [1240, 492] width 41 height 12
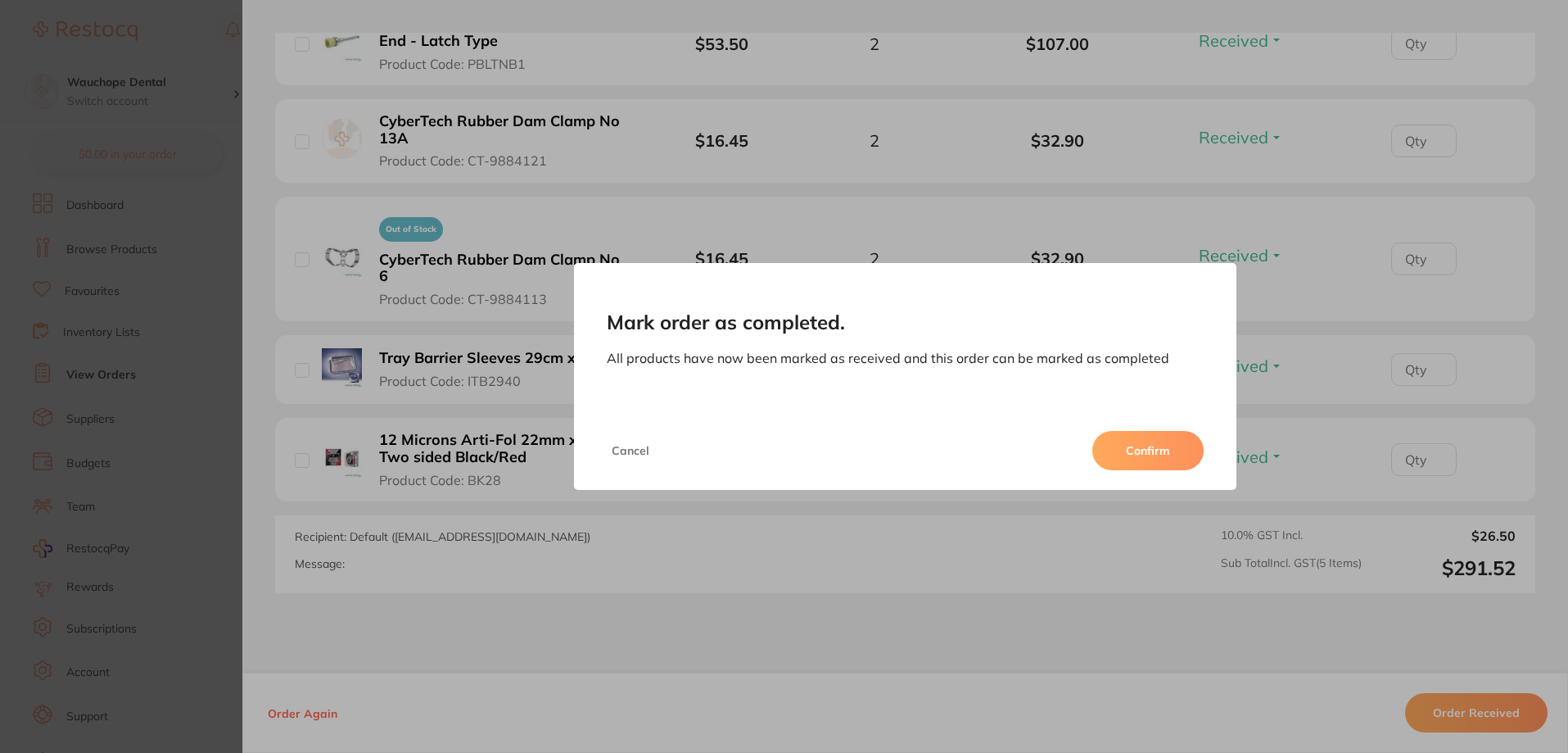
click at [1144, 444] on button "Confirm" at bounding box center [1148, 451] width 111 height 40
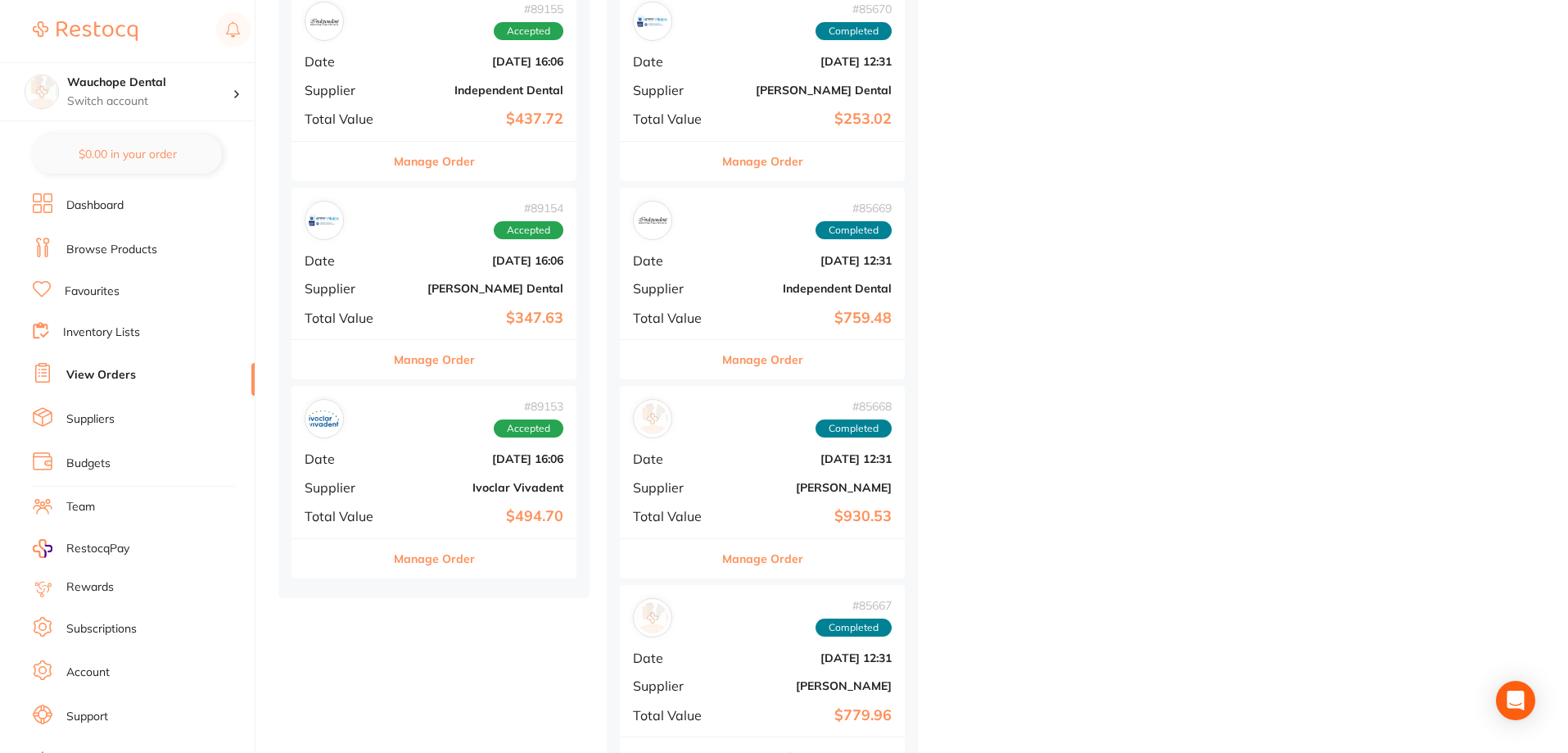
scroll to position [1228, 0]
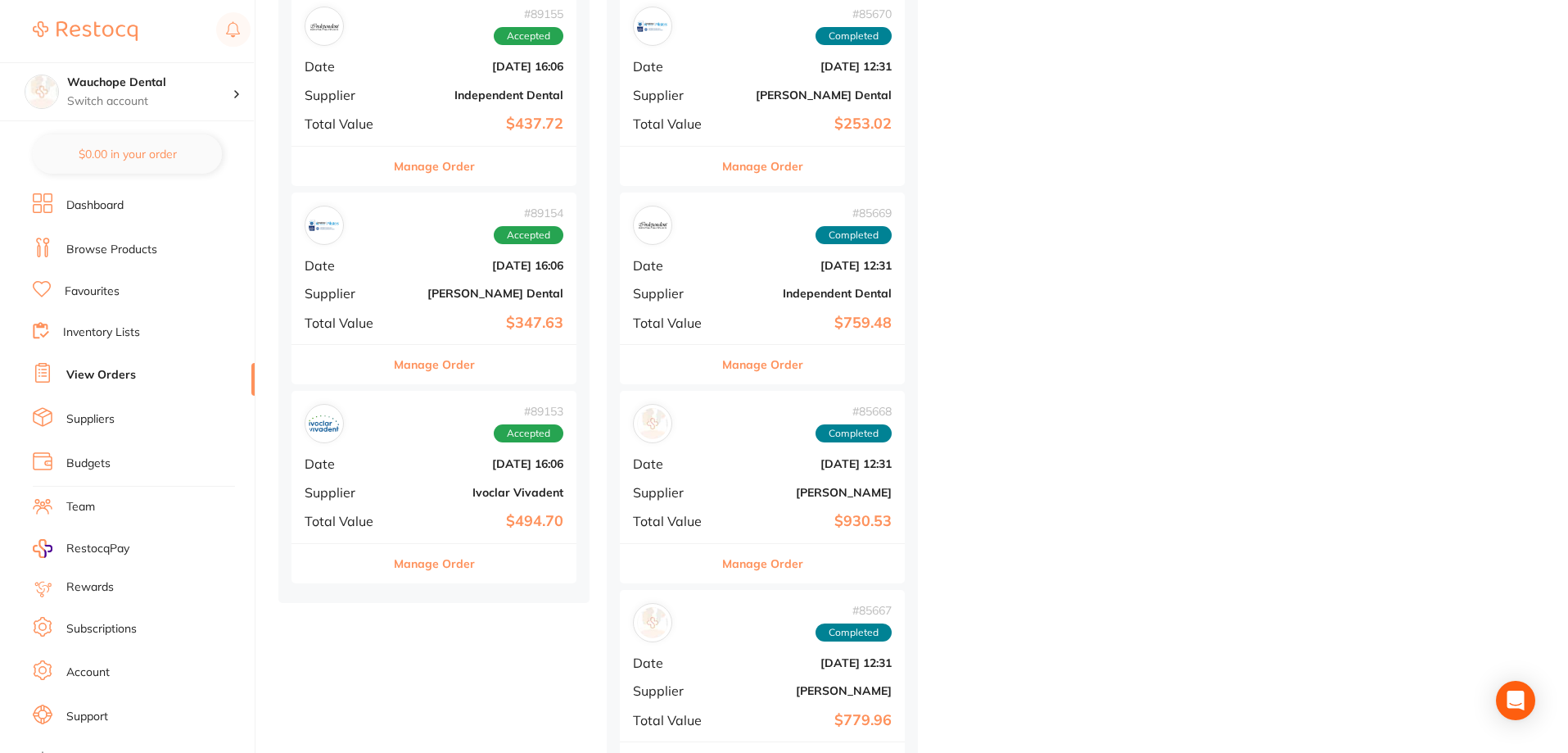
click at [477, 570] on div "Manage Order" at bounding box center [434, 563] width 285 height 41
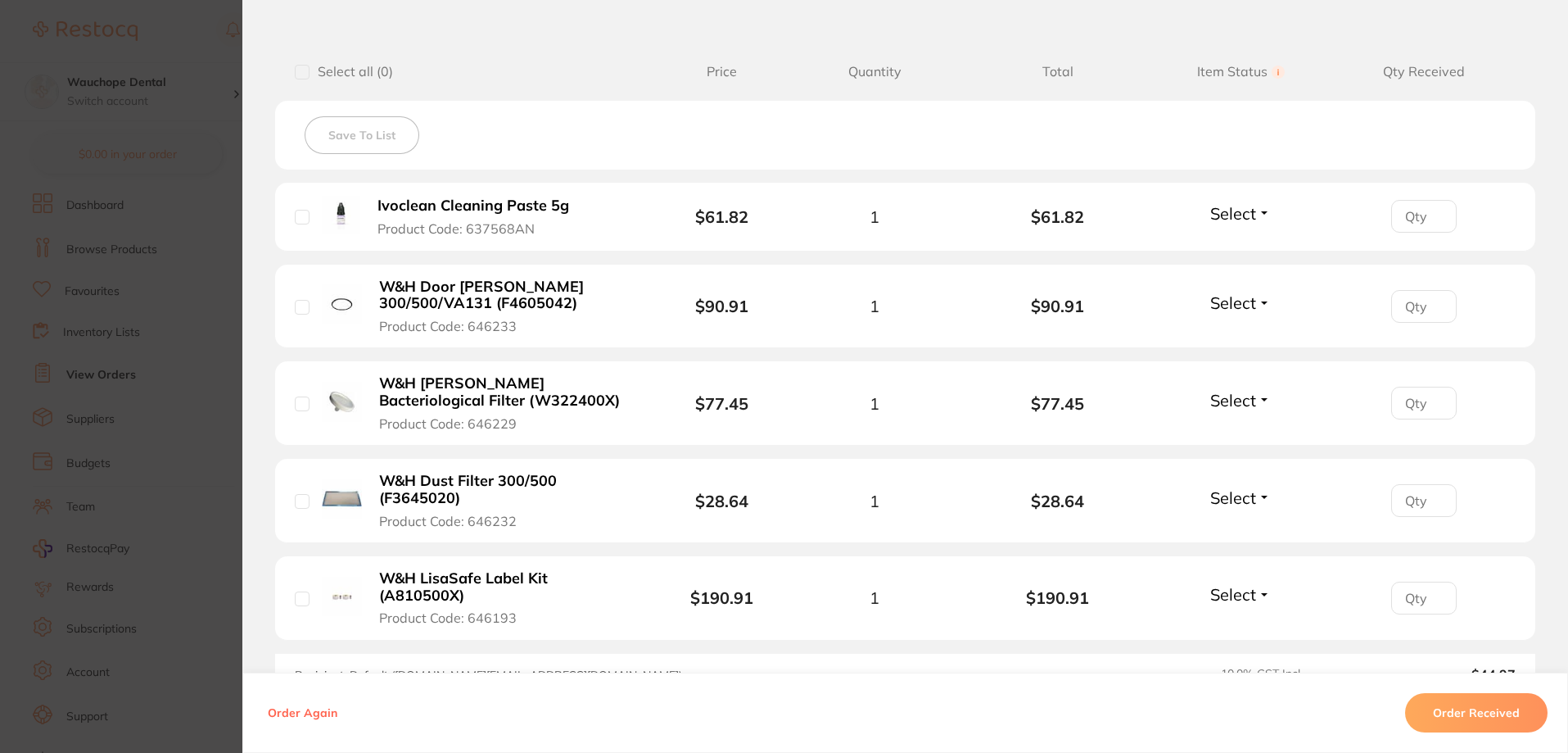
scroll to position [409, 0]
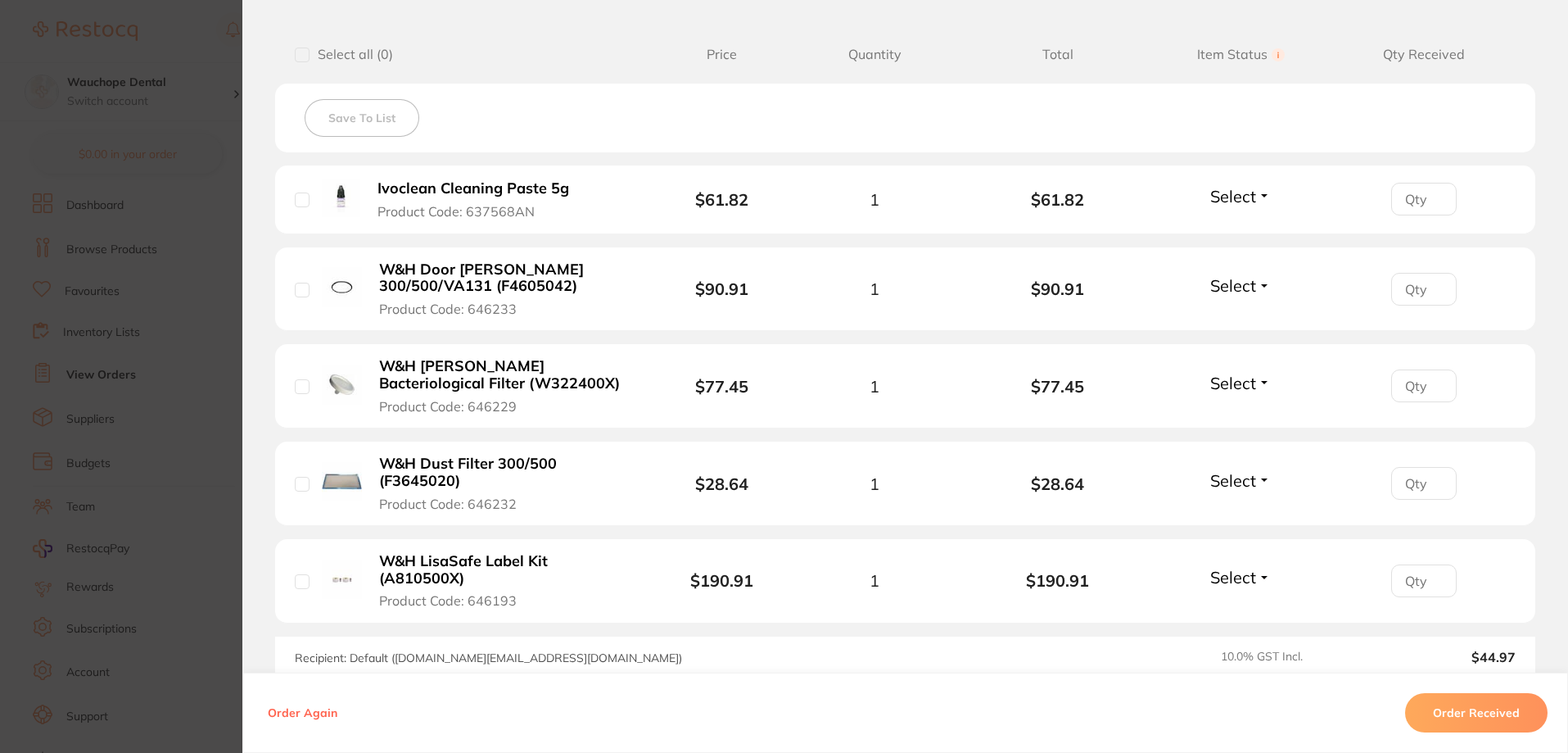
click at [1267, 194] on button "Select" at bounding box center [1240, 196] width 71 height 20
click at [1223, 232] on span "Received" at bounding box center [1240, 231] width 41 height 12
click at [1224, 286] on span "Select" at bounding box center [1233, 285] width 46 height 20
click at [1222, 316] on span "Received" at bounding box center [1240, 321] width 41 height 12
click at [201, 162] on section "Order ID: Restocq- 89153 Order Information 2 Received Accepted Order Order Date…" at bounding box center [784, 376] width 1568 height 753
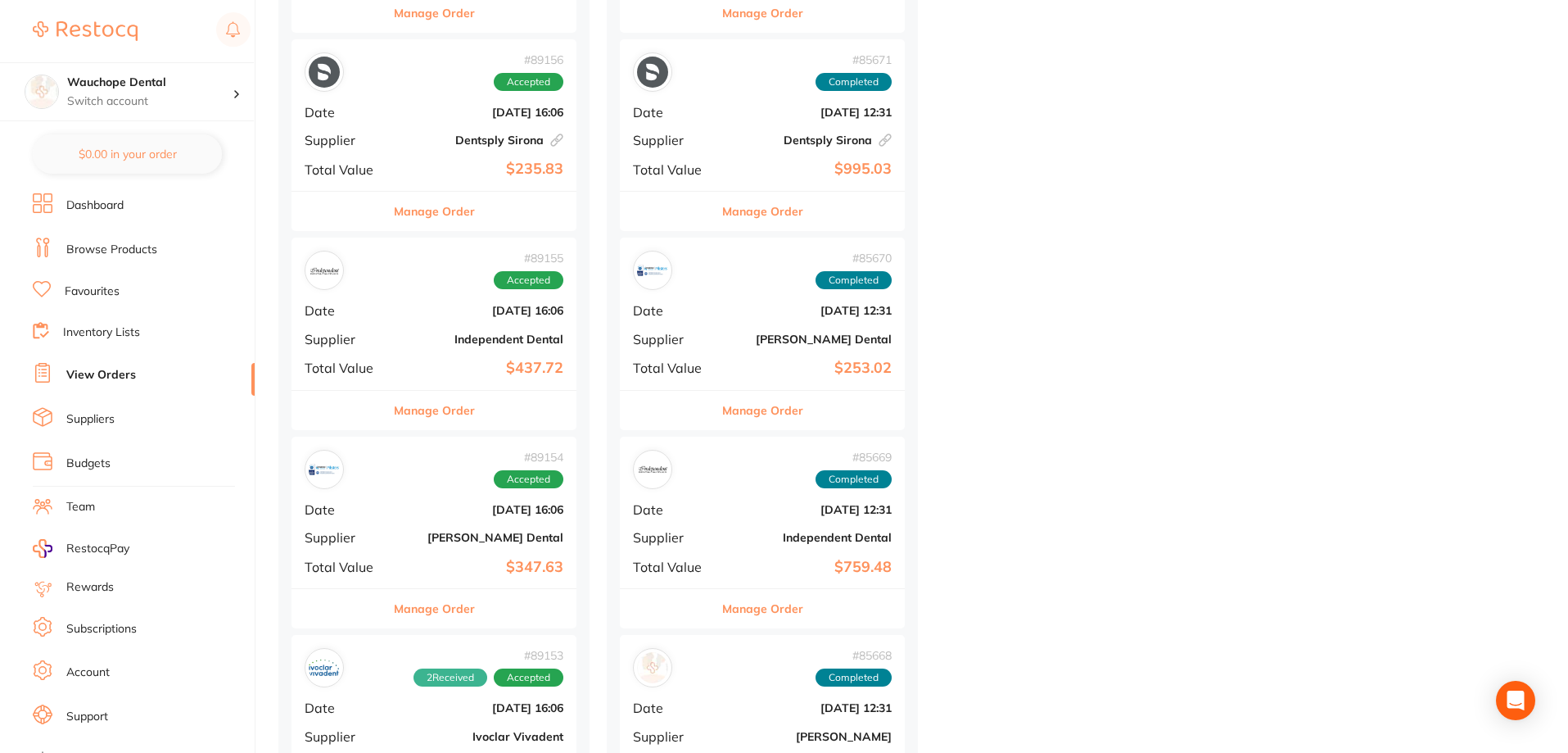
scroll to position [983, 0]
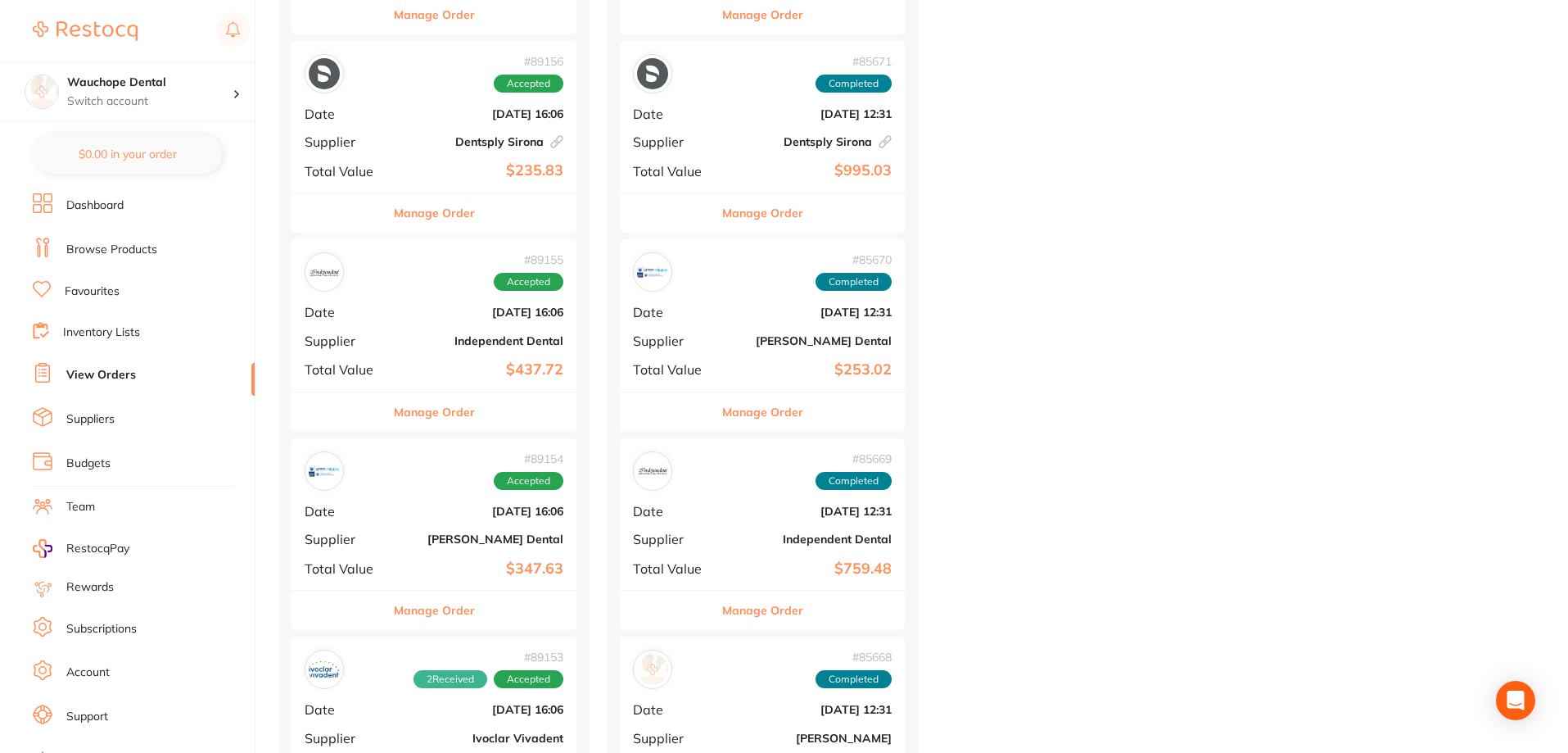
click at [453, 604] on button "Manage Order" at bounding box center [435, 610] width 81 height 40
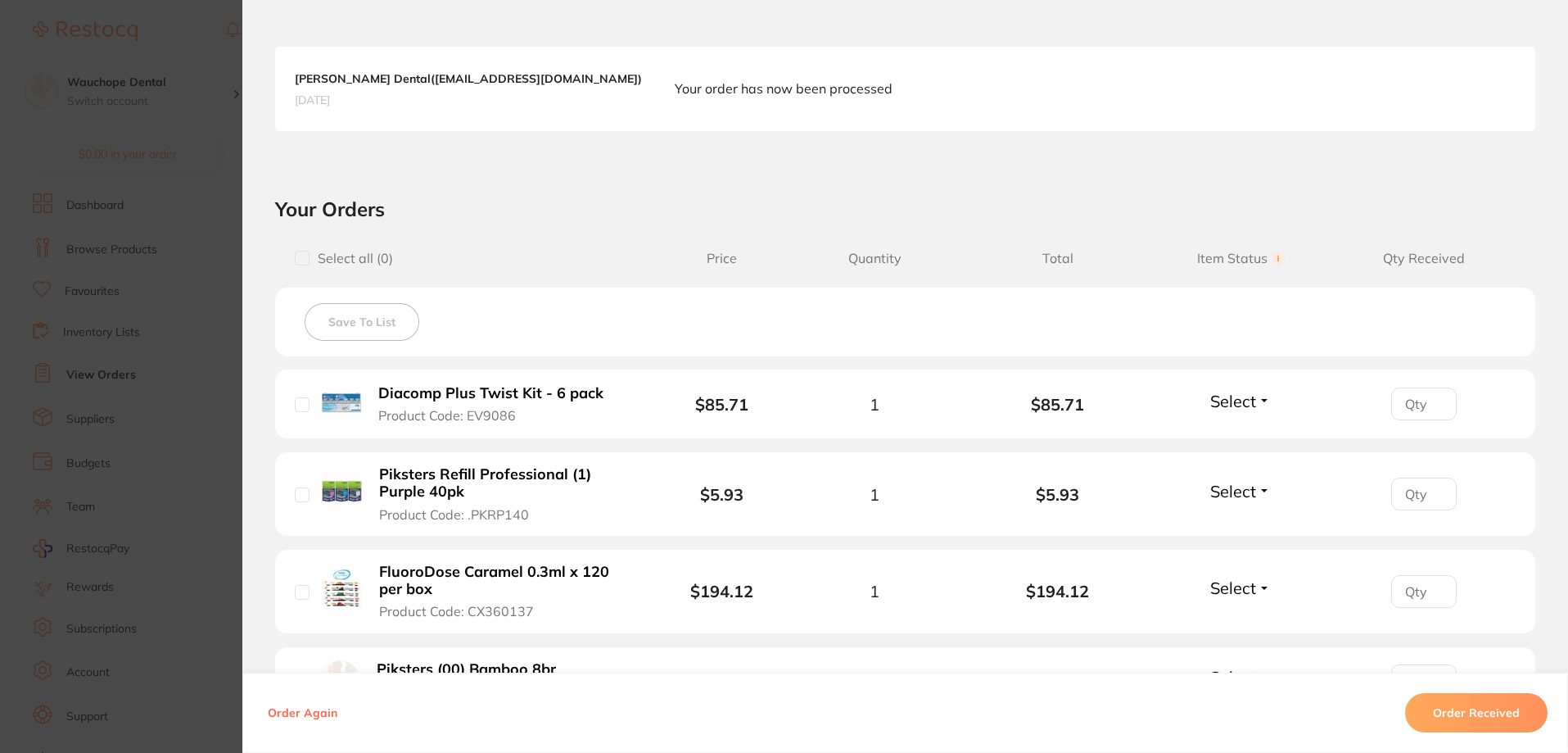
scroll to position [655, 0]
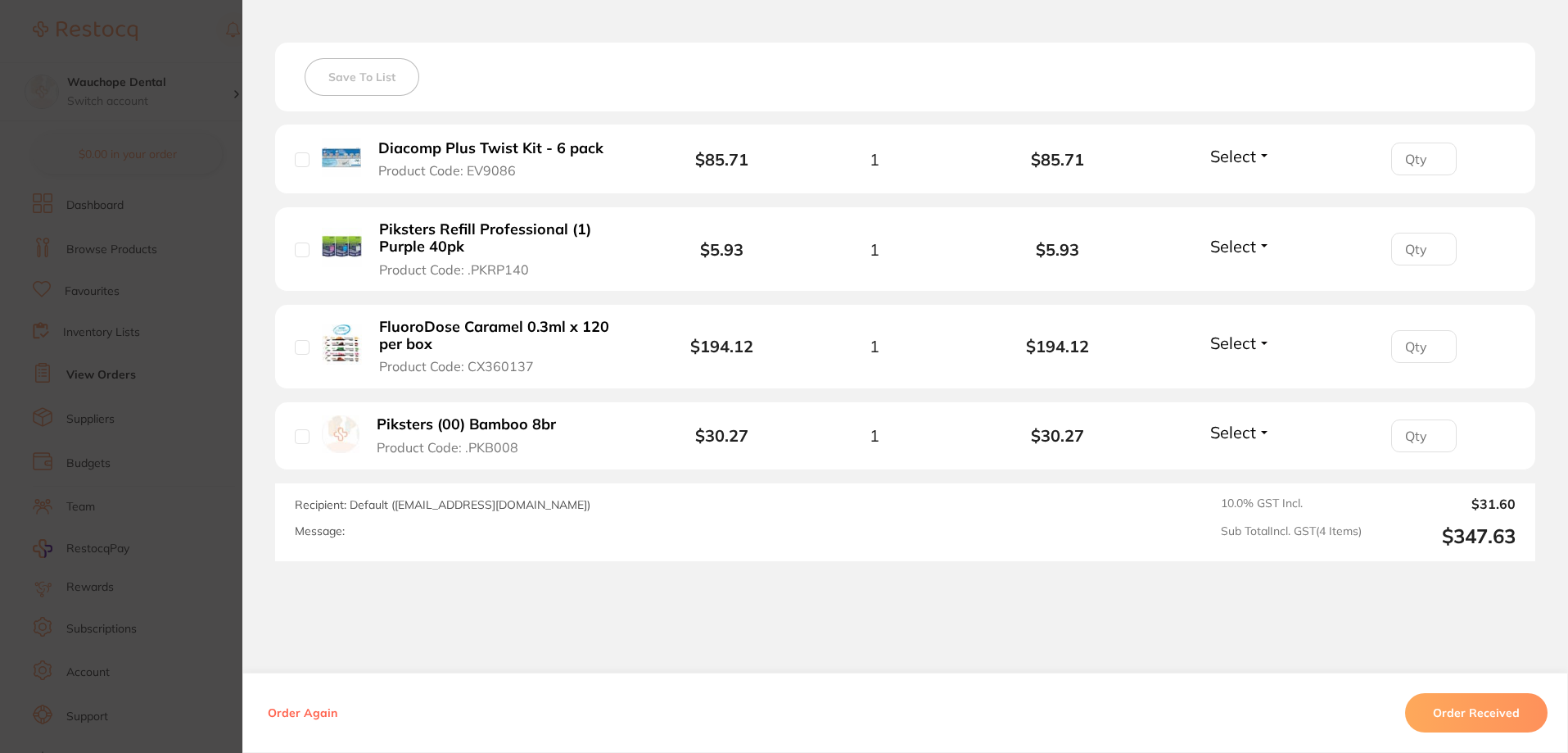
click at [1235, 147] on span "Select" at bounding box center [1233, 155] width 46 height 20
click at [1237, 191] on span "Received" at bounding box center [1240, 191] width 41 height 12
click at [1219, 250] on span "Select" at bounding box center [1233, 245] width 46 height 20
click at [1220, 272] on button "Received" at bounding box center [1240, 282] width 41 height 26
click at [1219, 339] on span "Select" at bounding box center [1233, 342] width 46 height 20
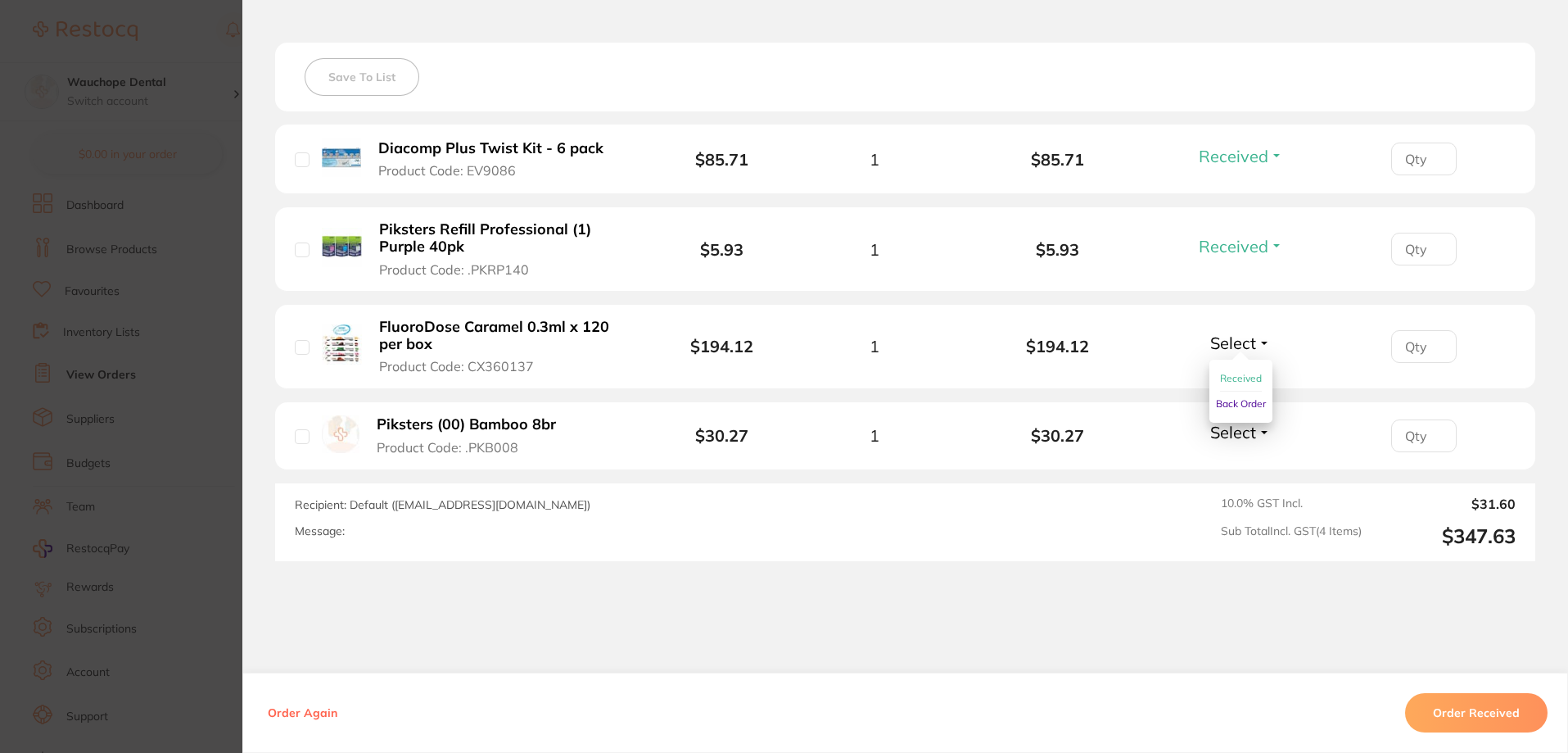
click at [1227, 391] on button "Back Order" at bounding box center [1240, 404] width 50 height 25
click at [1243, 345] on span "Back Order" at bounding box center [1233, 342] width 85 height 20
click at [1220, 378] on span "Received" at bounding box center [1240, 378] width 41 height 12
click at [1249, 438] on span "Select" at bounding box center [1233, 431] width 46 height 20
click at [1232, 461] on span "Received" at bounding box center [1240, 467] width 41 height 12
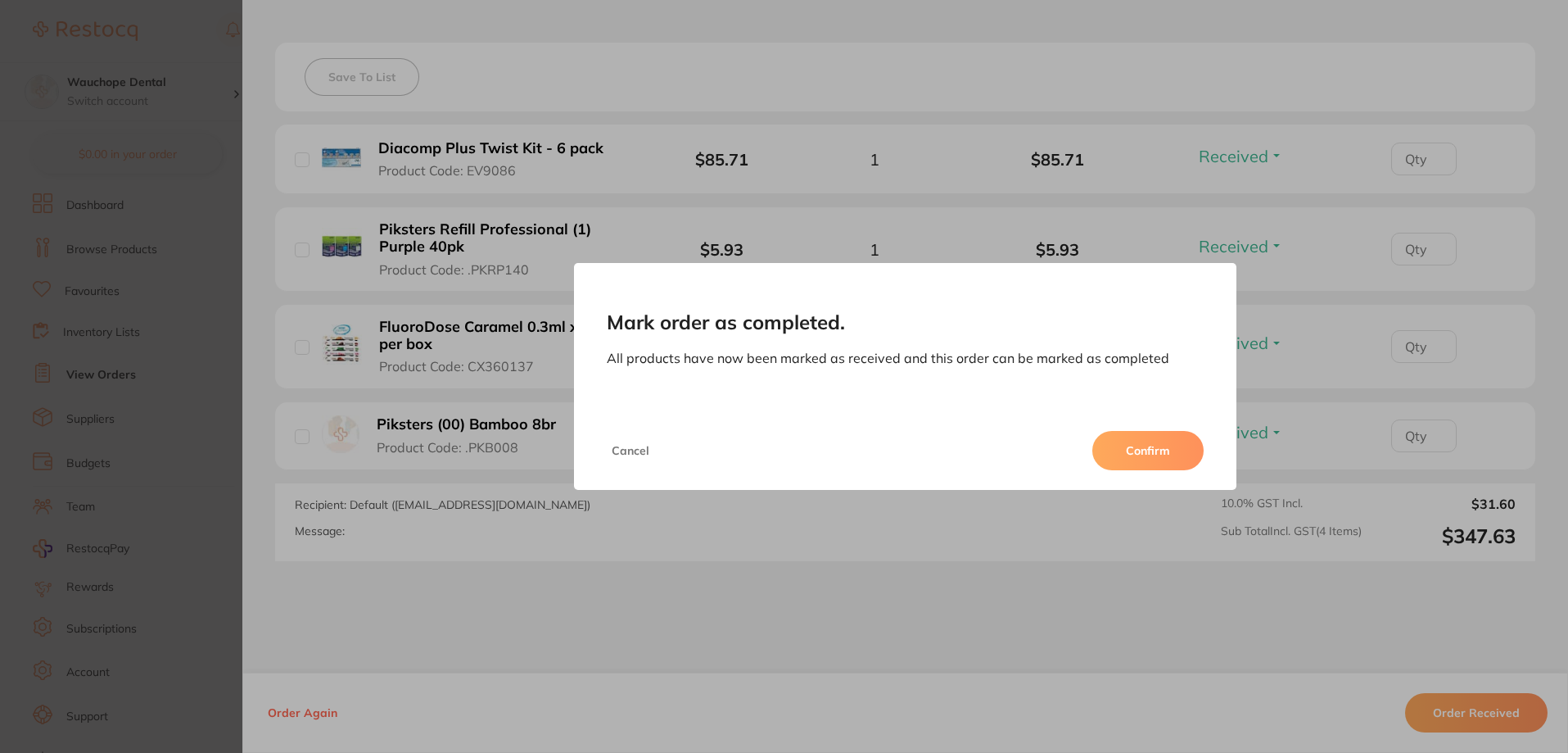
click at [1141, 449] on button "Confirm" at bounding box center [1148, 451] width 111 height 40
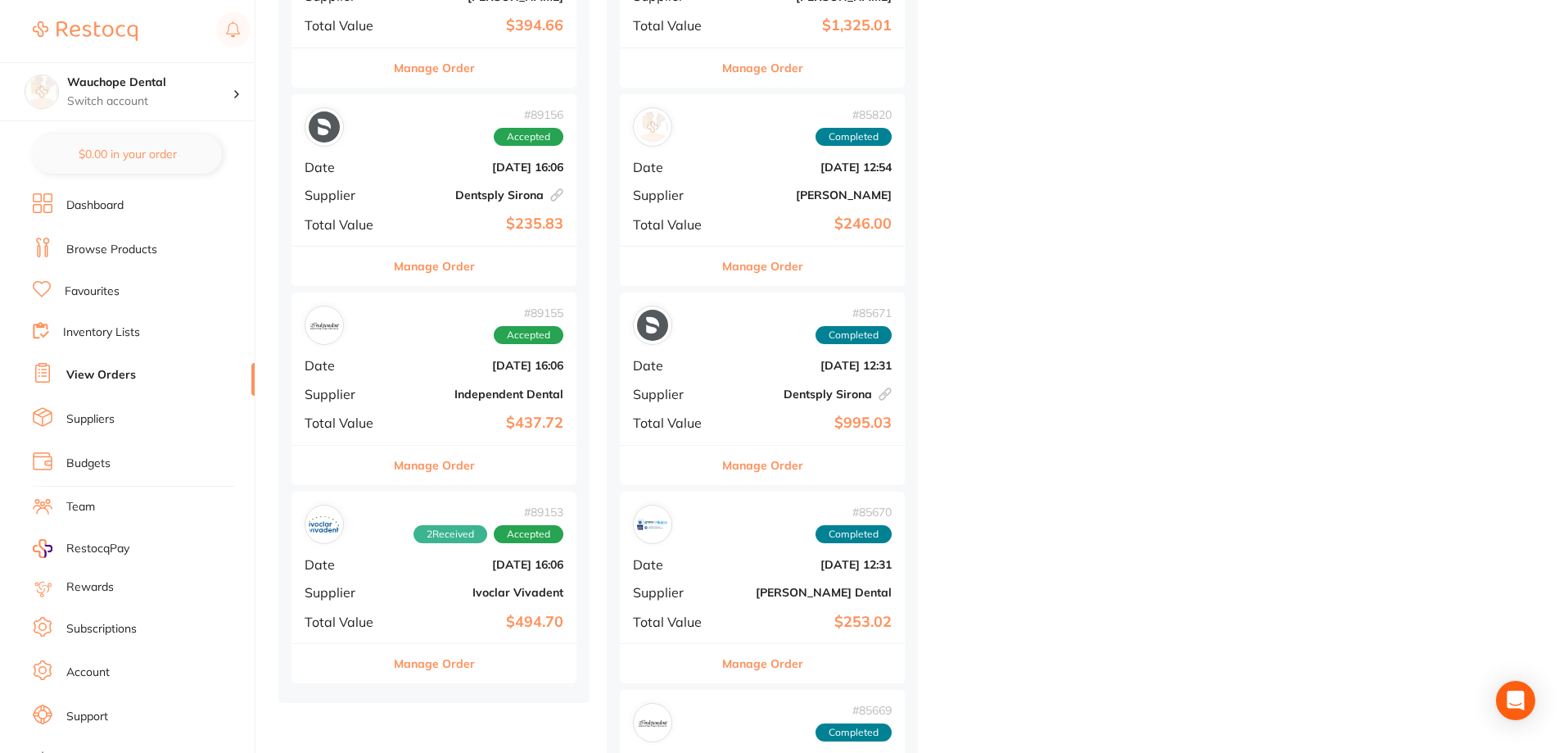
scroll to position [901, 0]
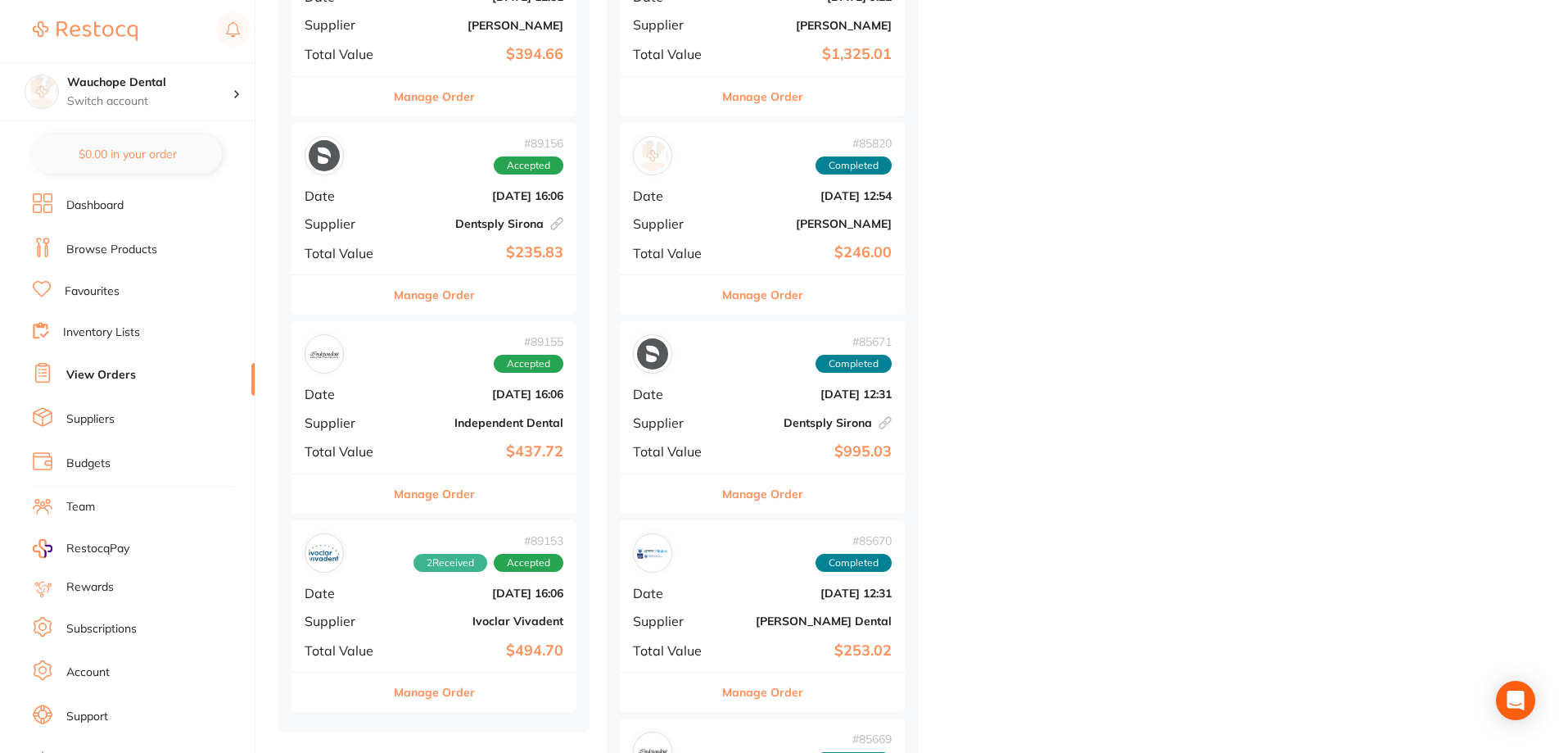
click at [458, 496] on button "Manage Order" at bounding box center [435, 494] width 81 height 40
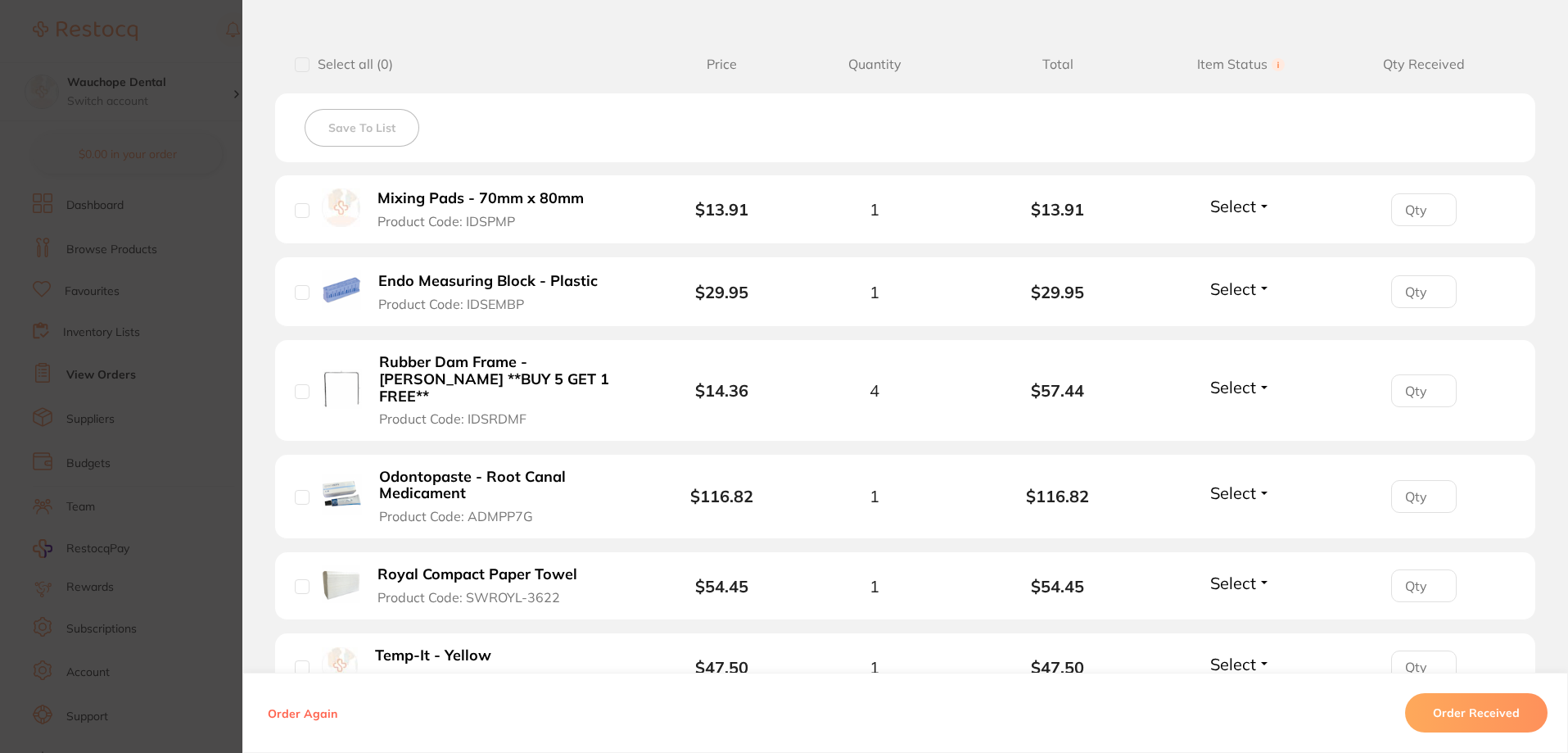
scroll to position [409, 0]
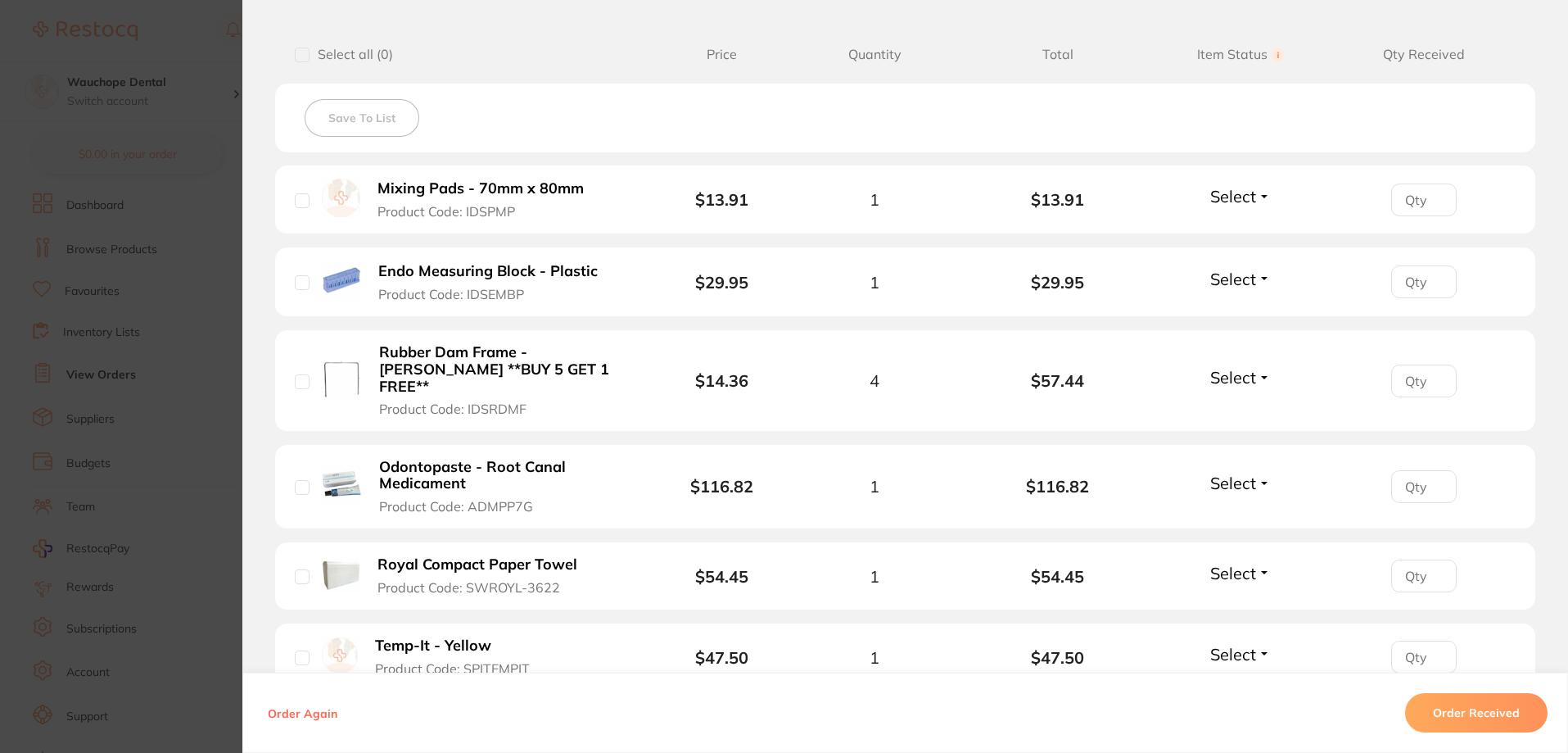
click at [1233, 283] on span "Select" at bounding box center [1233, 279] width 46 height 20
click at [1235, 315] on span "Received" at bounding box center [1240, 314] width 41 height 12
click at [1234, 367] on span "Select" at bounding box center [1233, 376] width 46 height 20
click at [1234, 406] on span "Received" at bounding box center [1240, 413] width 41 height 12
click at [1237, 200] on span "Select" at bounding box center [1233, 196] width 46 height 20
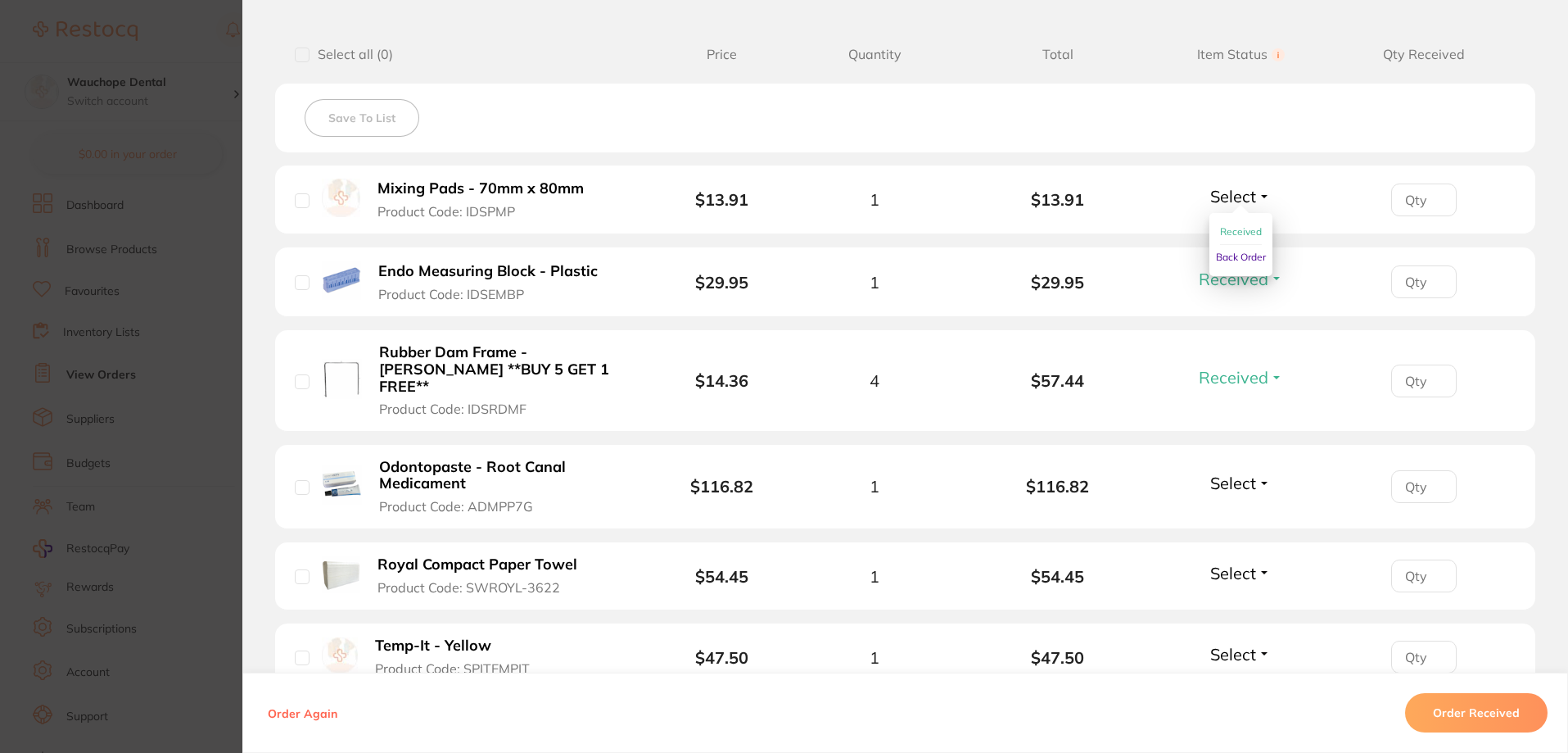
click at [1230, 234] on span "Received" at bounding box center [1240, 231] width 41 height 12
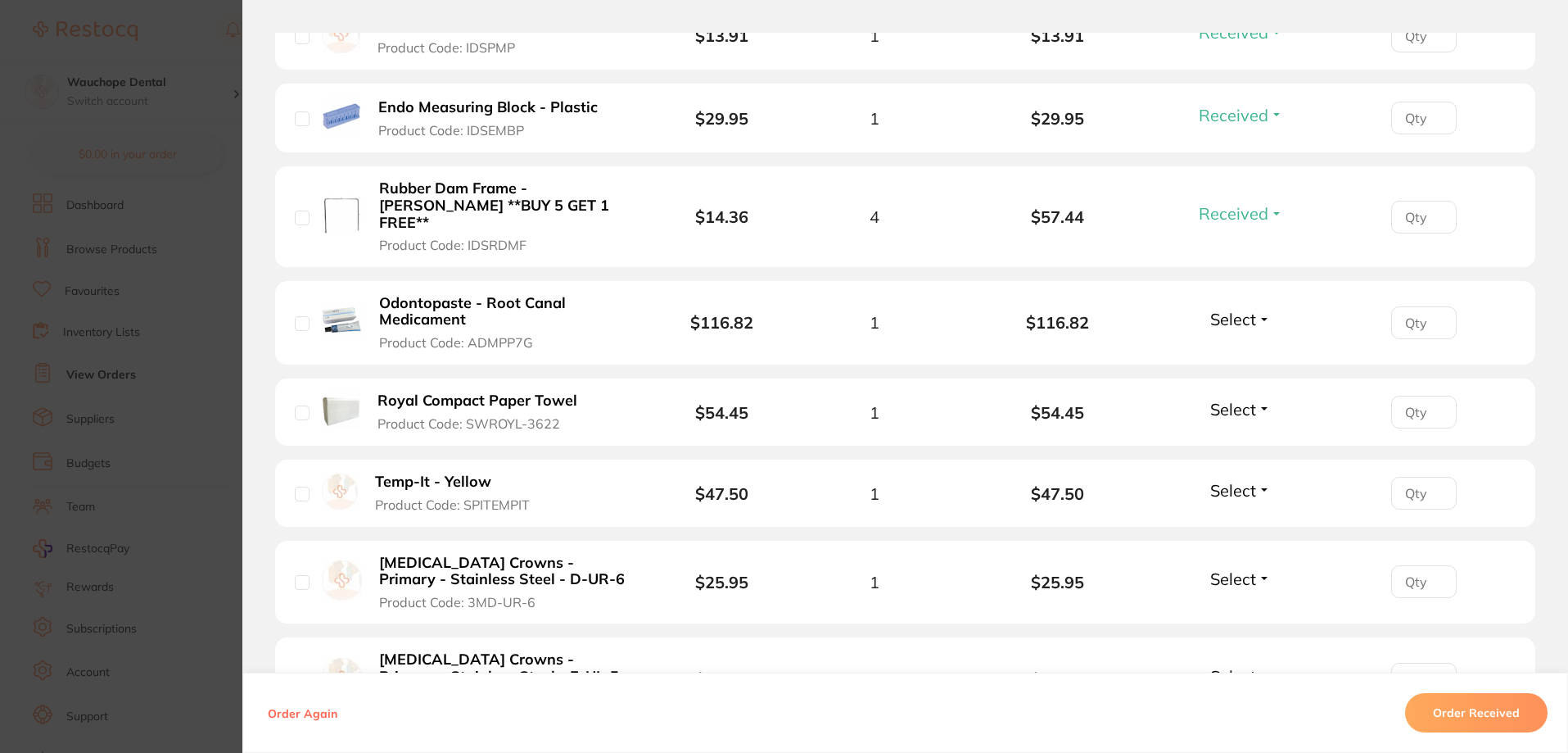
scroll to position [655, 0]
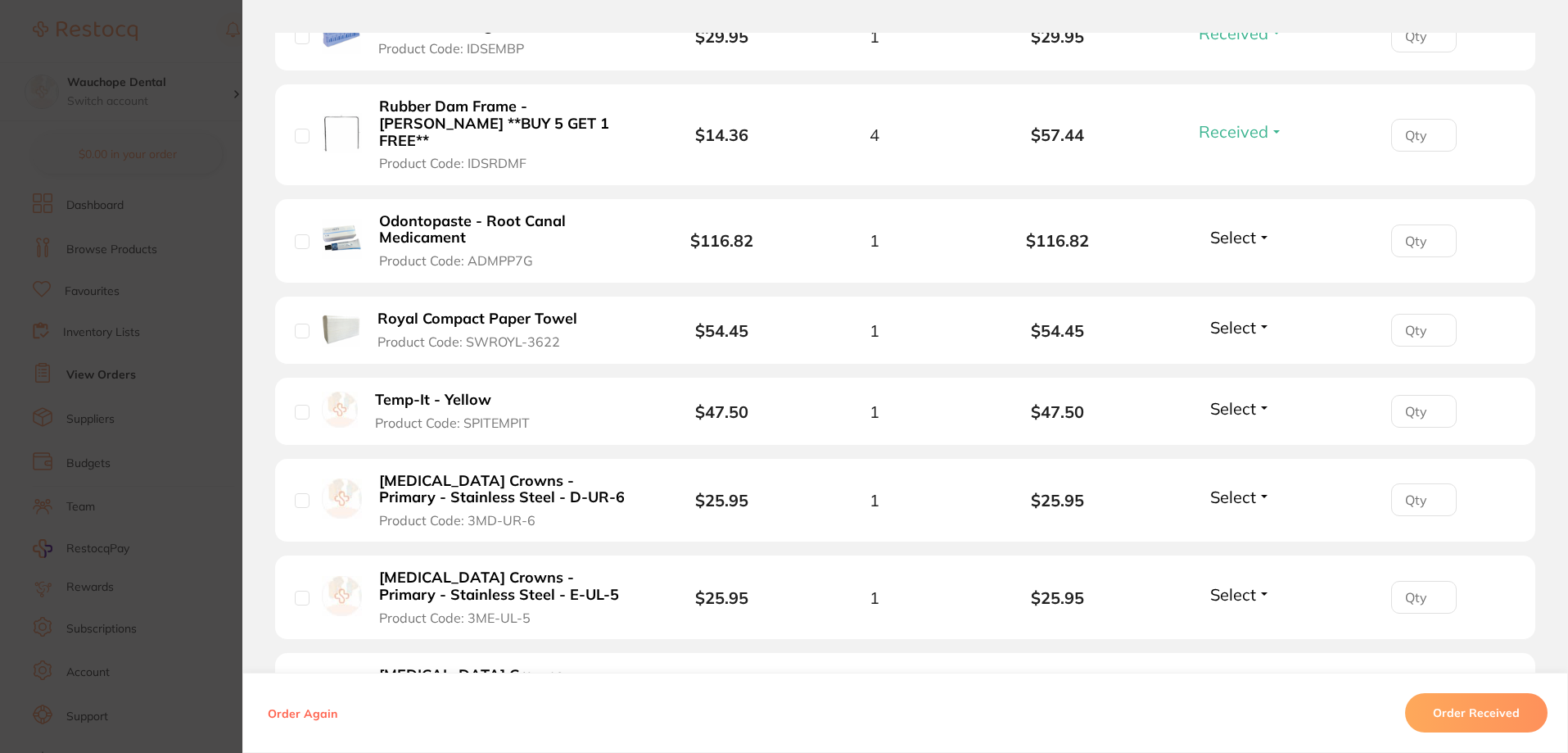
click at [1220, 227] on span "Select" at bounding box center [1233, 236] width 46 height 20
click at [1220, 266] on span "Received" at bounding box center [1240, 272] width 41 height 12
click at [1223, 317] on span "Select" at bounding box center [1233, 326] width 46 height 20
click at [1224, 351] on button "Received" at bounding box center [1240, 363] width 41 height 26
click at [1228, 398] on span "Select" at bounding box center [1233, 407] width 46 height 20
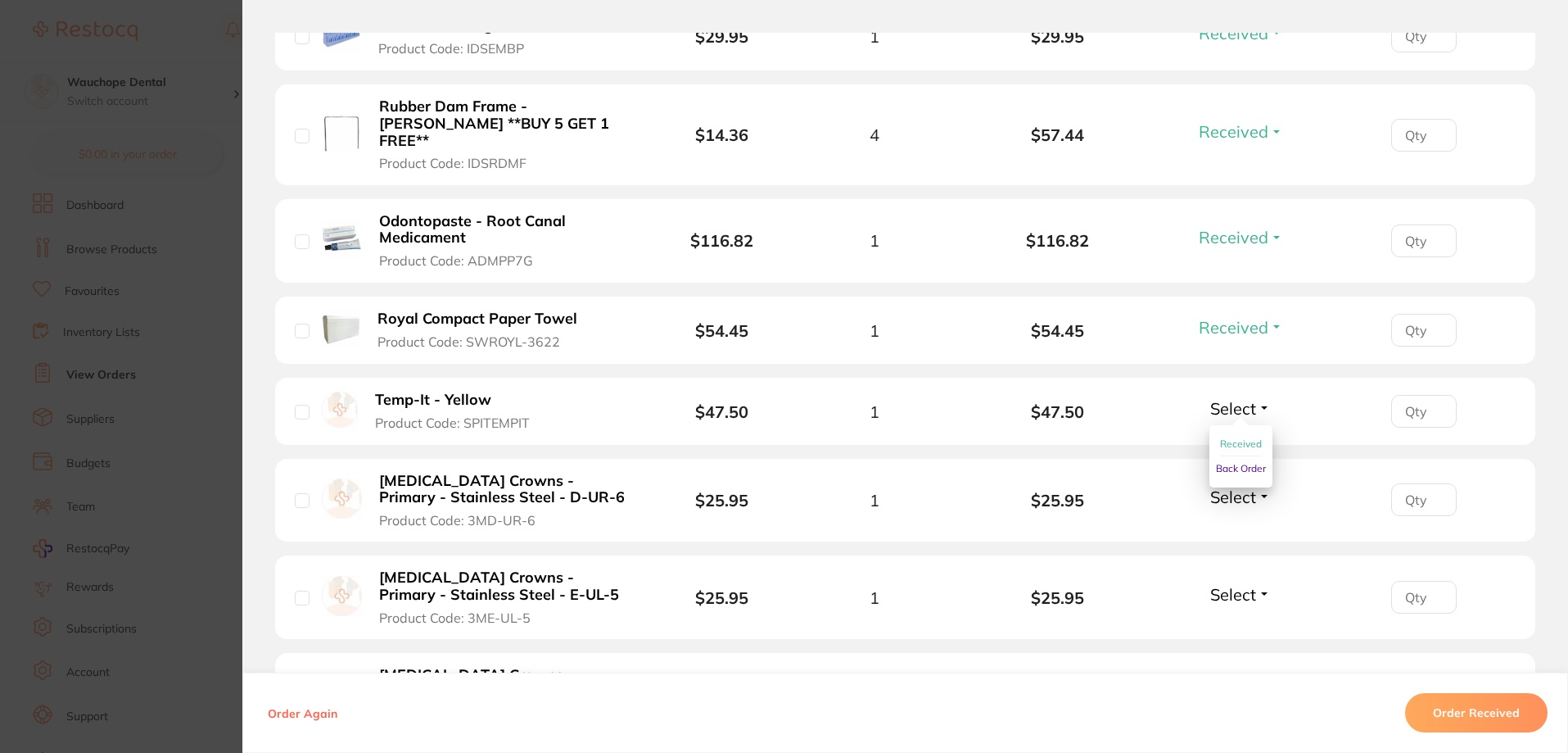
click at [1241, 437] on span "Received" at bounding box center [1240, 444] width 41 height 12
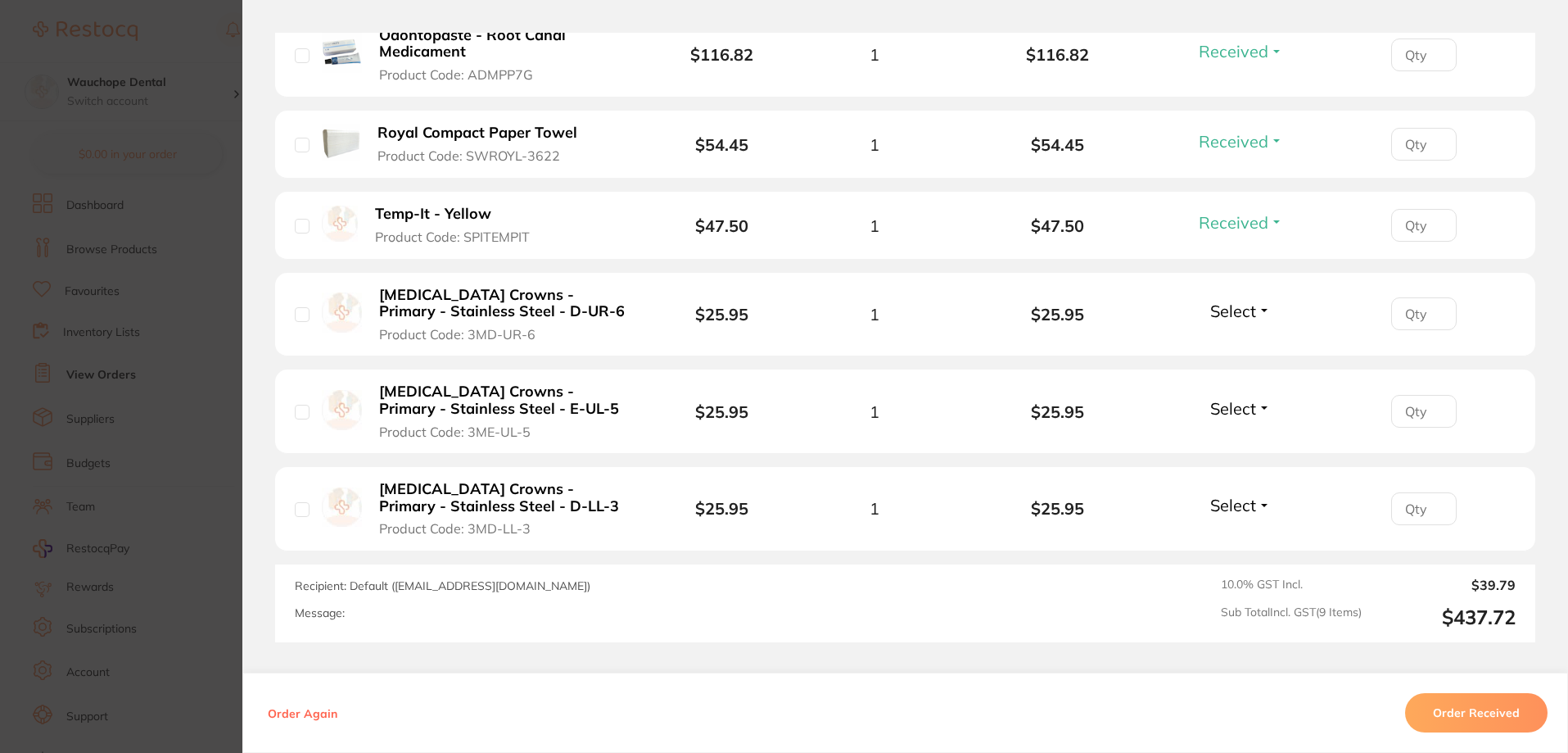
scroll to position [901, 0]
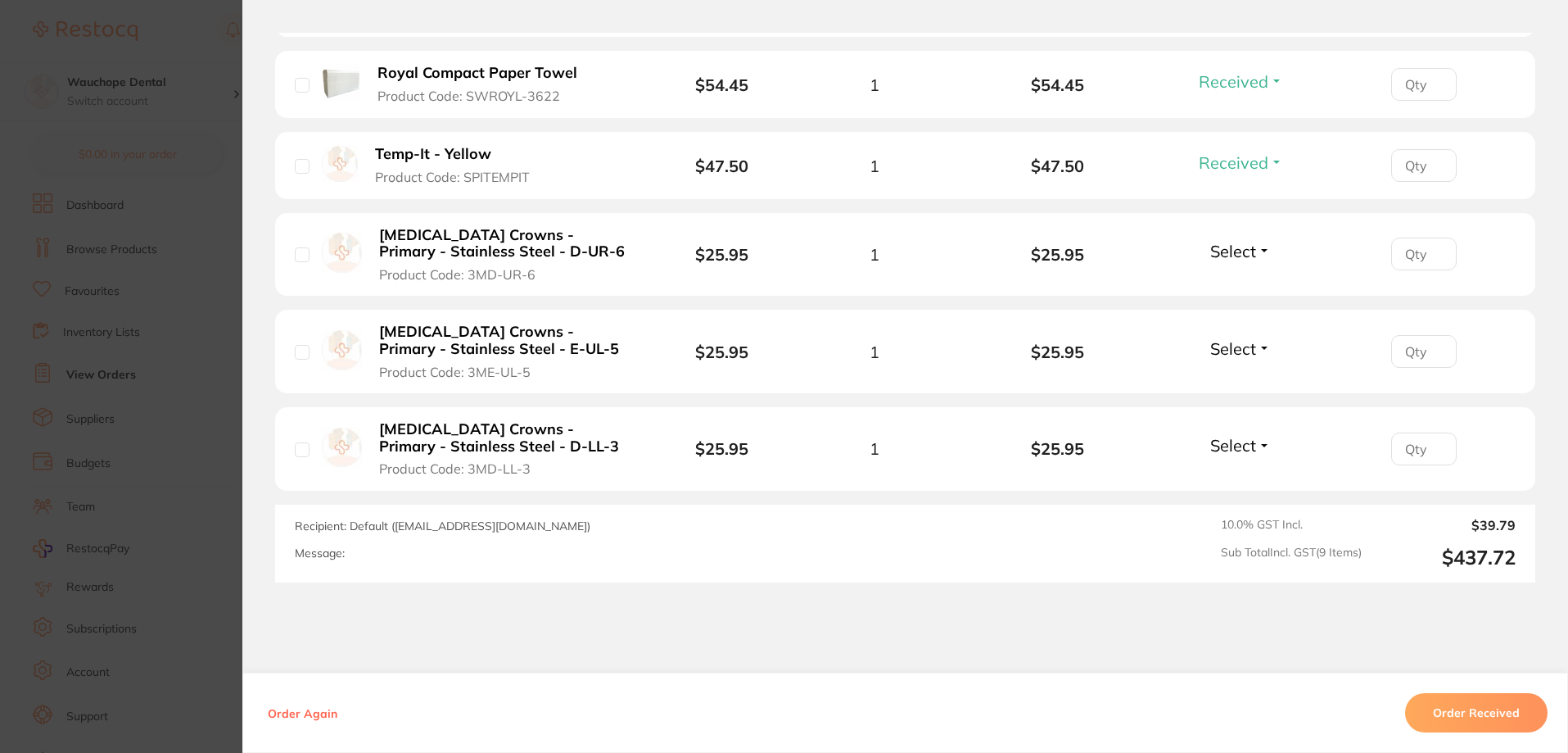
click at [1244, 241] on span "Select" at bounding box center [1233, 250] width 46 height 20
click at [1244, 280] on span "Received" at bounding box center [1240, 287] width 41 height 12
click at [1242, 339] on span "Select" at bounding box center [1233, 348] width 46 height 20
click at [1242, 362] on li "[MEDICAL_DATA] Crowns - Primary - Stainless Steel - E-UL-5 Product Code: 3ME-UL…" at bounding box center [904, 352] width 1260 height 85
click at [1247, 339] on span "Select" at bounding box center [1233, 348] width 46 height 20
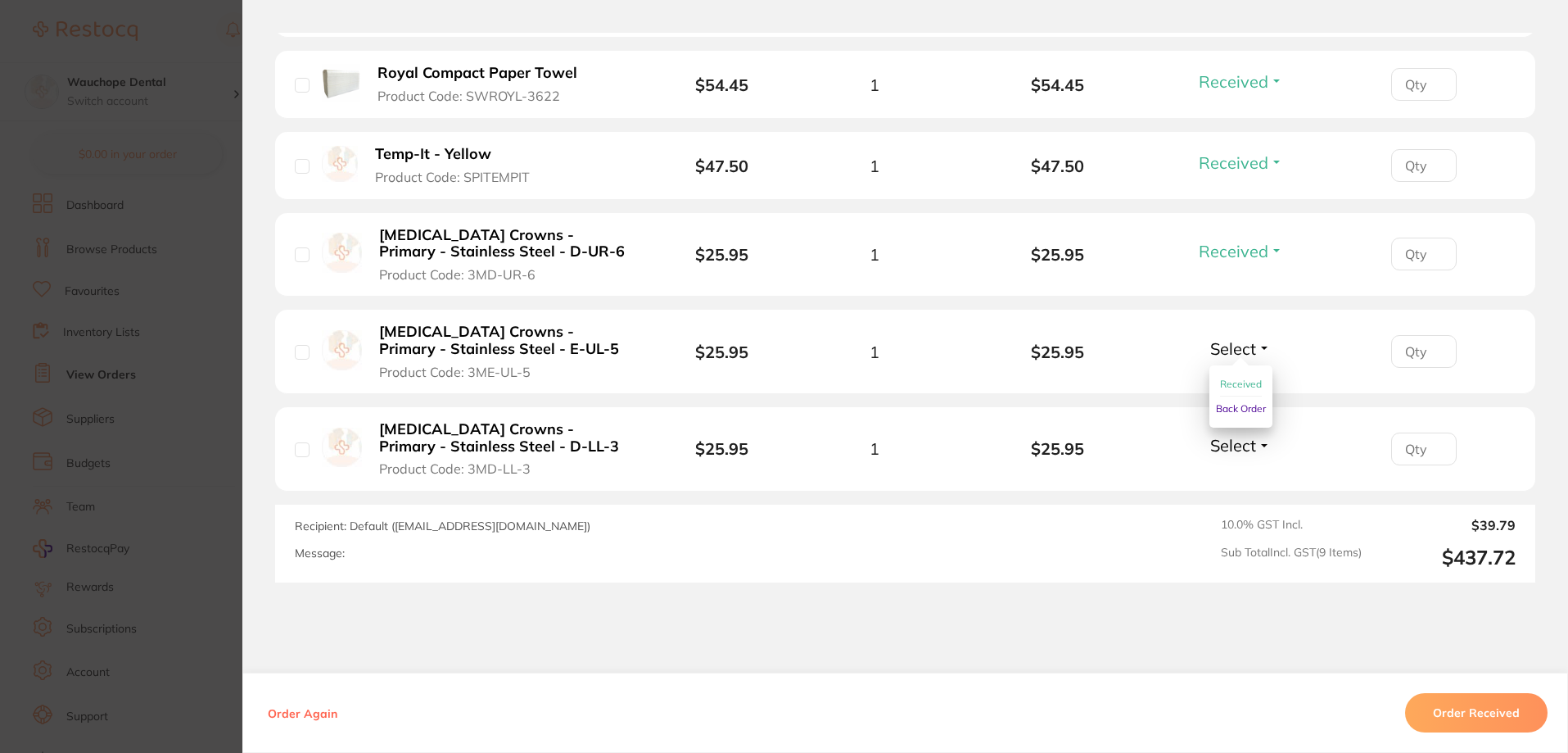
click at [1234, 377] on span "Received" at bounding box center [1240, 384] width 41 height 12
click at [1249, 435] on span "Select" at bounding box center [1233, 444] width 46 height 20
click at [1236, 435] on span "Select" at bounding box center [1233, 444] width 46 height 20
click at [1238, 431] on span "Received" at bounding box center [1240, 431] width 41 height 0
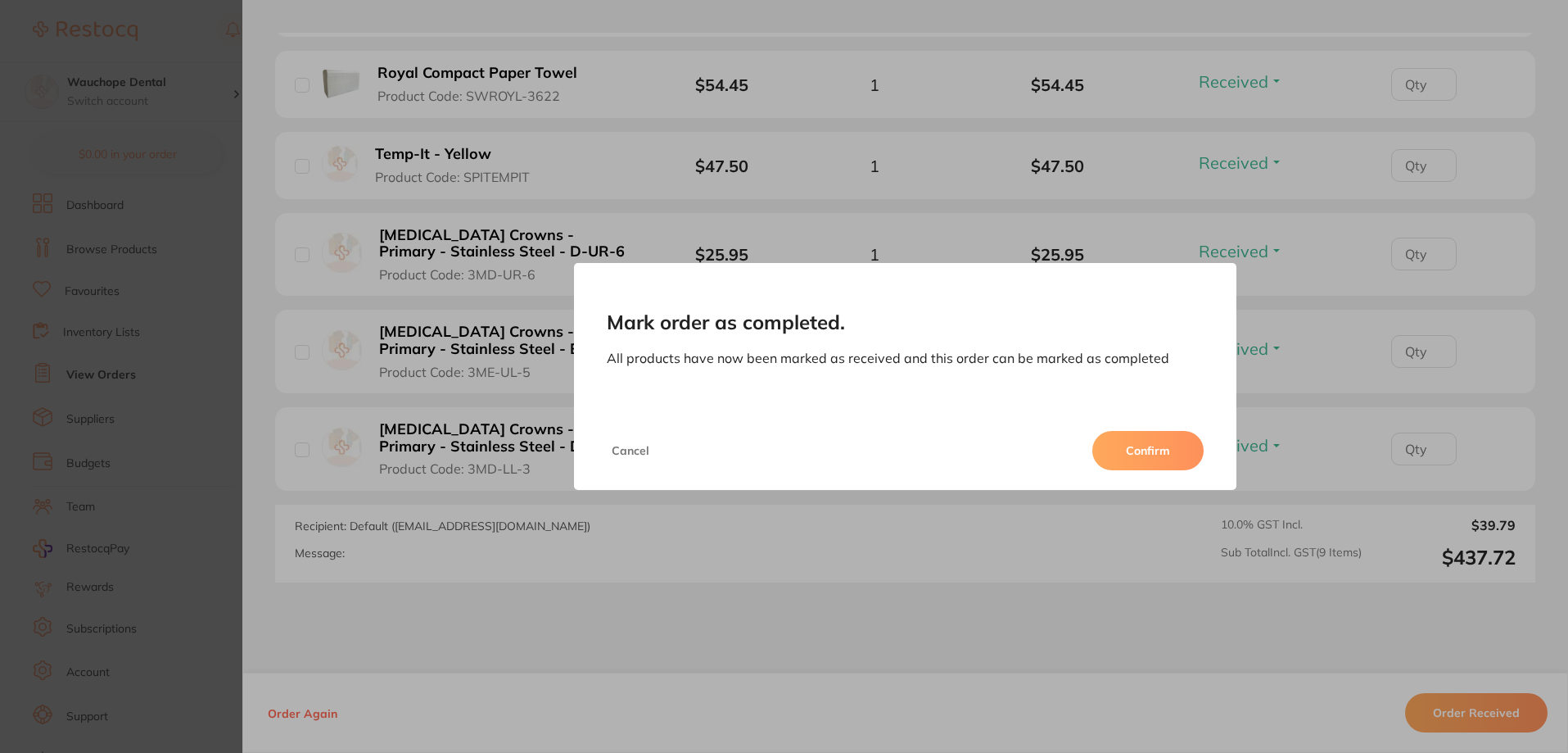
click at [1170, 442] on button "Confirm" at bounding box center [1148, 451] width 111 height 40
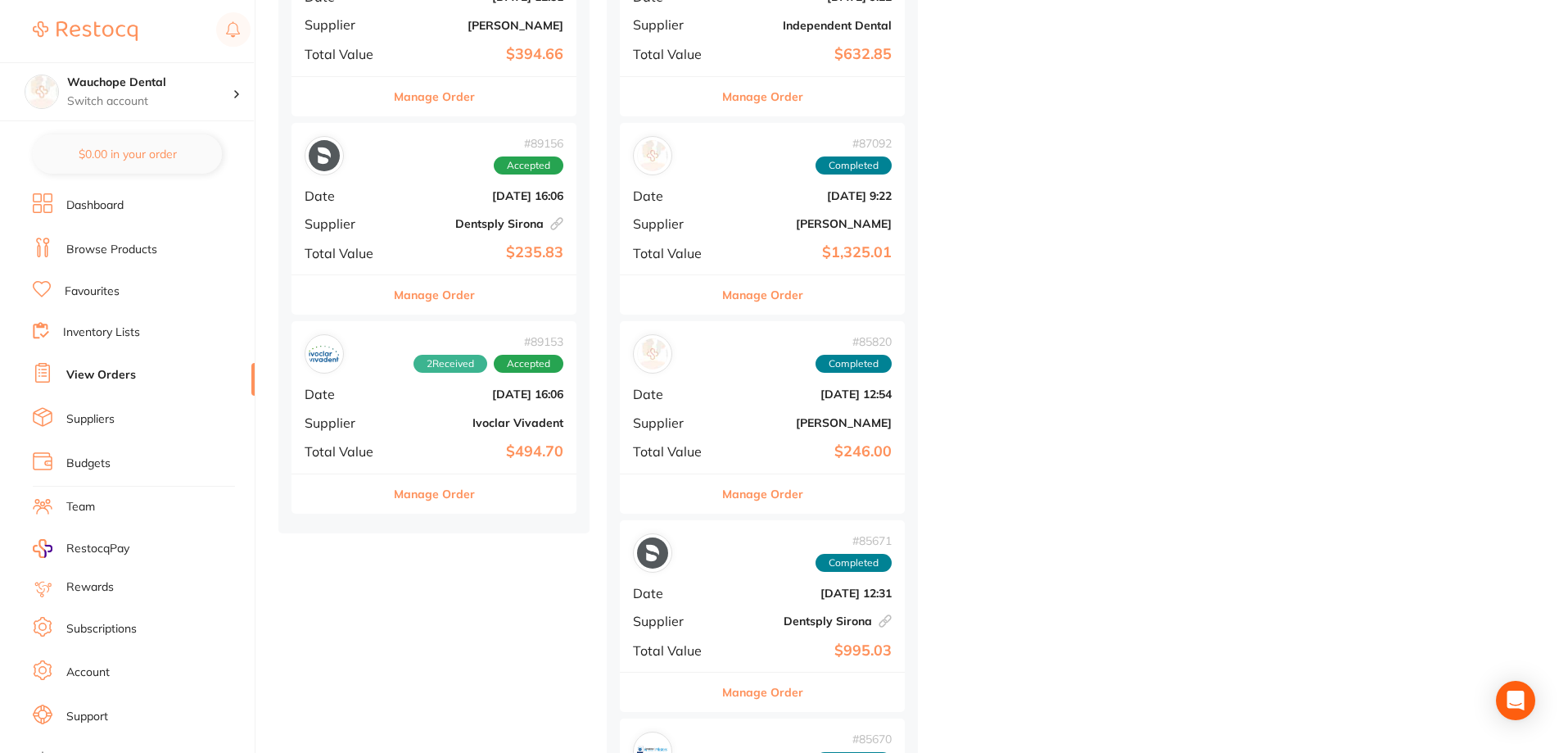
scroll to position [737, 0]
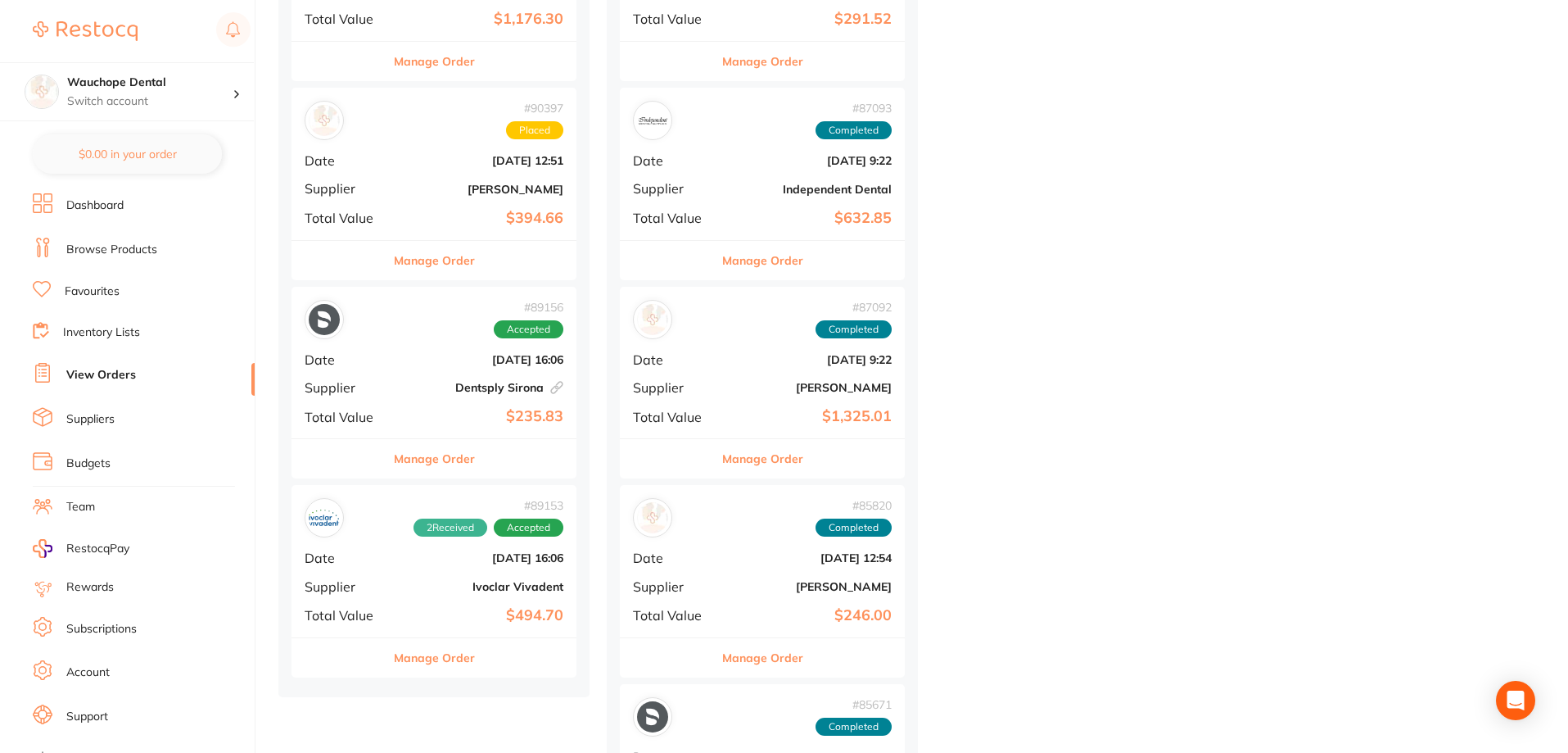
click at [459, 661] on button "Manage Order" at bounding box center [435, 658] width 81 height 40
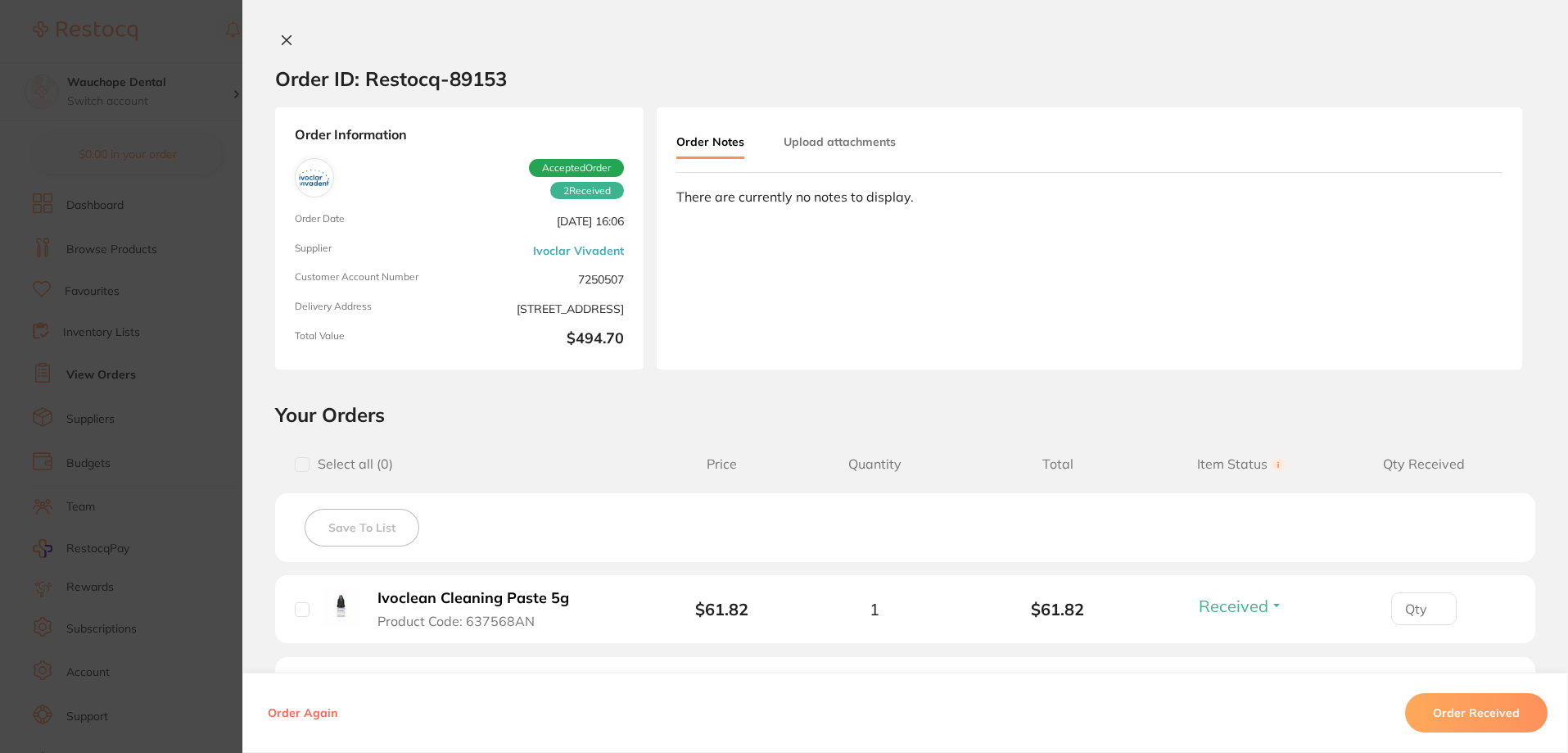
click at [160, 317] on section "Order ID: Restocq- 89153 Order Information 2 Received Accepted Order Order Date…" at bounding box center [784, 376] width 1568 height 753
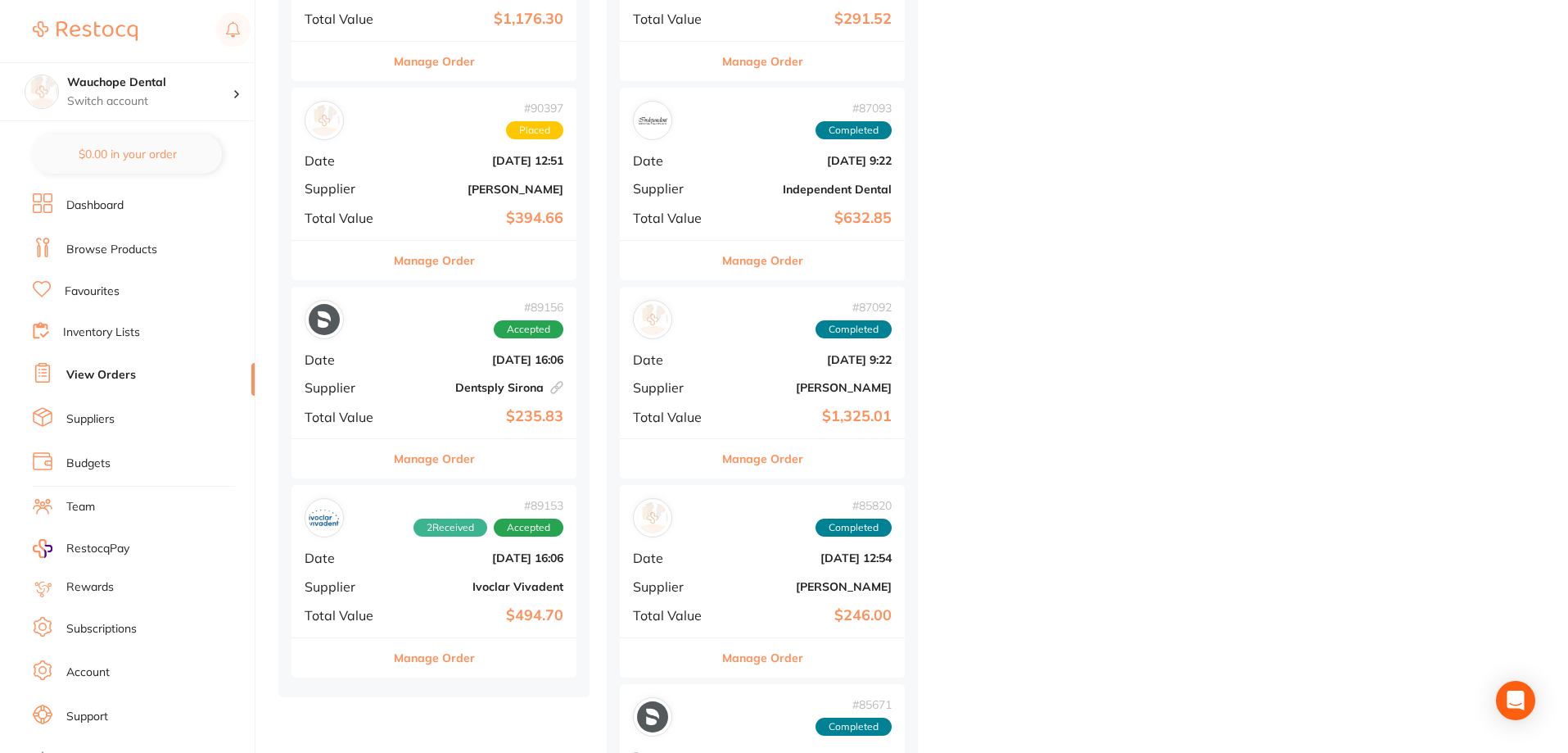
click at [457, 444] on button "Manage Order" at bounding box center [435, 459] width 81 height 40
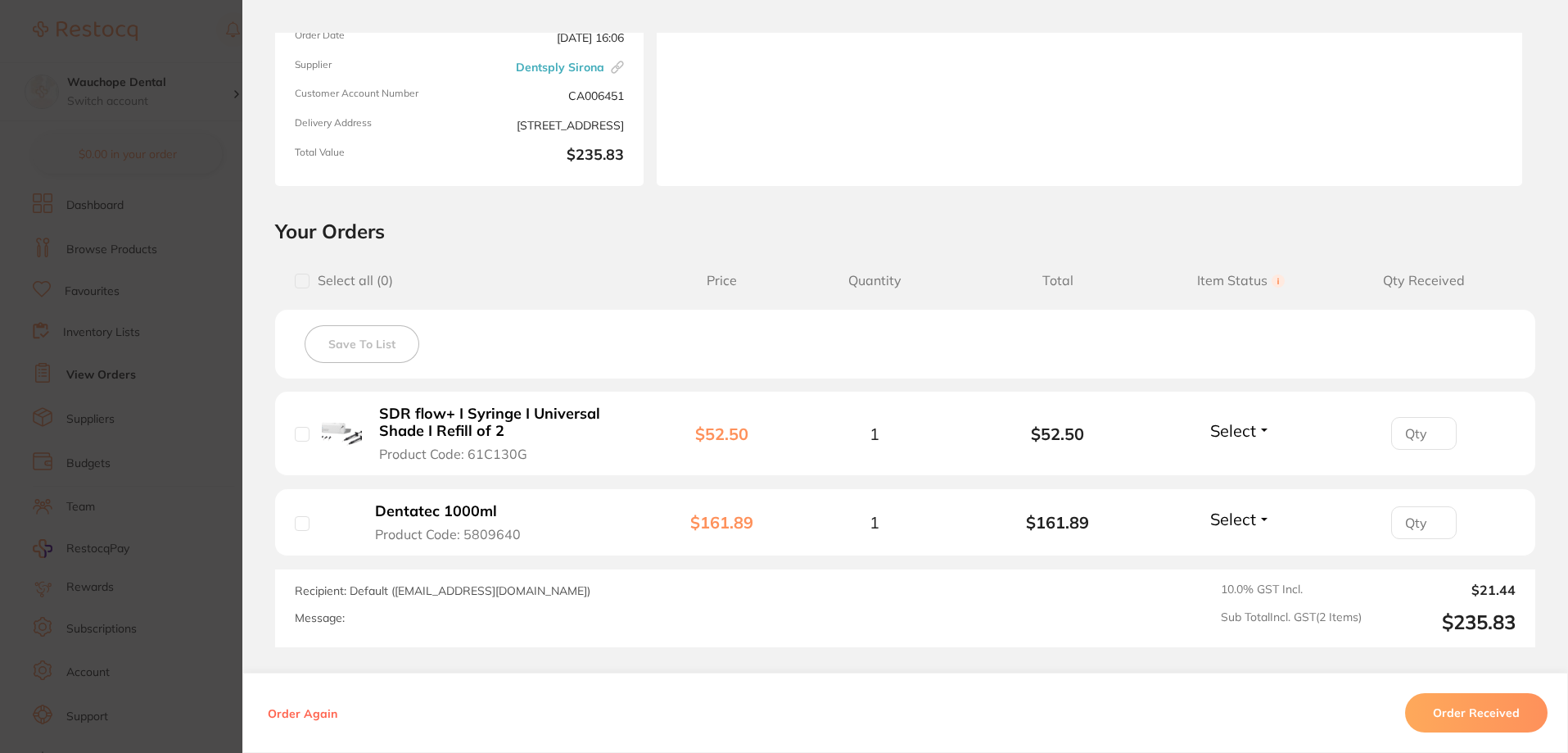
scroll to position [246, 0]
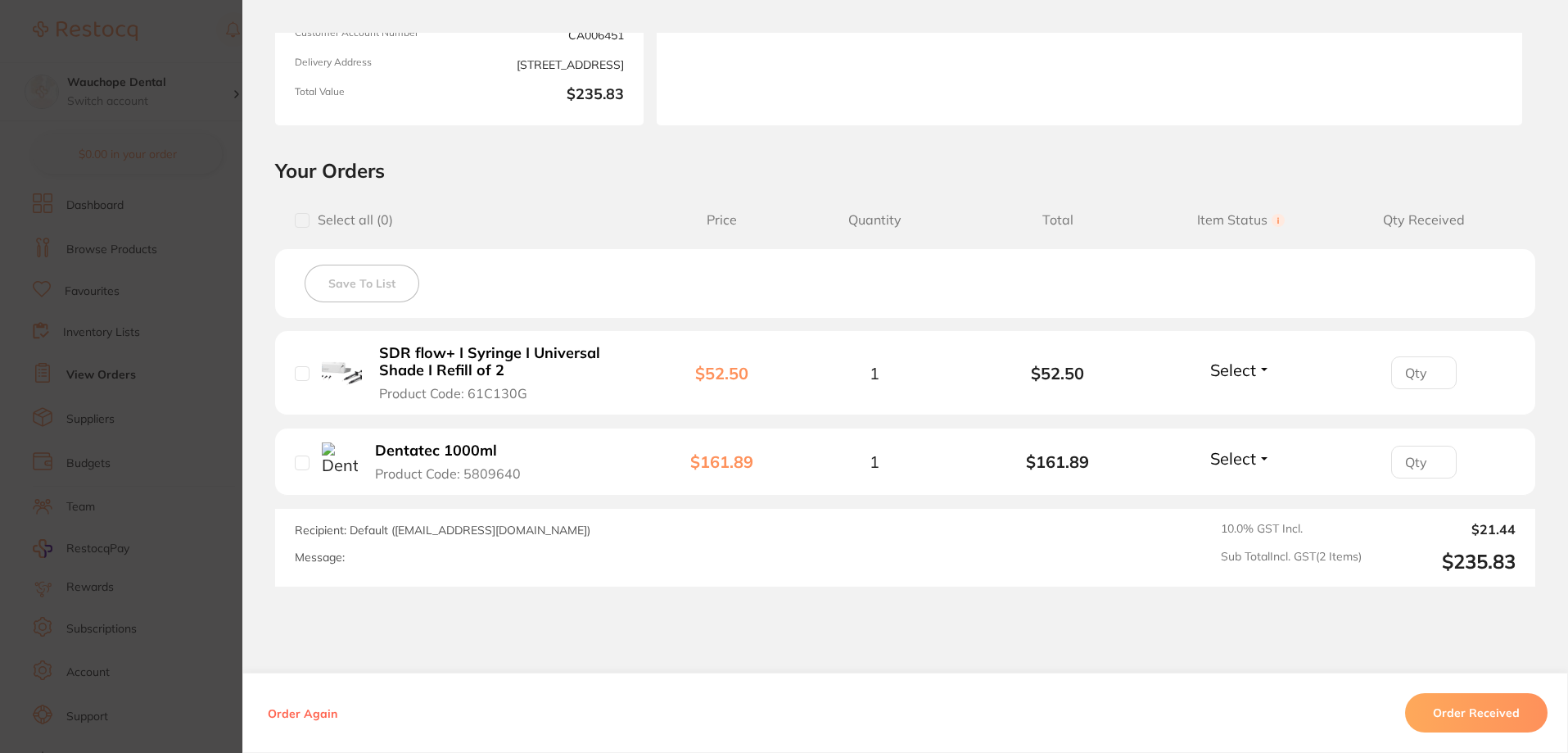
click at [1237, 375] on span "Select" at bounding box center [1233, 369] width 46 height 20
click at [1243, 399] on span "Received" at bounding box center [1240, 405] width 41 height 12
click at [1249, 446] on li "Dentatec 1000ml Product Code: 5809640 $161.89 1 $161.89 Select Received Back Or…" at bounding box center [904, 462] width 1260 height 67
click at [1248, 451] on span "Select" at bounding box center [1233, 458] width 46 height 20
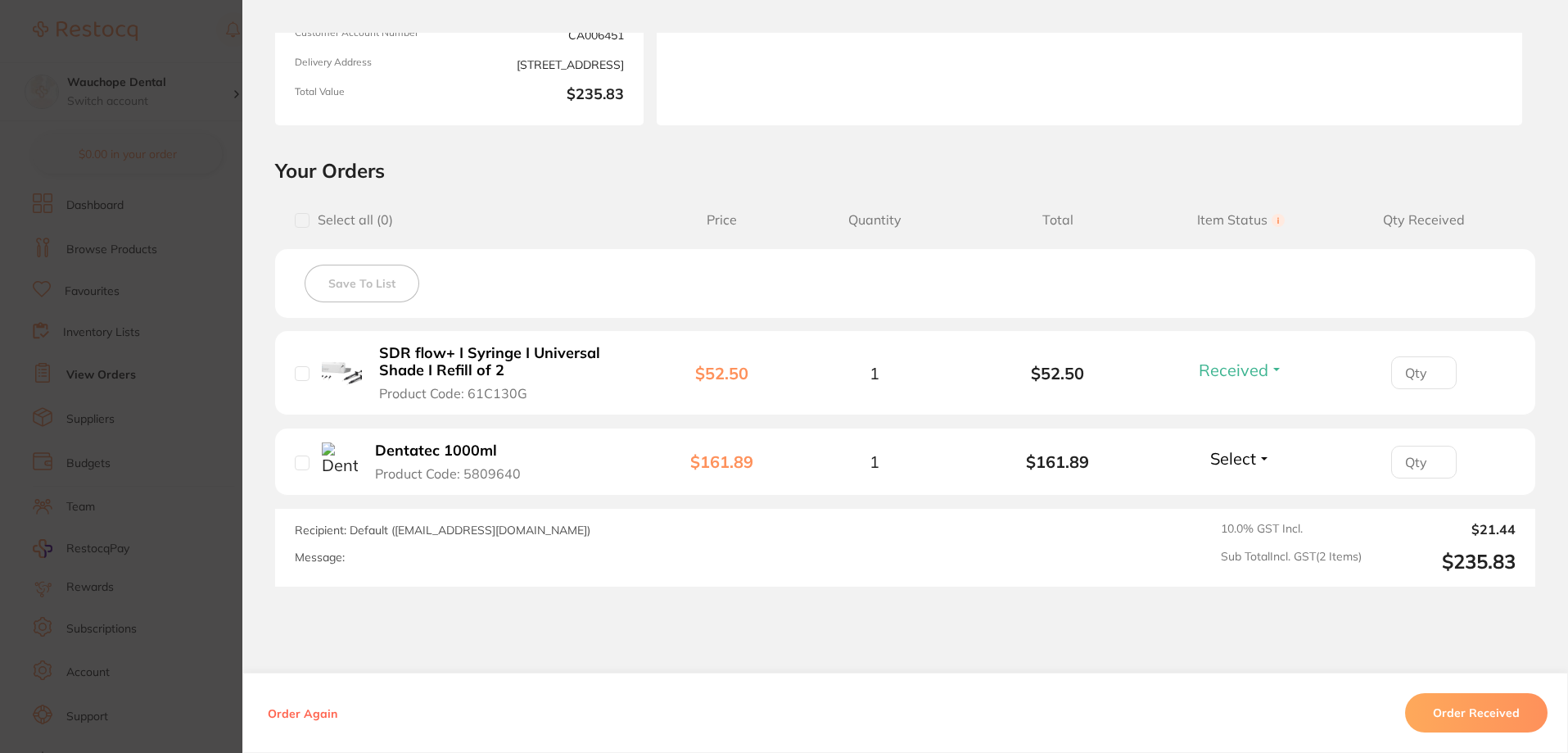
click at [1230, 489] on li "Dentatec 1000ml Product Code: 5809640 $161.89 1 $161.89 Select Received Back Or…" at bounding box center [904, 462] width 1260 height 67
click at [1236, 460] on span "Select" at bounding box center [1233, 458] width 46 height 20
click at [1231, 492] on span "Received" at bounding box center [1240, 494] width 41 height 12
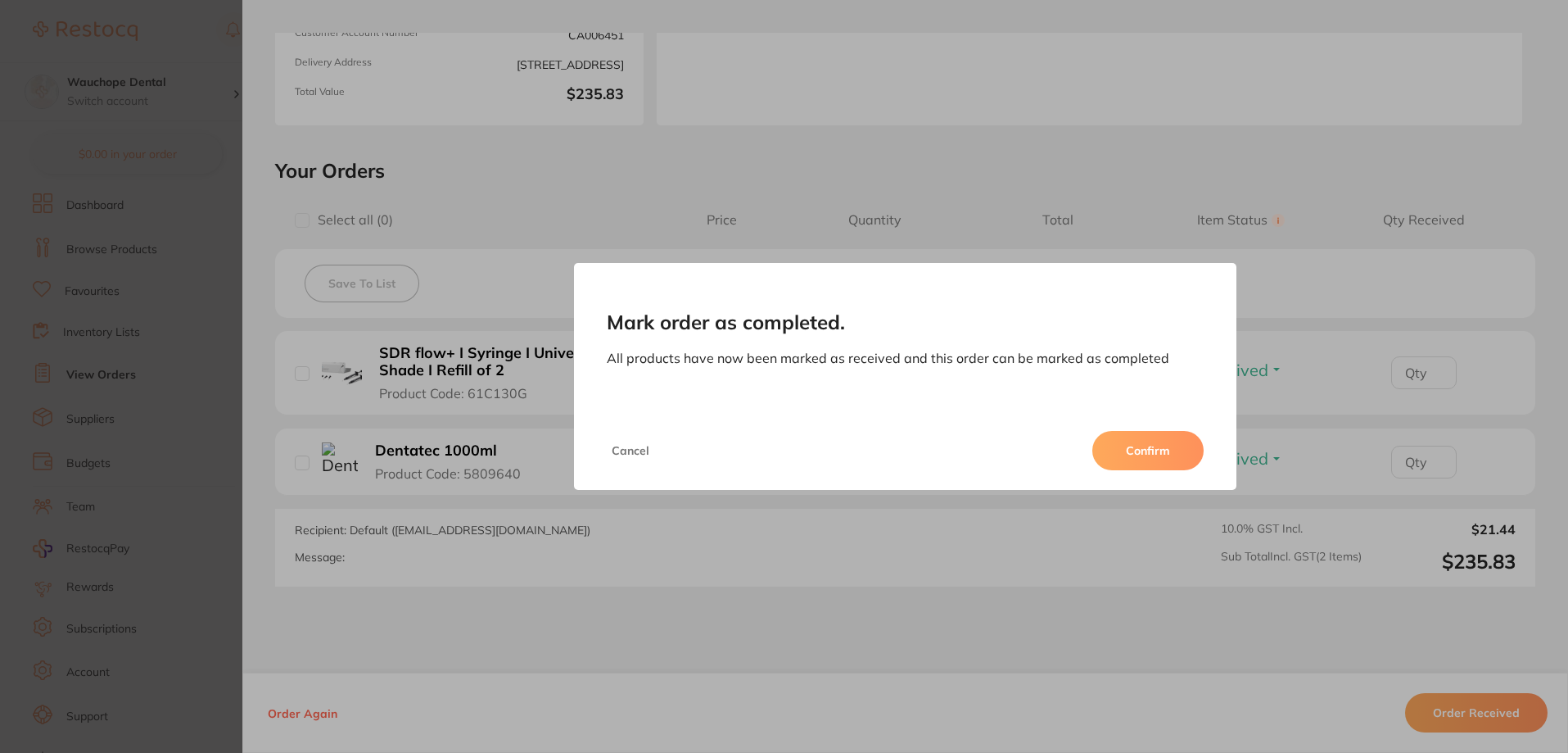
click at [1143, 417] on div "Cancel Confirm" at bounding box center [905, 450] width 663 height 78
click at [1143, 450] on button "Confirm" at bounding box center [1148, 451] width 111 height 40
